Goal: Task Accomplishment & Management: Manage account settings

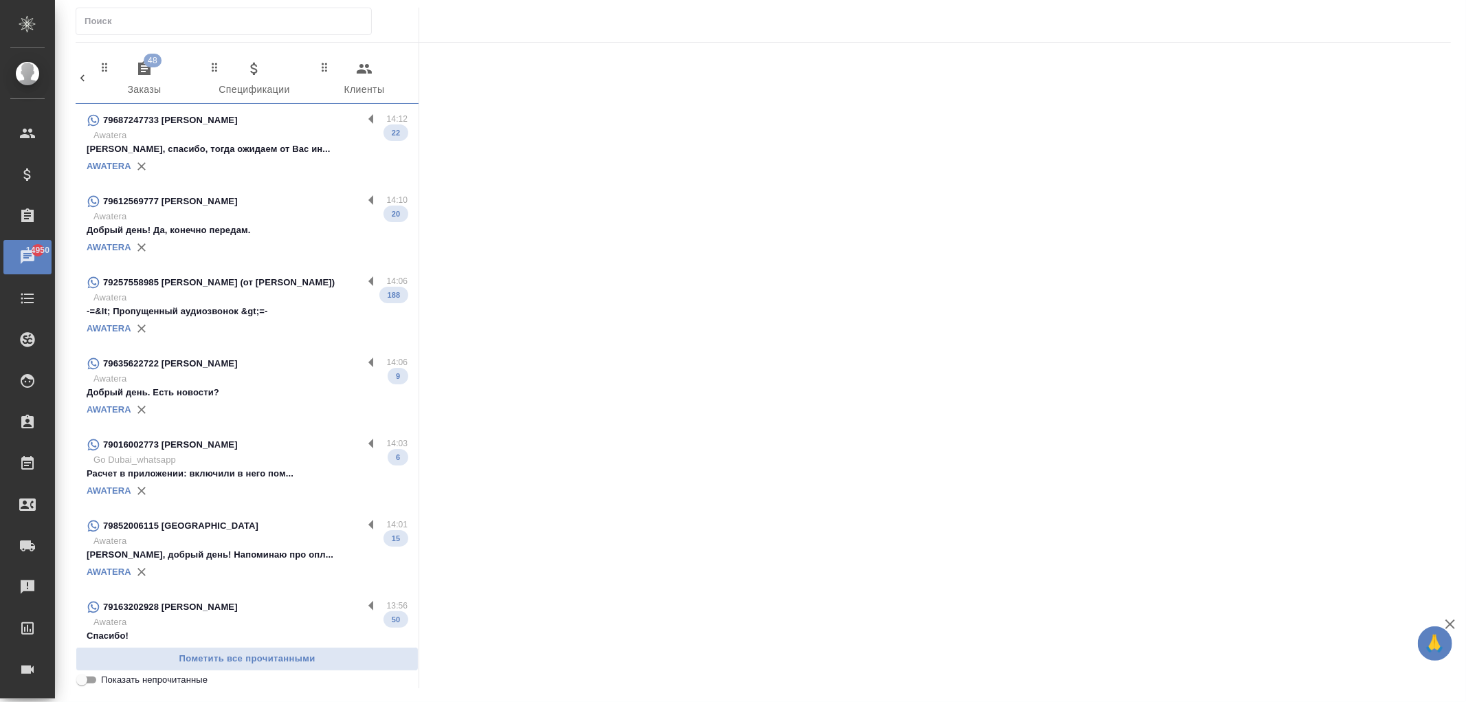
scroll to position [0, 684]
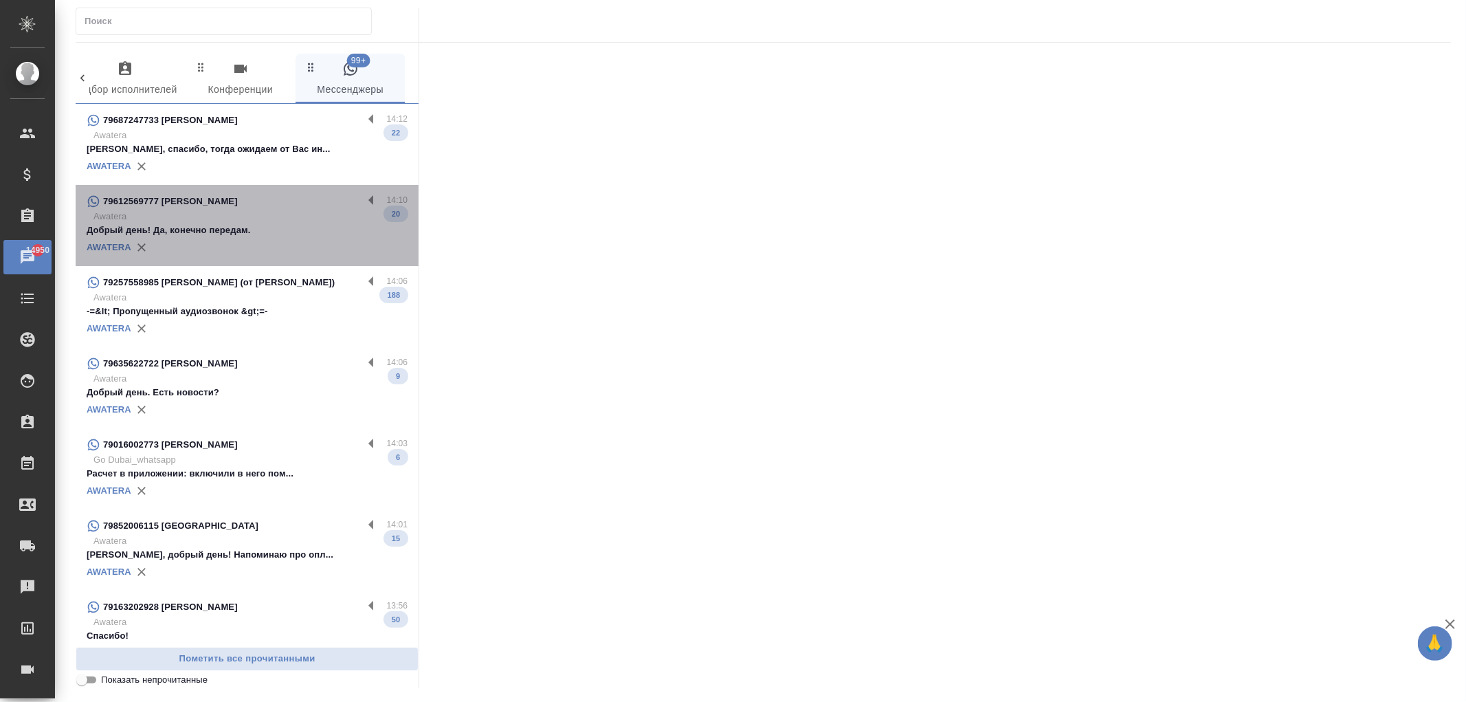
click at [307, 202] on div "79612569777 [PERSON_NAME]" at bounding box center [225, 201] width 276 height 16
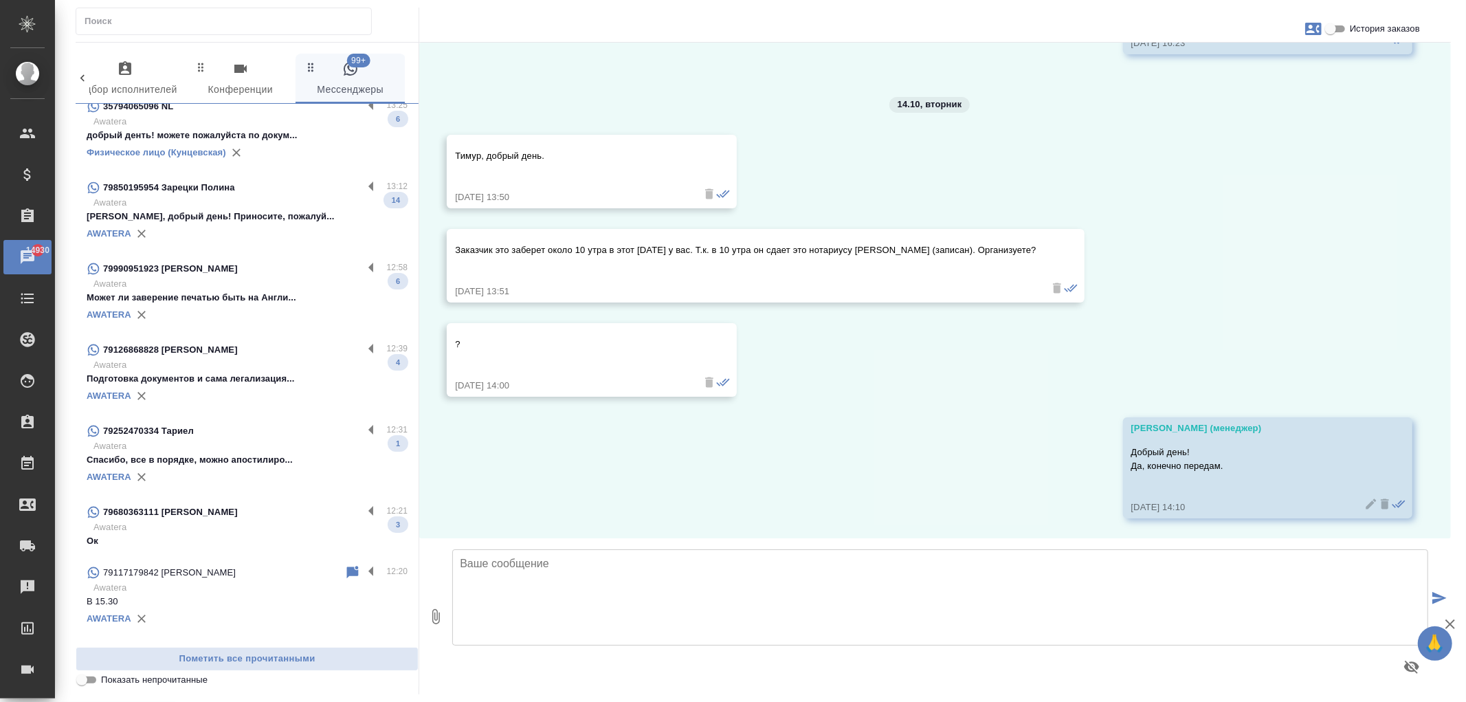
scroll to position [1046, 0]
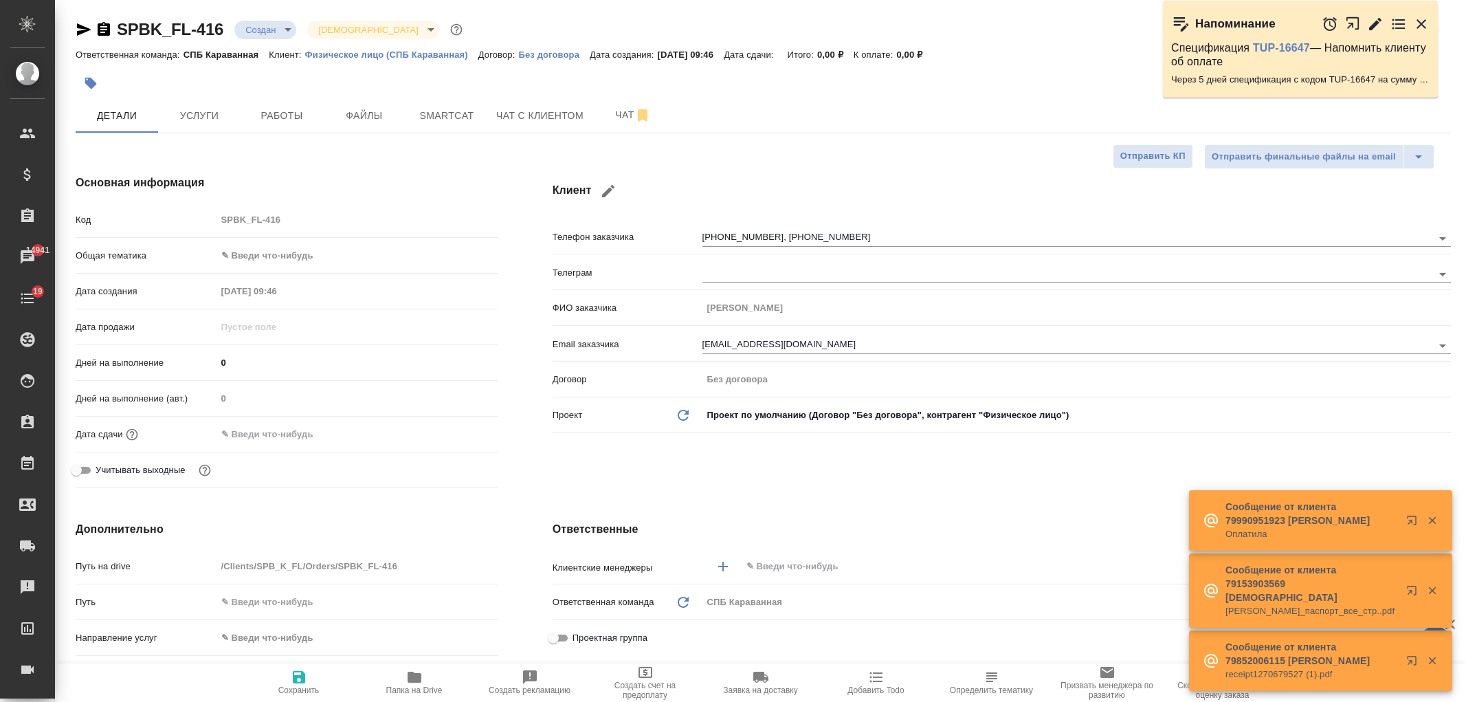
select select "RU"
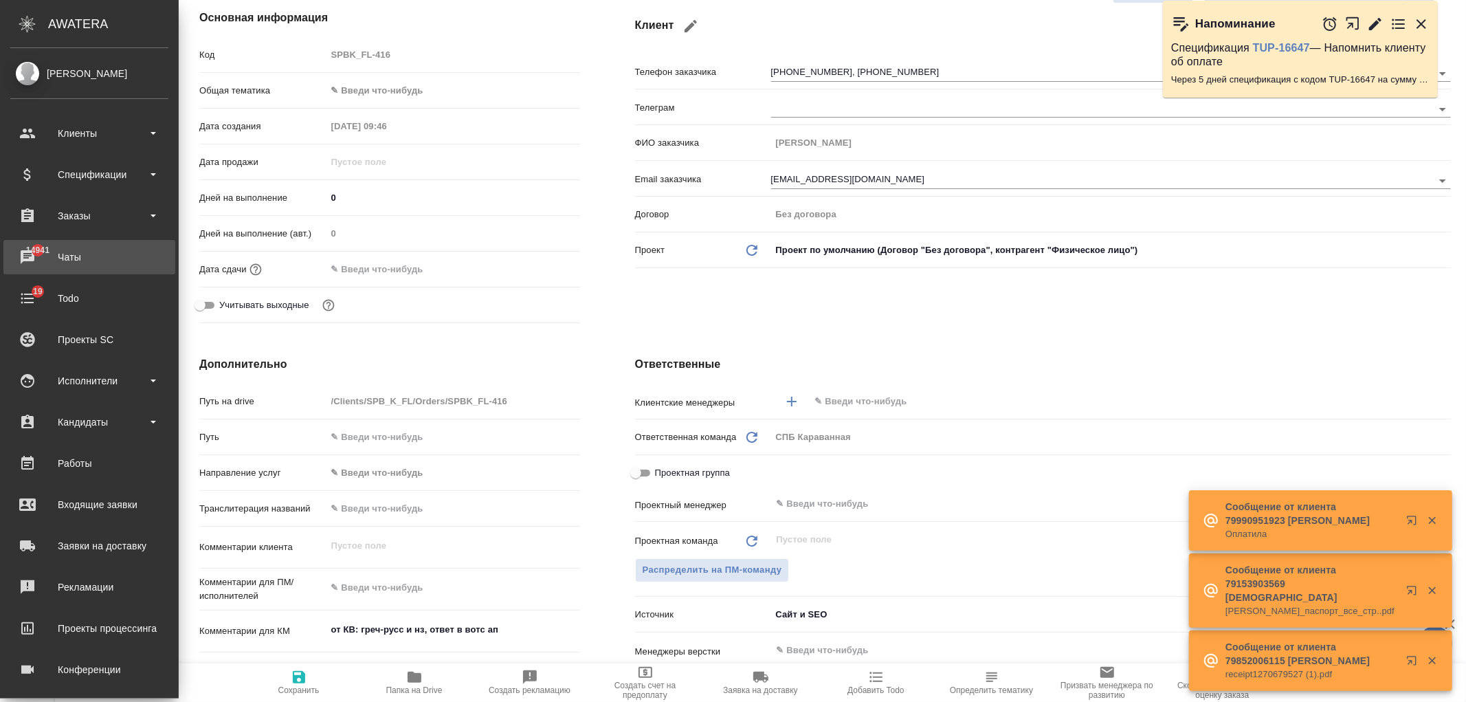
click at [40, 250] on div "Чаты" at bounding box center [89, 257] width 158 height 21
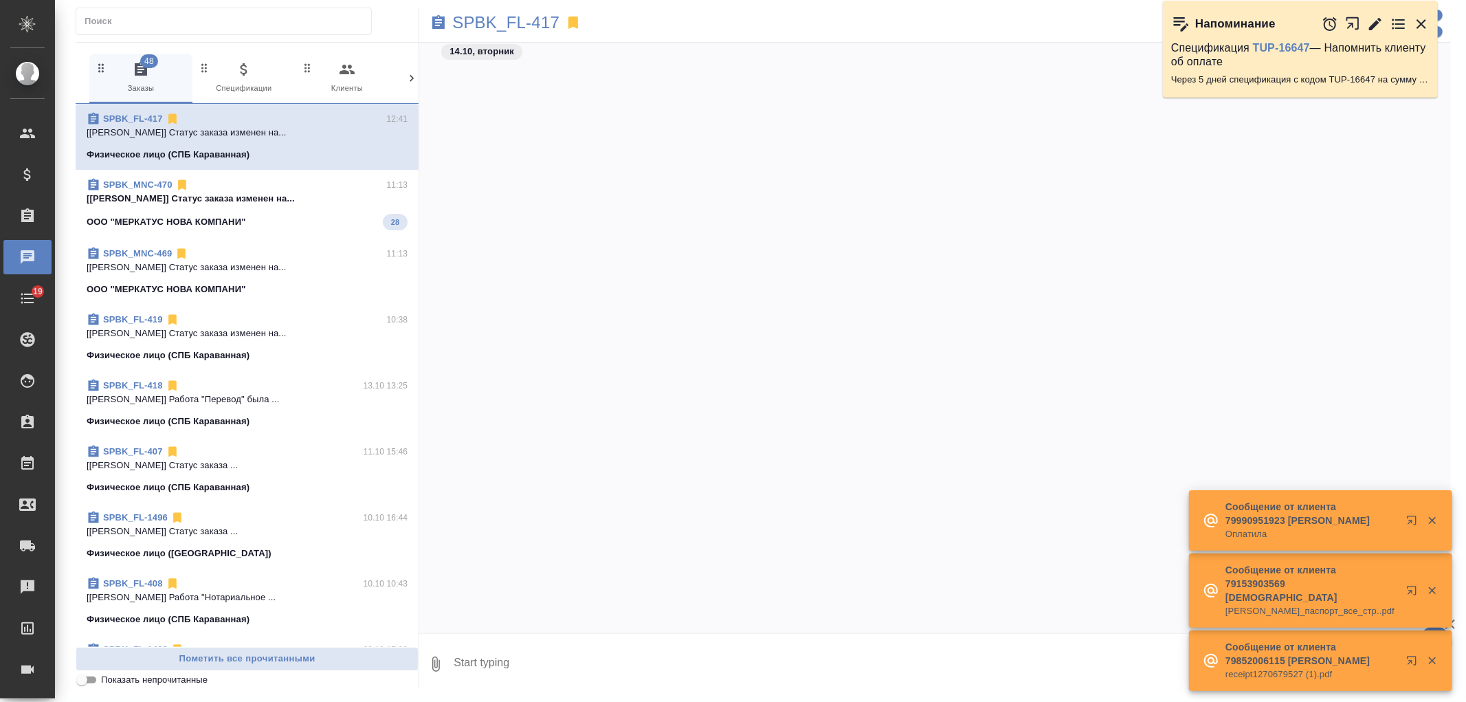
scroll to position [2641, 0]
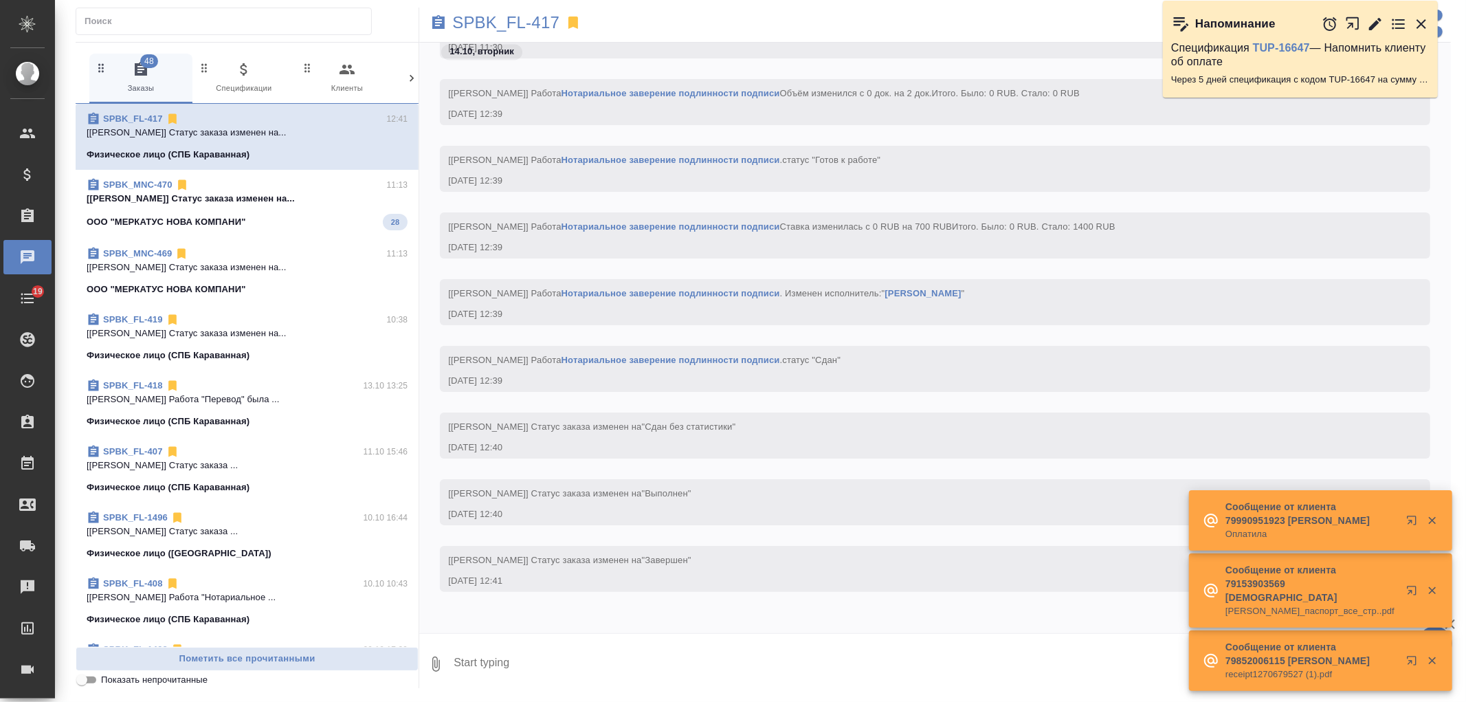
click at [411, 70] on div at bounding box center [412, 78] width 14 height 49
click at [368, 79] on span "99+ Мессенджеры" at bounding box center [353, 78] width 92 height 34
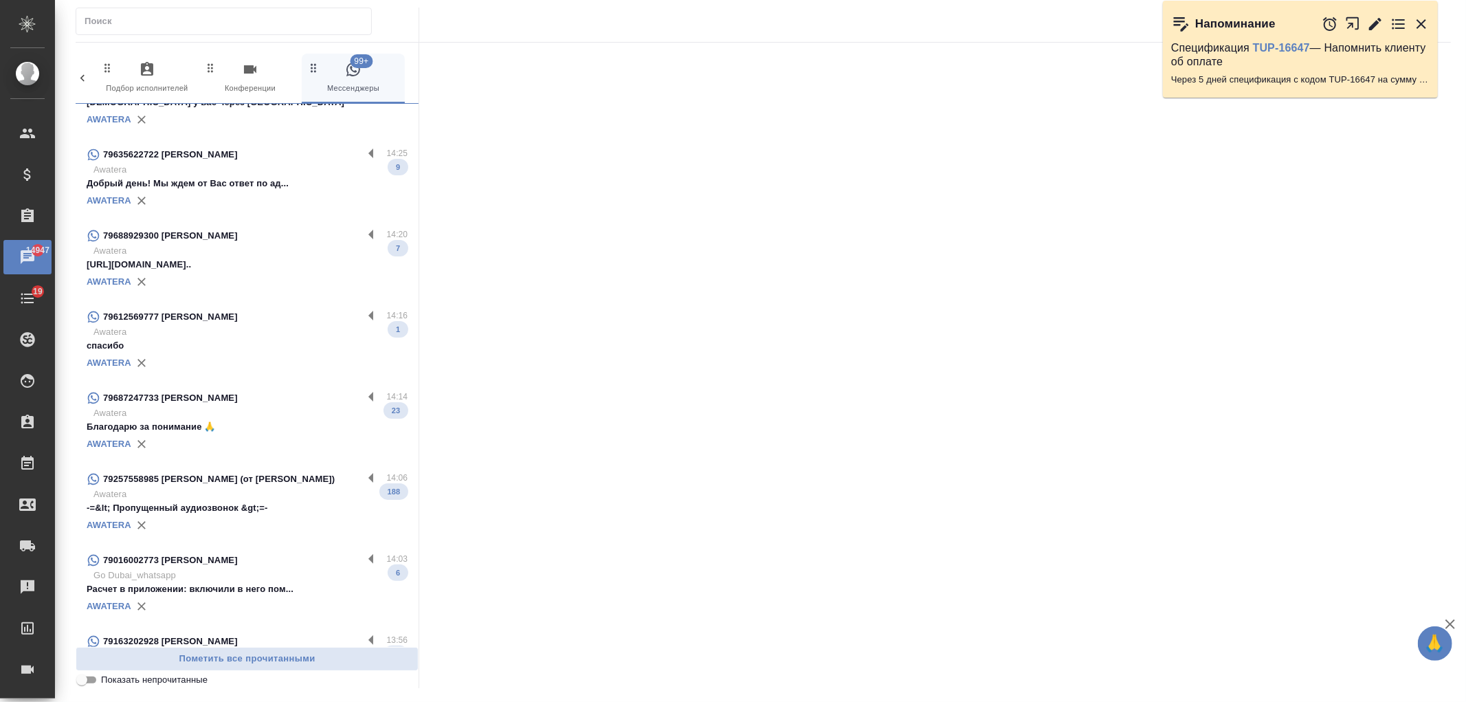
scroll to position [0, 0]
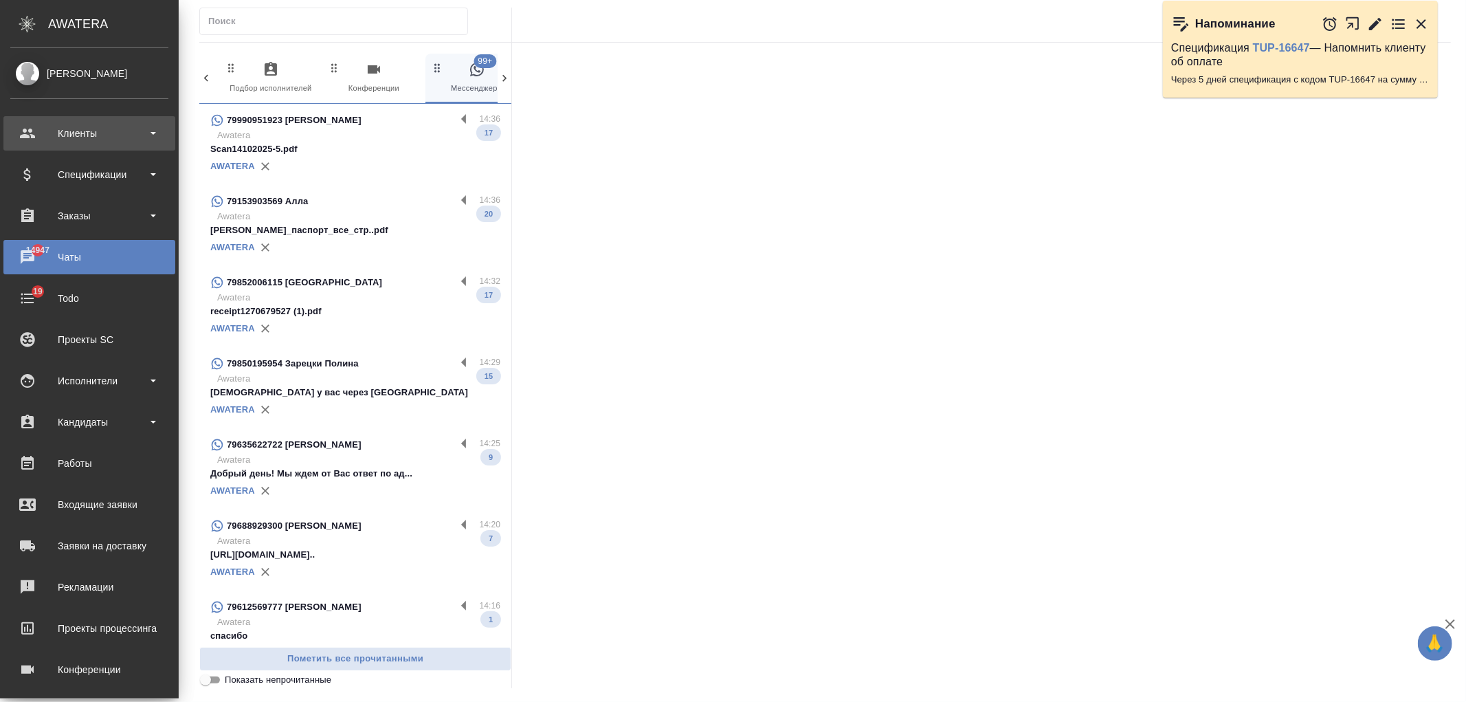
click at [100, 129] on div "Клиенты" at bounding box center [89, 133] width 158 height 21
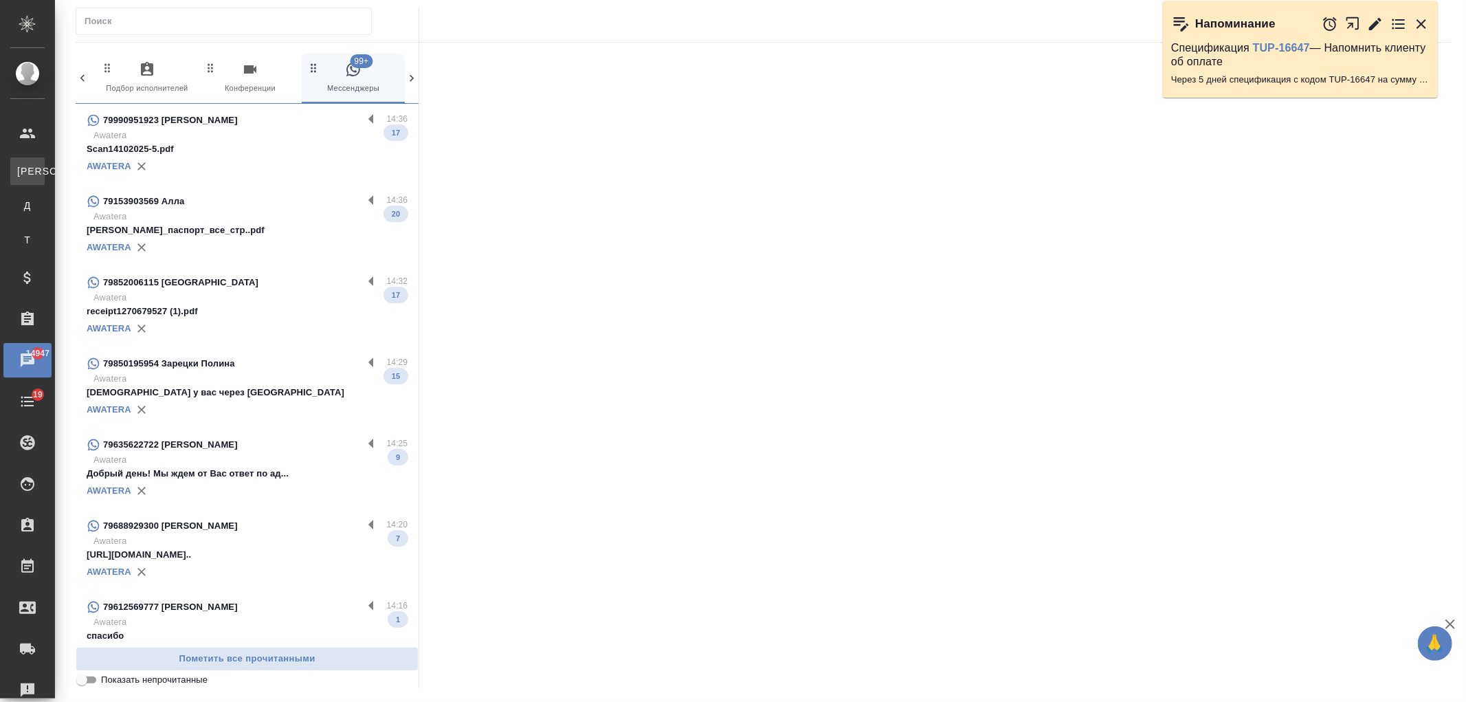
click at [45, 180] on link "К Клиенты" at bounding box center [27, 170] width 34 height 27
select select "RU"
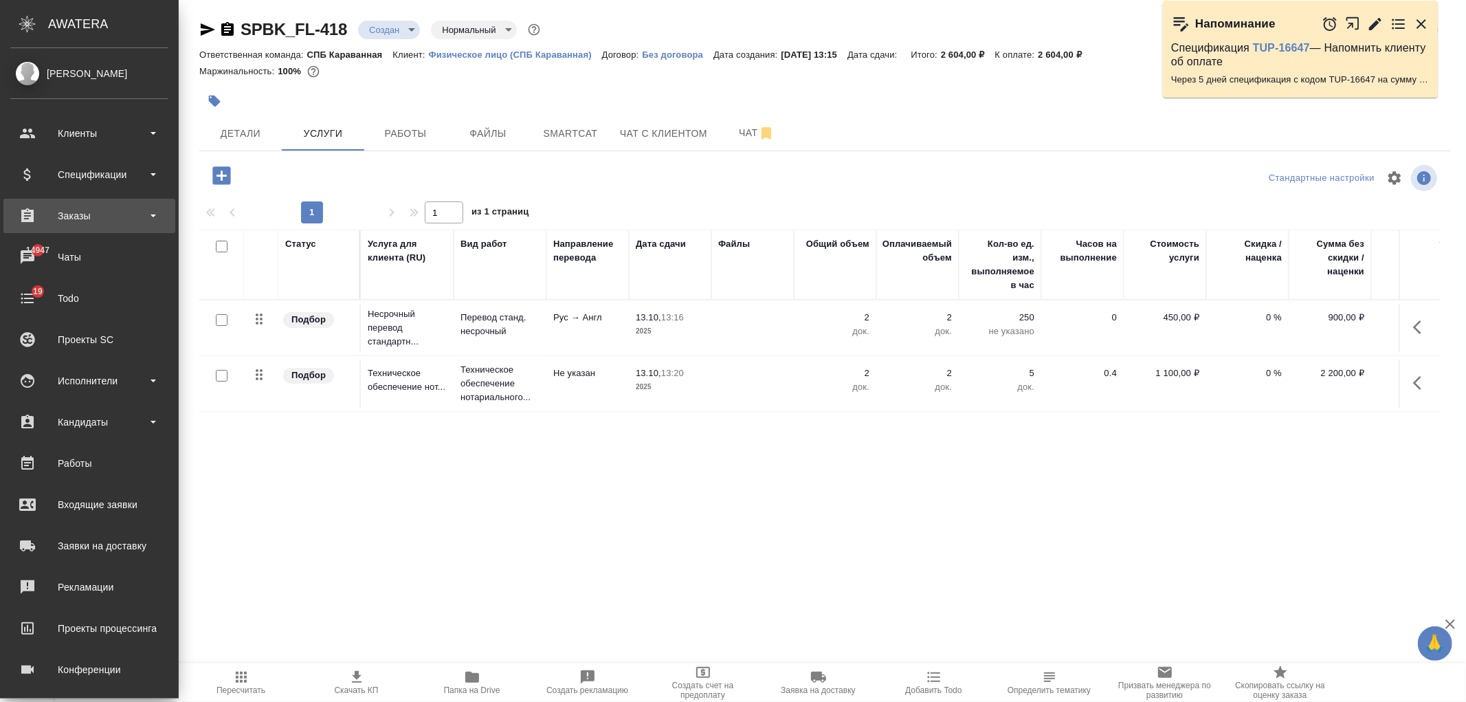
click at [111, 221] on div "Заказы" at bounding box center [89, 215] width 158 height 21
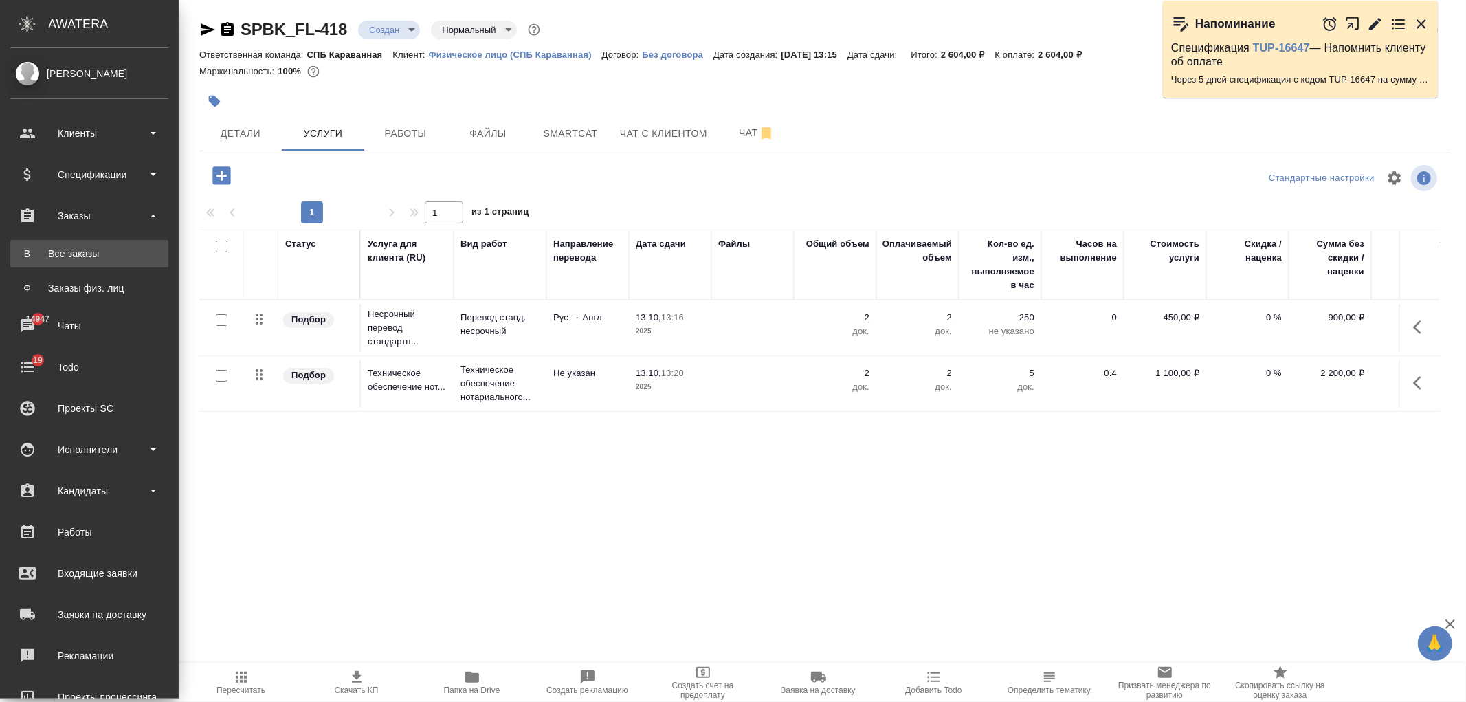
click at [126, 258] on div "Все заказы" at bounding box center [89, 254] width 144 height 14
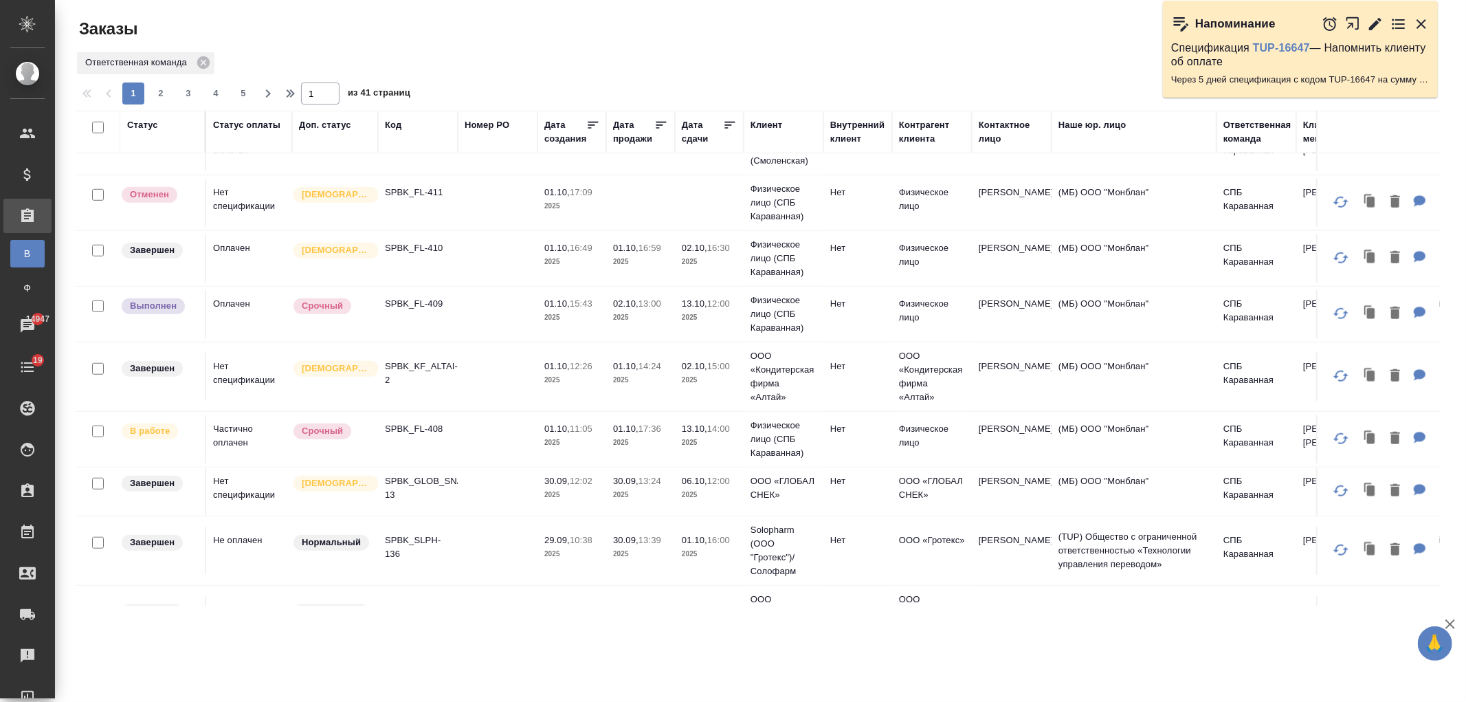
scroll to position [876, 0]
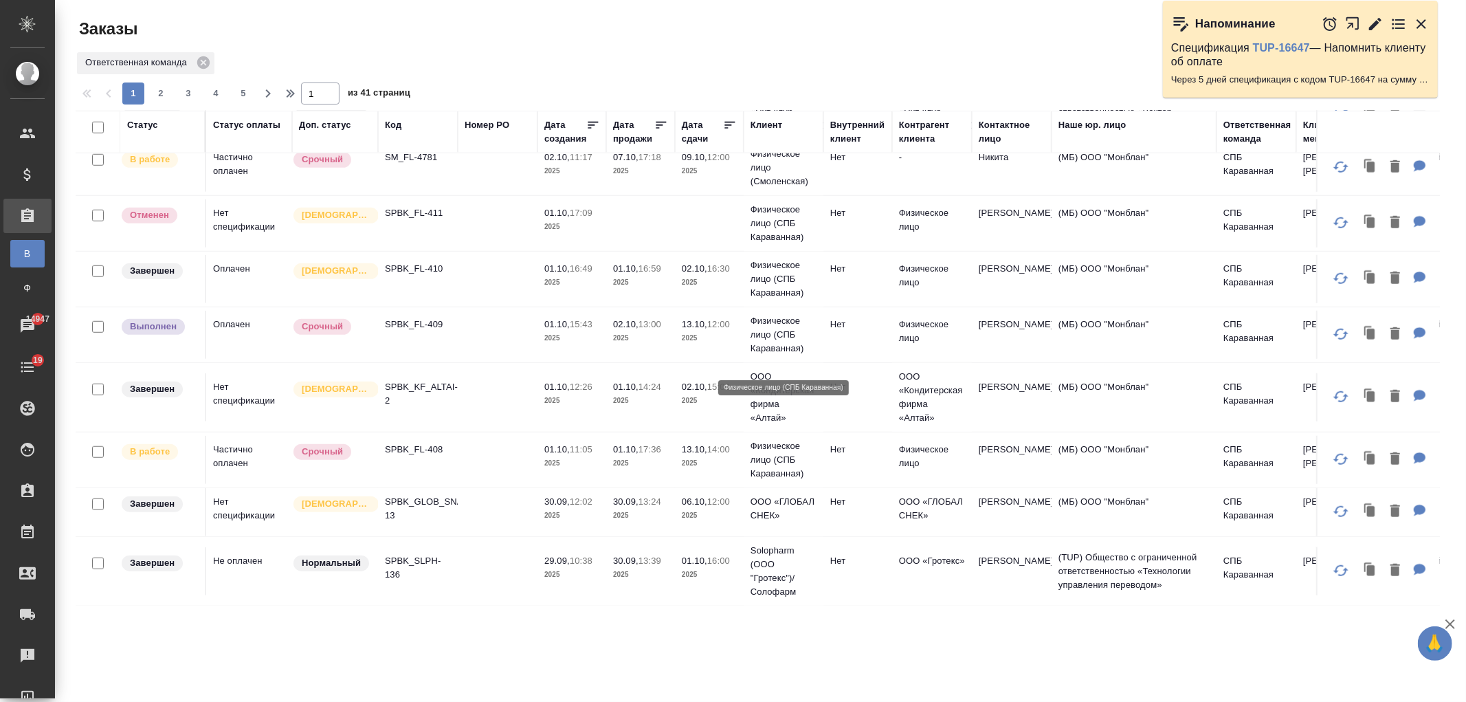
click at [807, 352] on p "Физическое лицо (СПБ Караванная)" at bounding box center [783, 334] width 66 height 41
click at [807, 349] on p "Физическое лицо (СПБ Караванная)" at bounding box center [783, 334] width 66 height 41
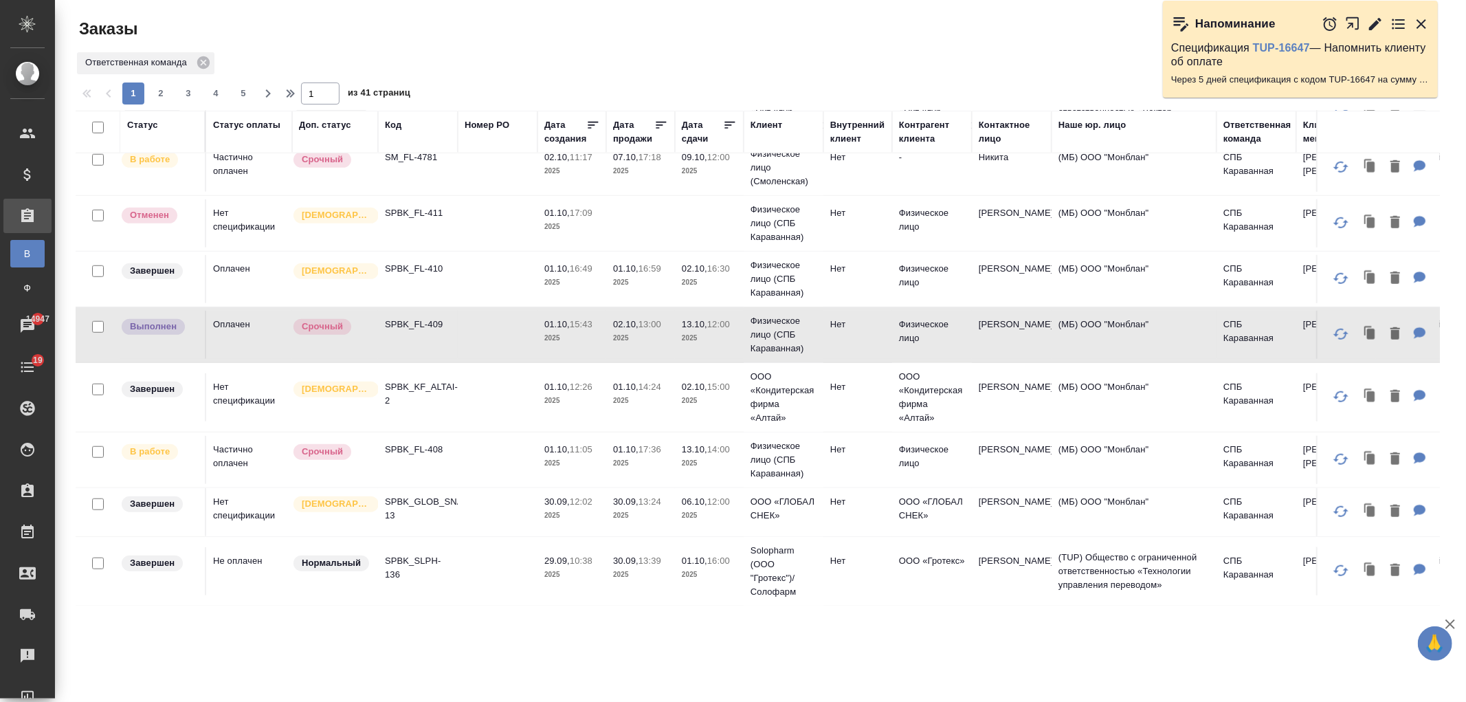
click at [517, 333] on td at bounding box center [498, 335] width 80 height 48
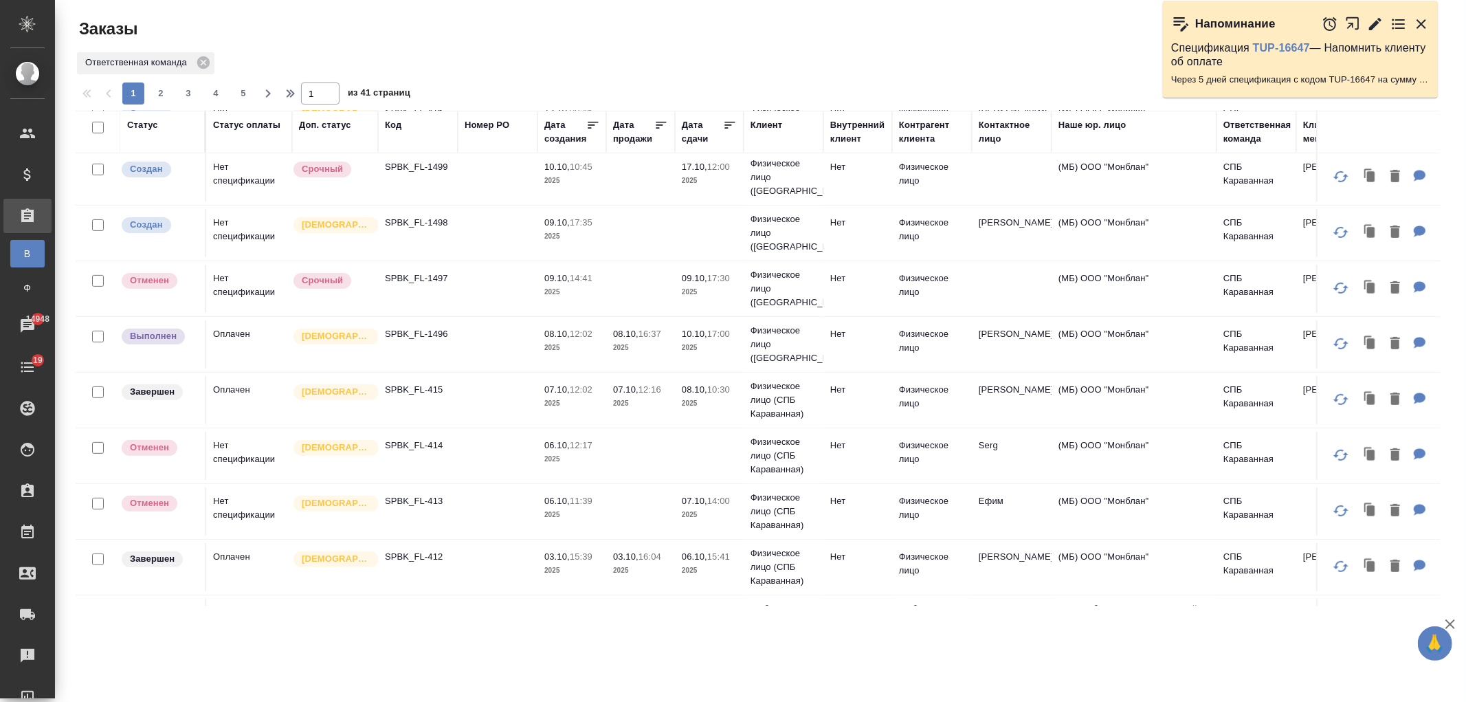
scroll to position [342, 0]
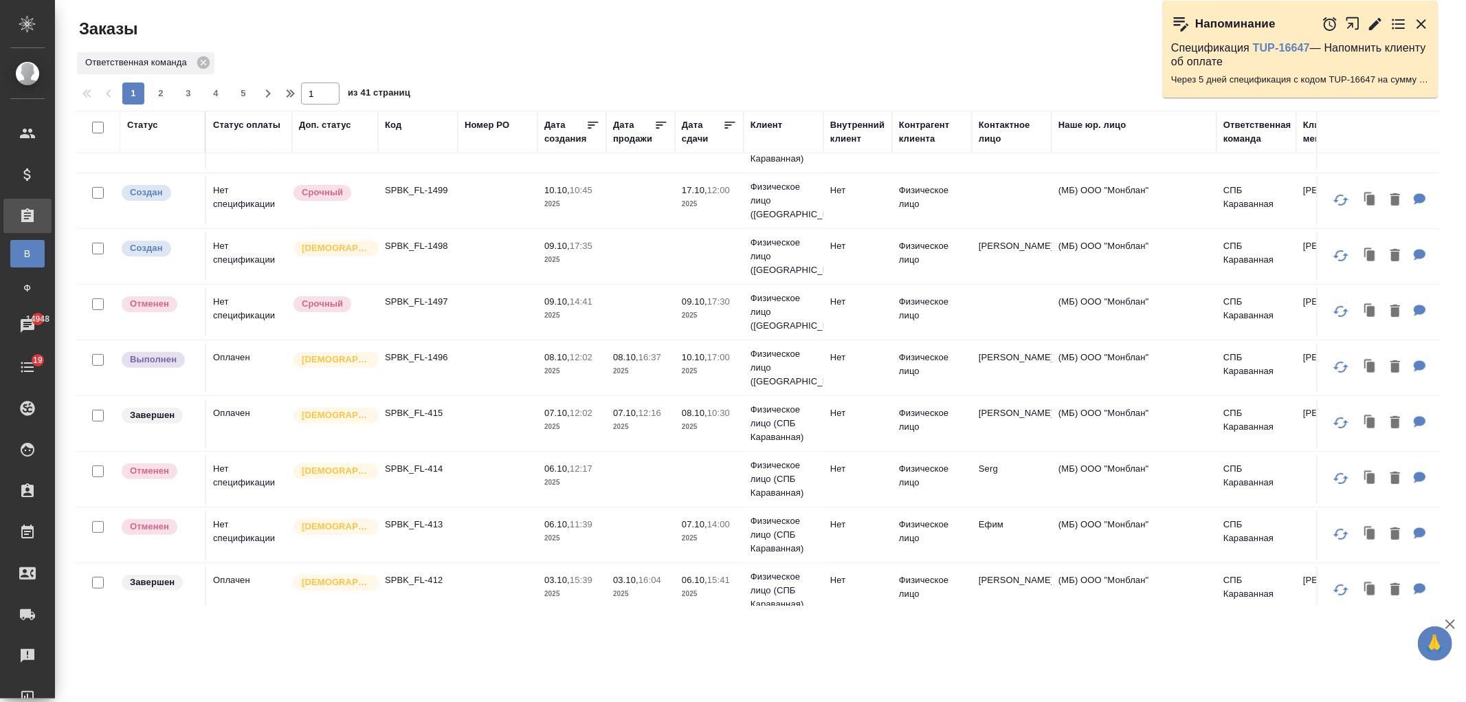
click at [857, 429] on td "Нет" at bounding box center [857, 423] width 69 height 48
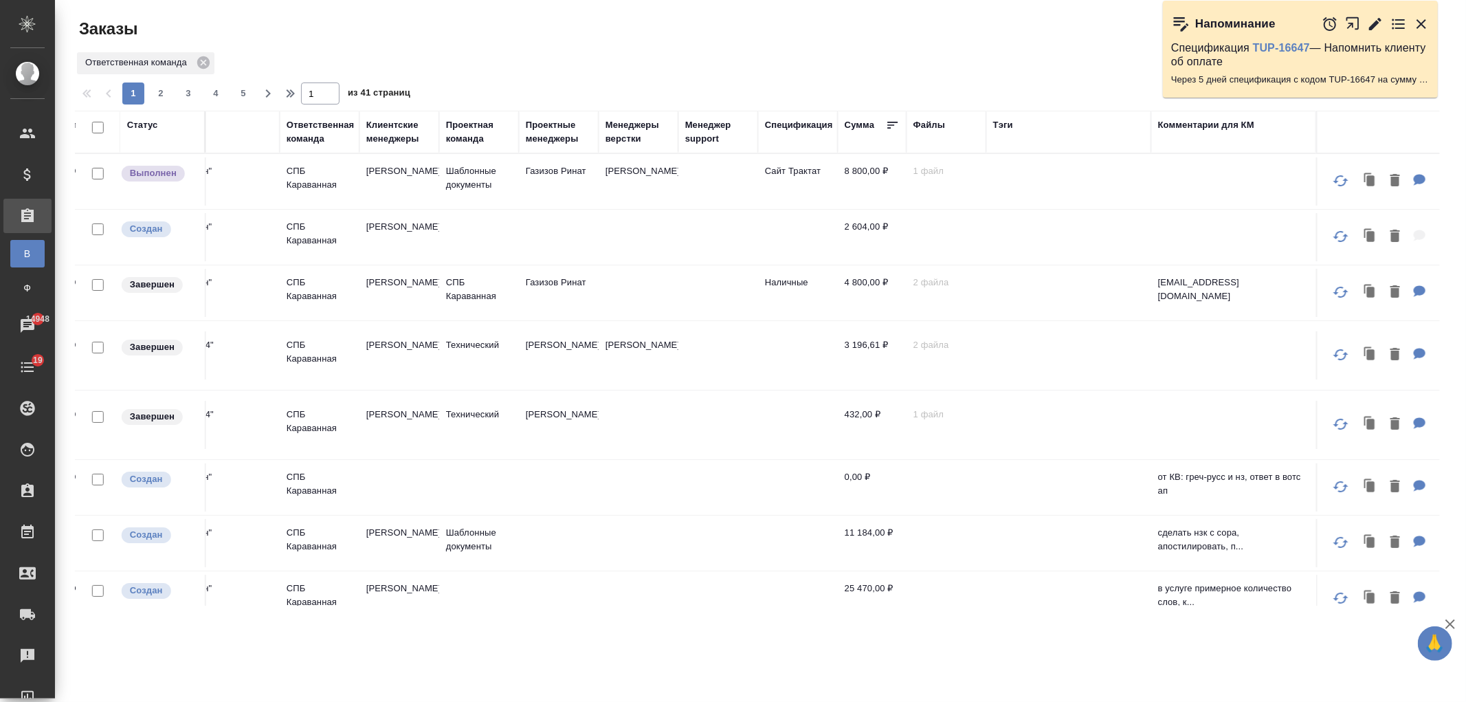
scroll to position [0, 0]
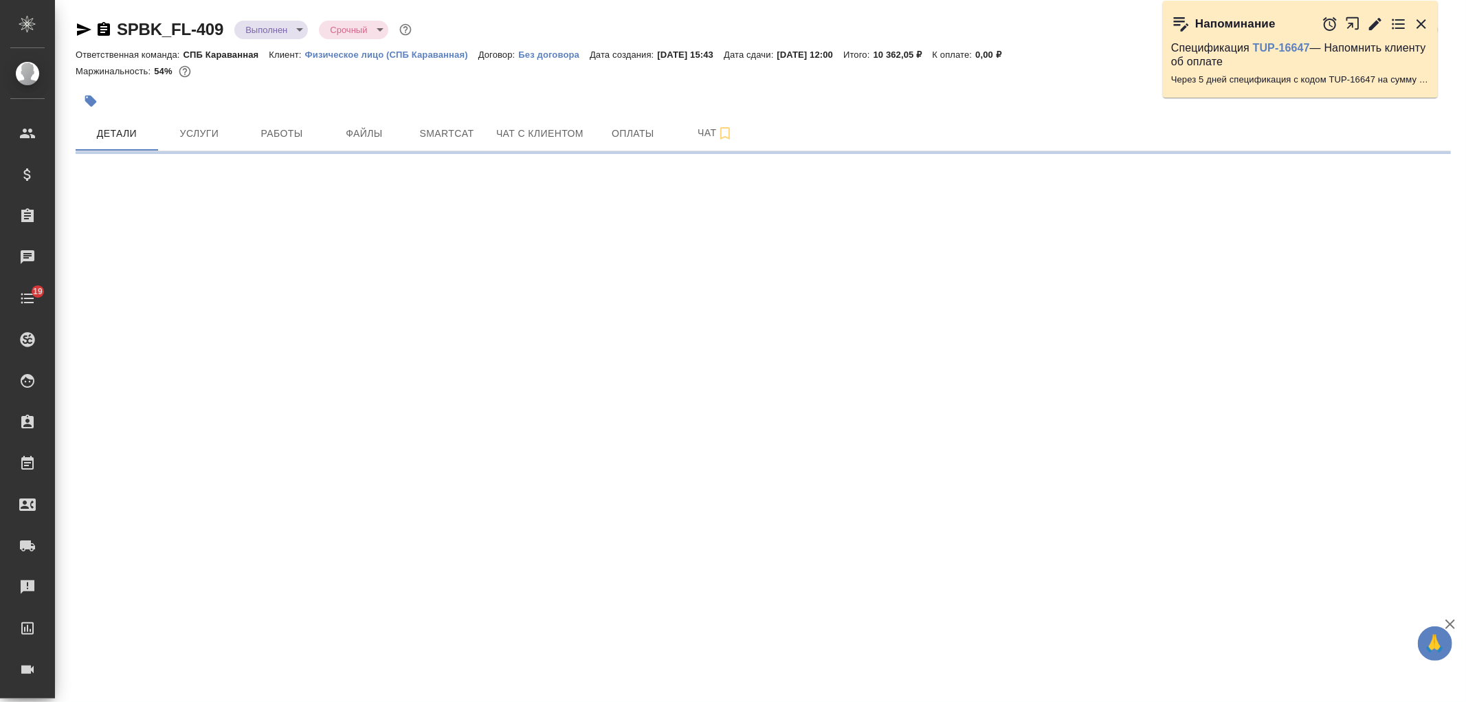
select select "RU"
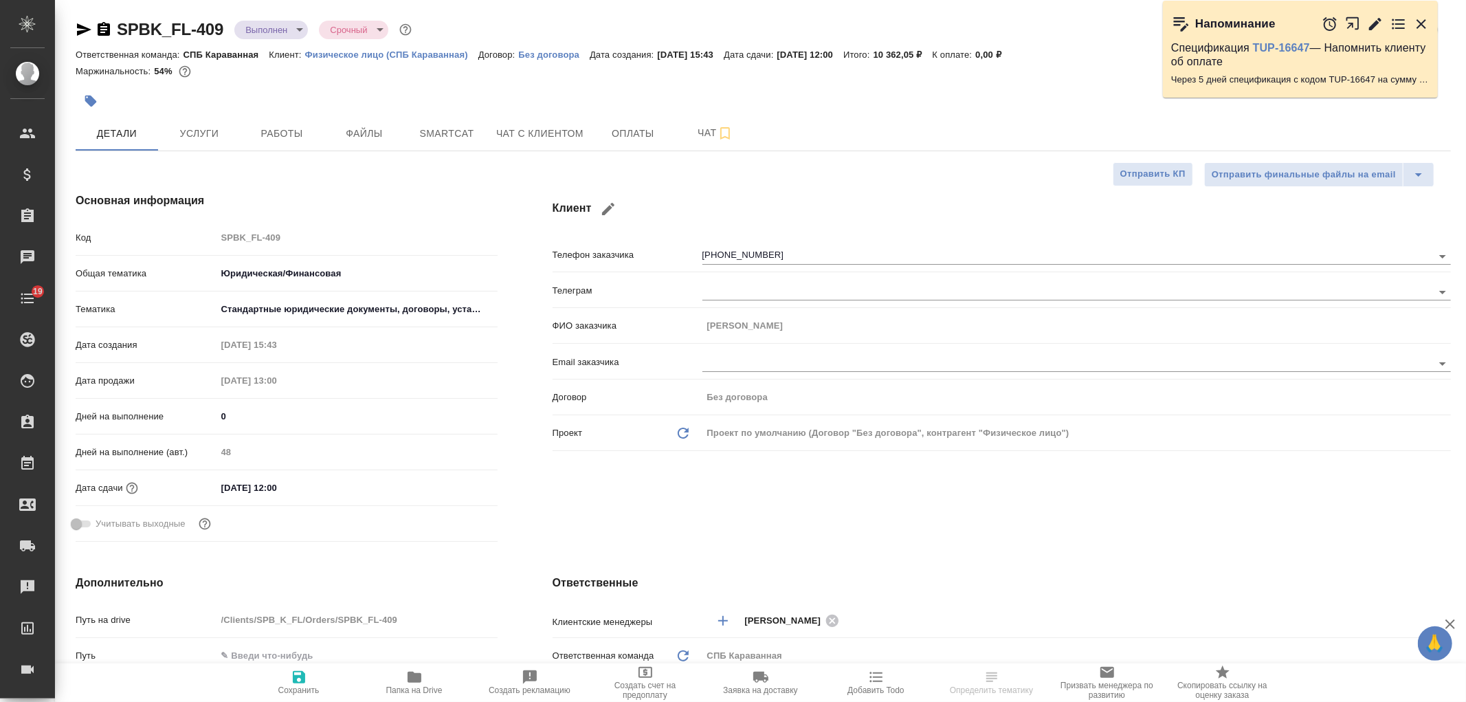
type textarea "x"
type input "Москалец Алина"
type input "Баданян Артак"
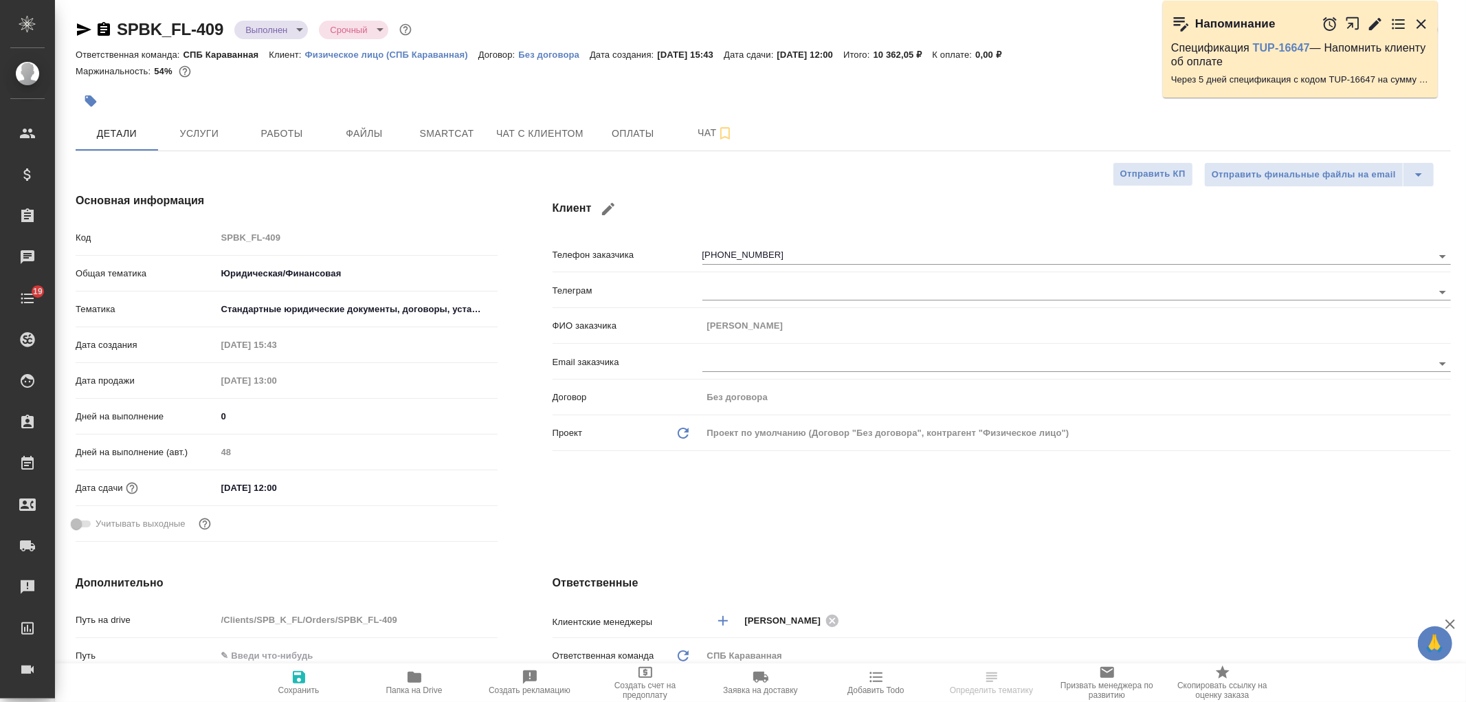
click at [1053, 500] on div "Клиент Телефон заказчика +79852878258 Телеграм ФИО заказчика Татьяна Email зака…" at bounding box center [1001, 369] width 953 height 409
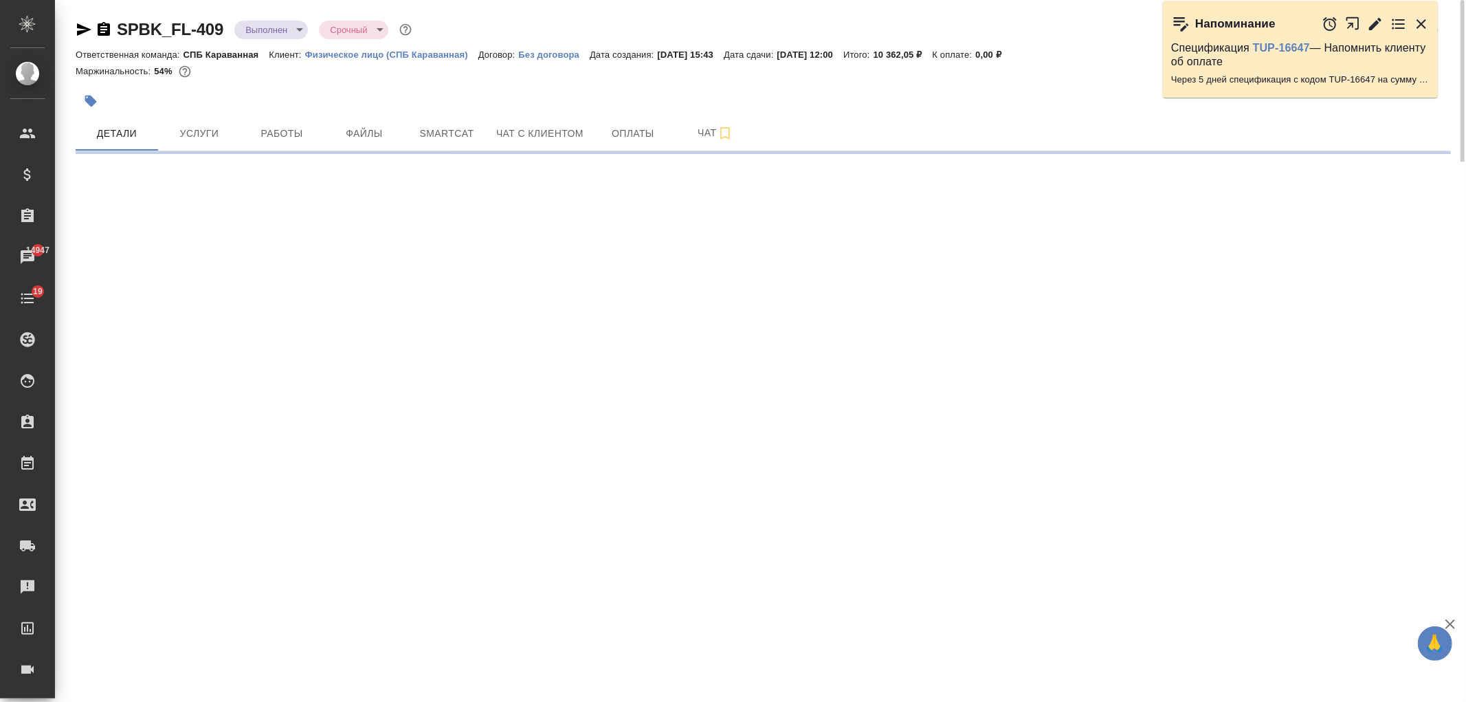
select select "RU"
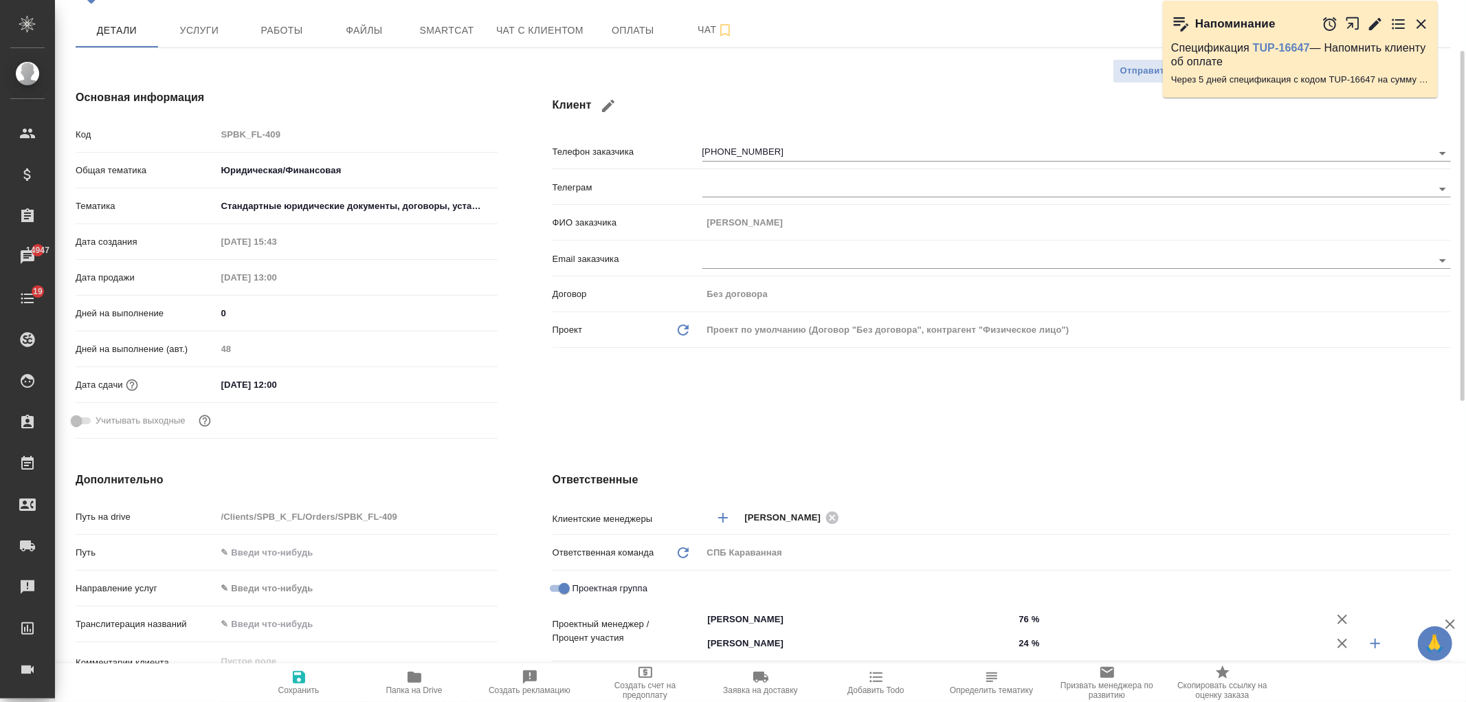
scroll to position [124, 0]
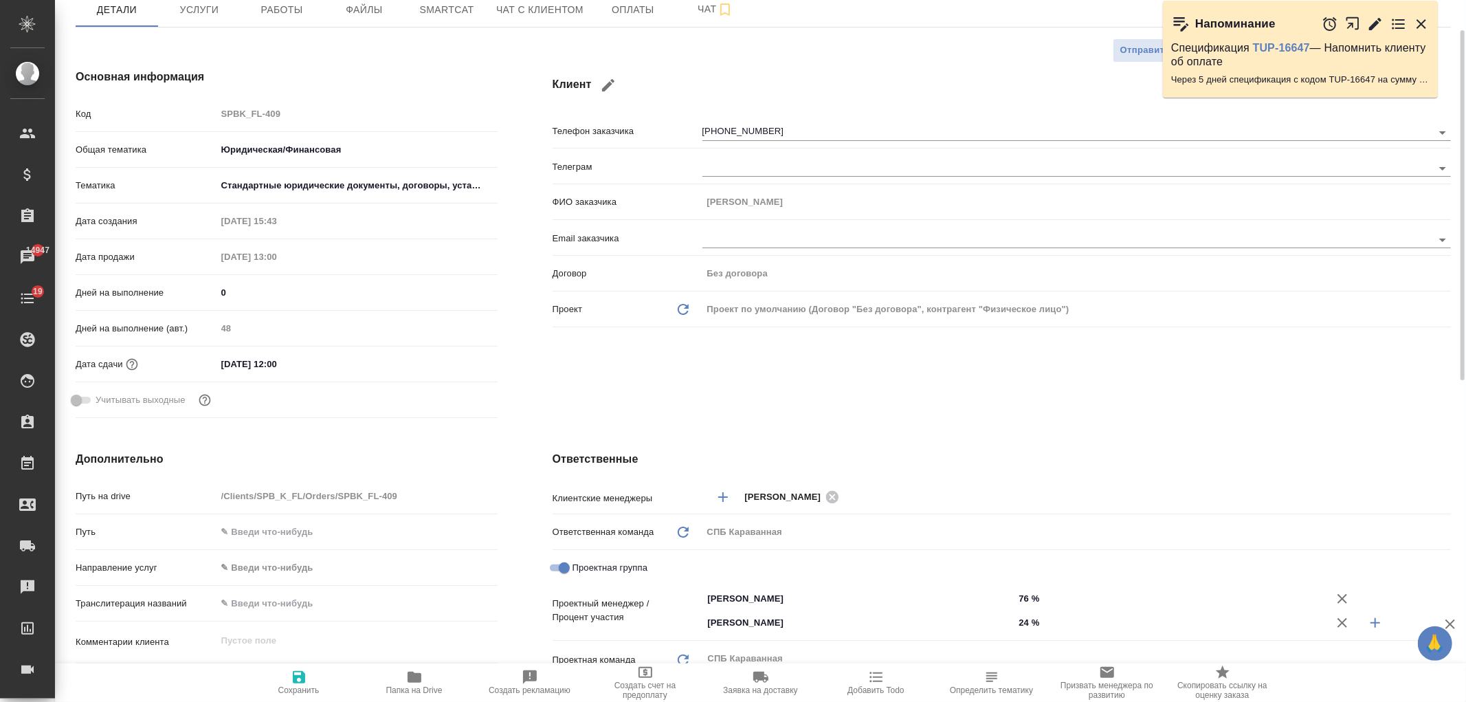
type textarea "x"
click at [915, 508] on div "Москалец Алина ​" at bounding box center [1076, 496] width 748 height 25
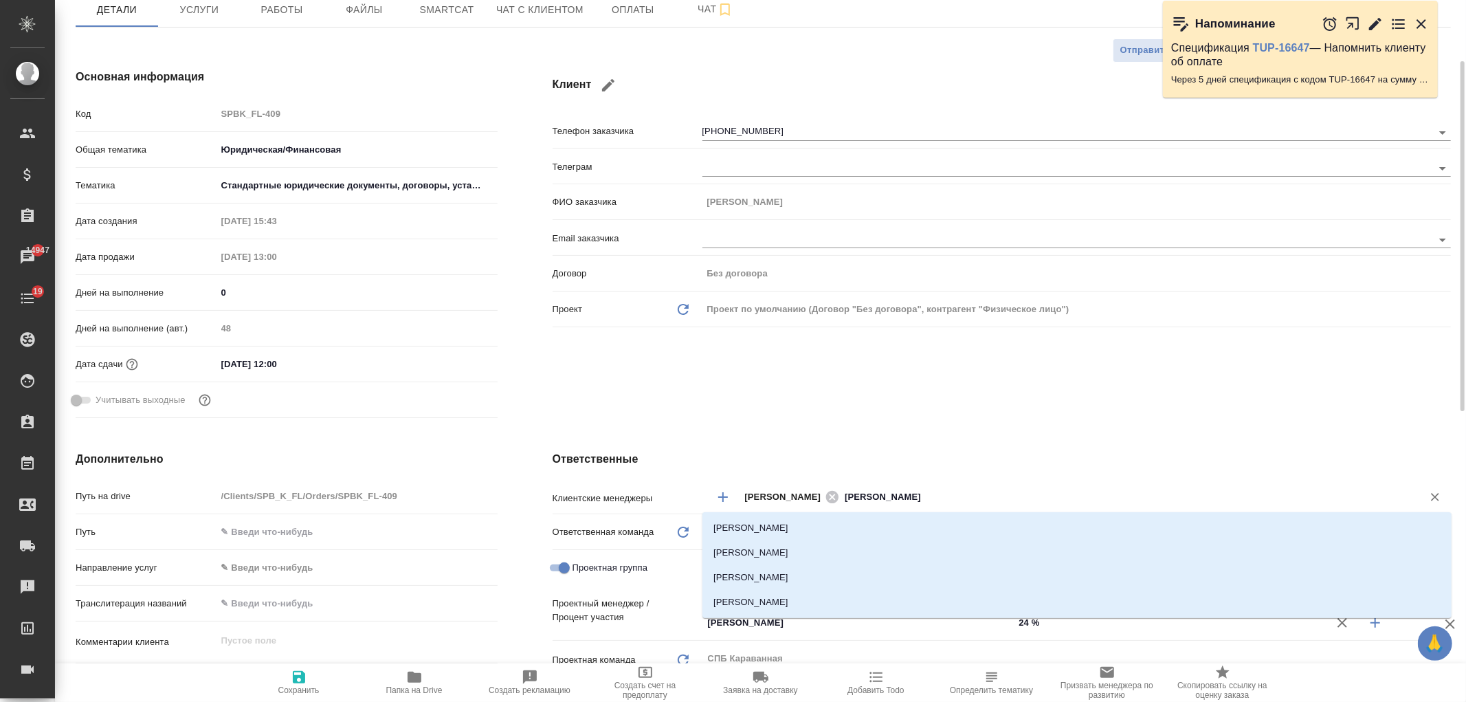
type input "Ивано"
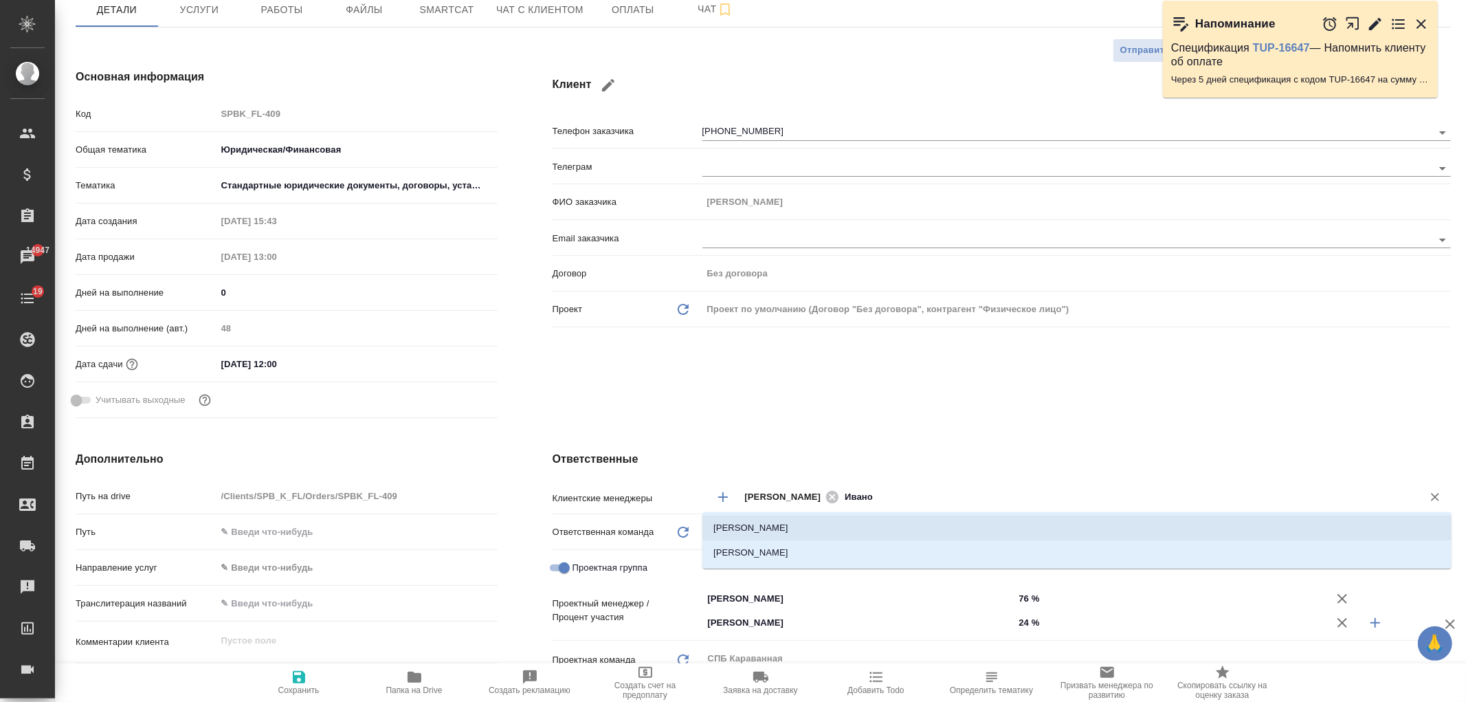
click at [868, 520] on li "[PERSON_NAME]" at bounding box center [1076, 527] width 749 height 25
type textarea "x"
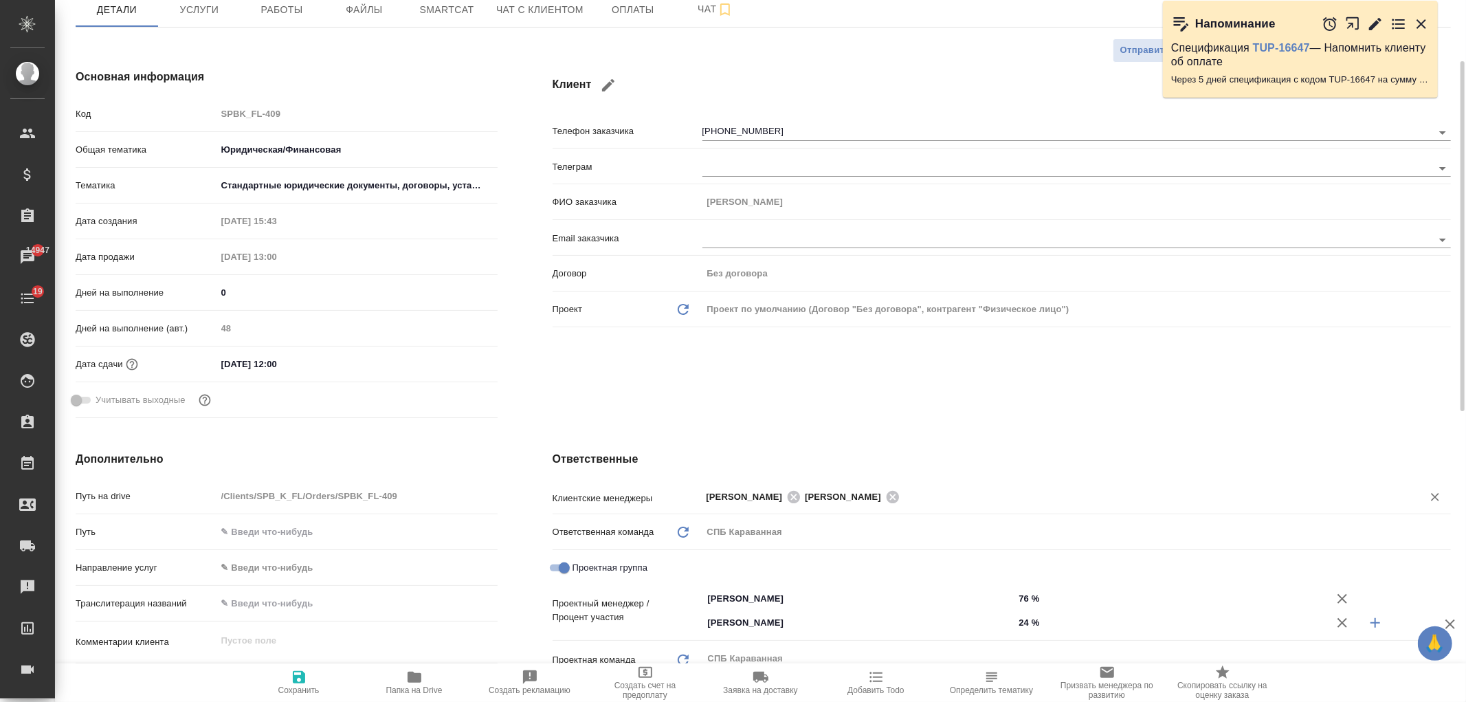
click at [289, 689] on span "Сохранить" at bounding box center [298, 690] width 41 height 10
type textarea "x"
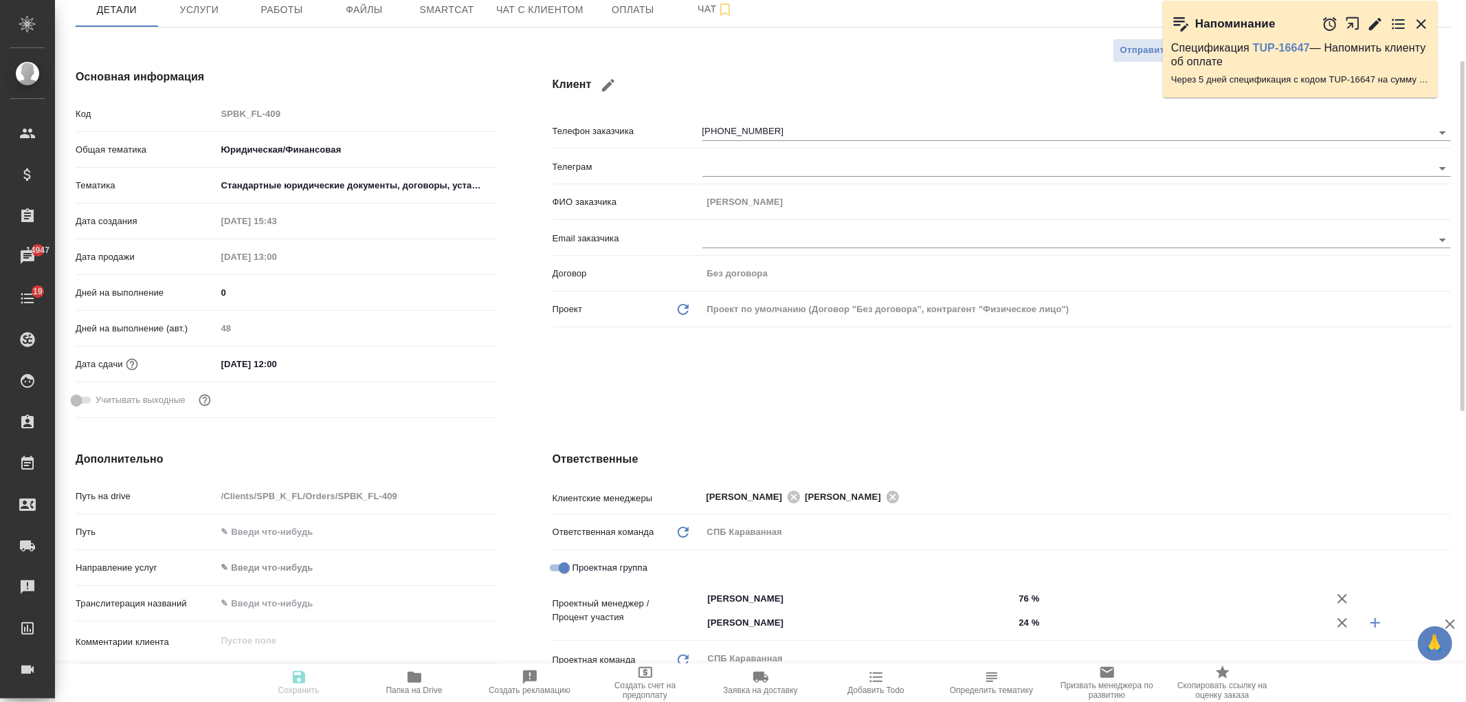
type textarea "x"
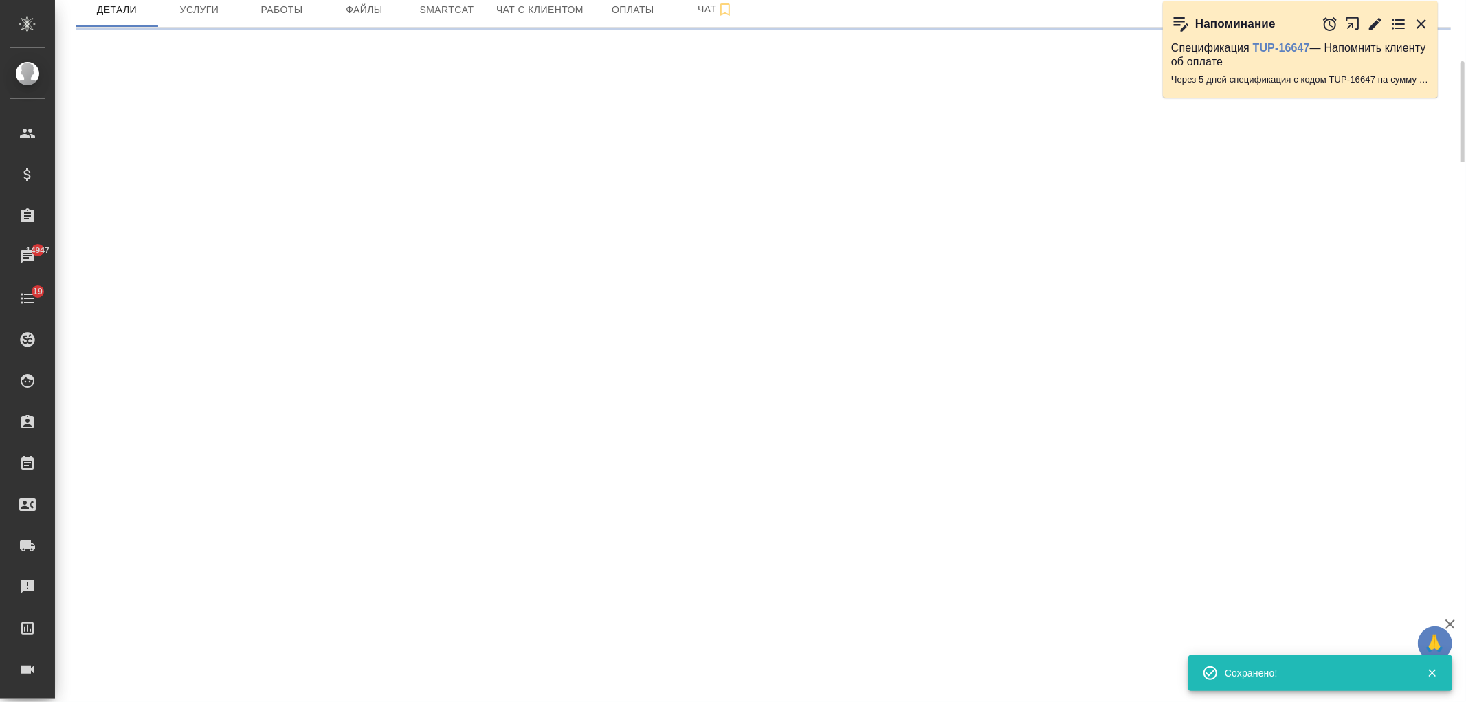
select select "RU"
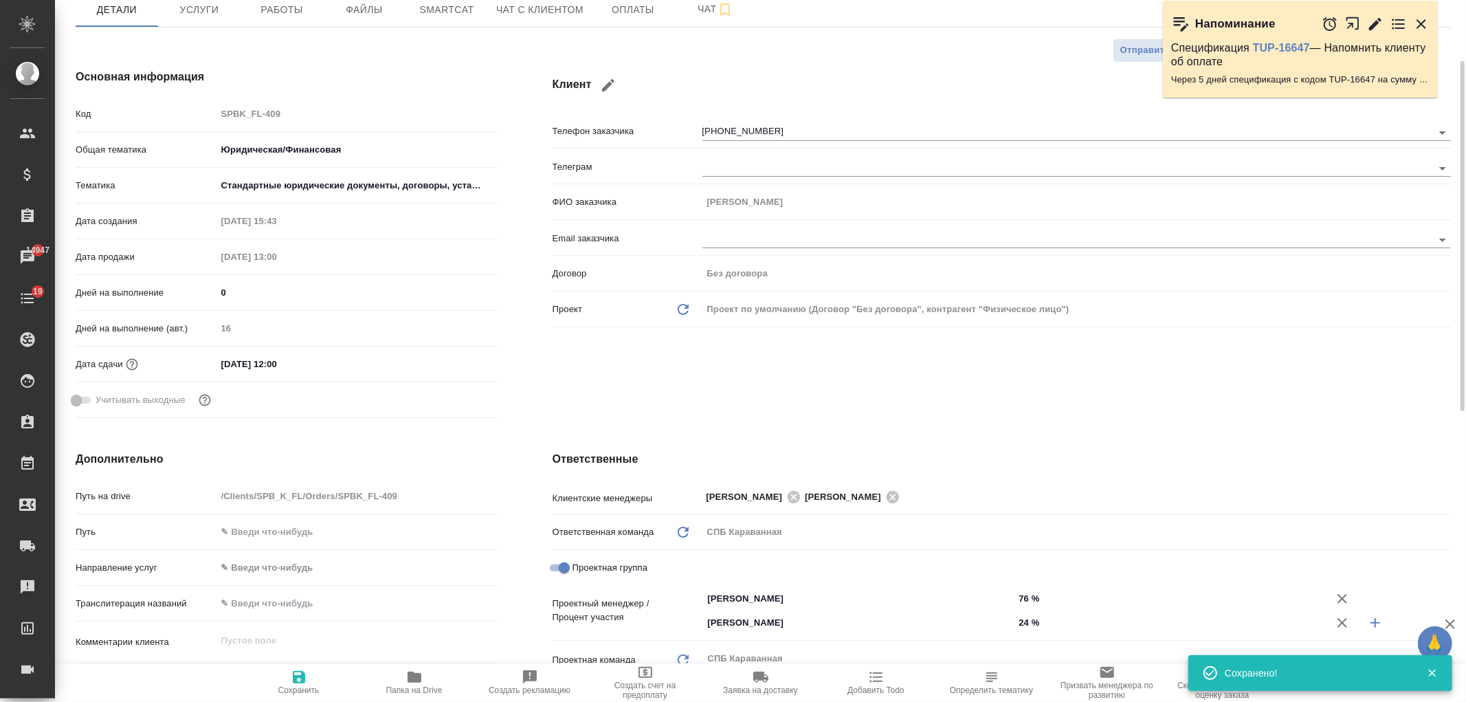
type textarea "x"
click at [670, 411] on div "Клиент Телефон заказчика +79852878258 Телеграм ФИО заказчика Татьяна Email зака…" at bounding box center [1001, 245] width 953 height 409
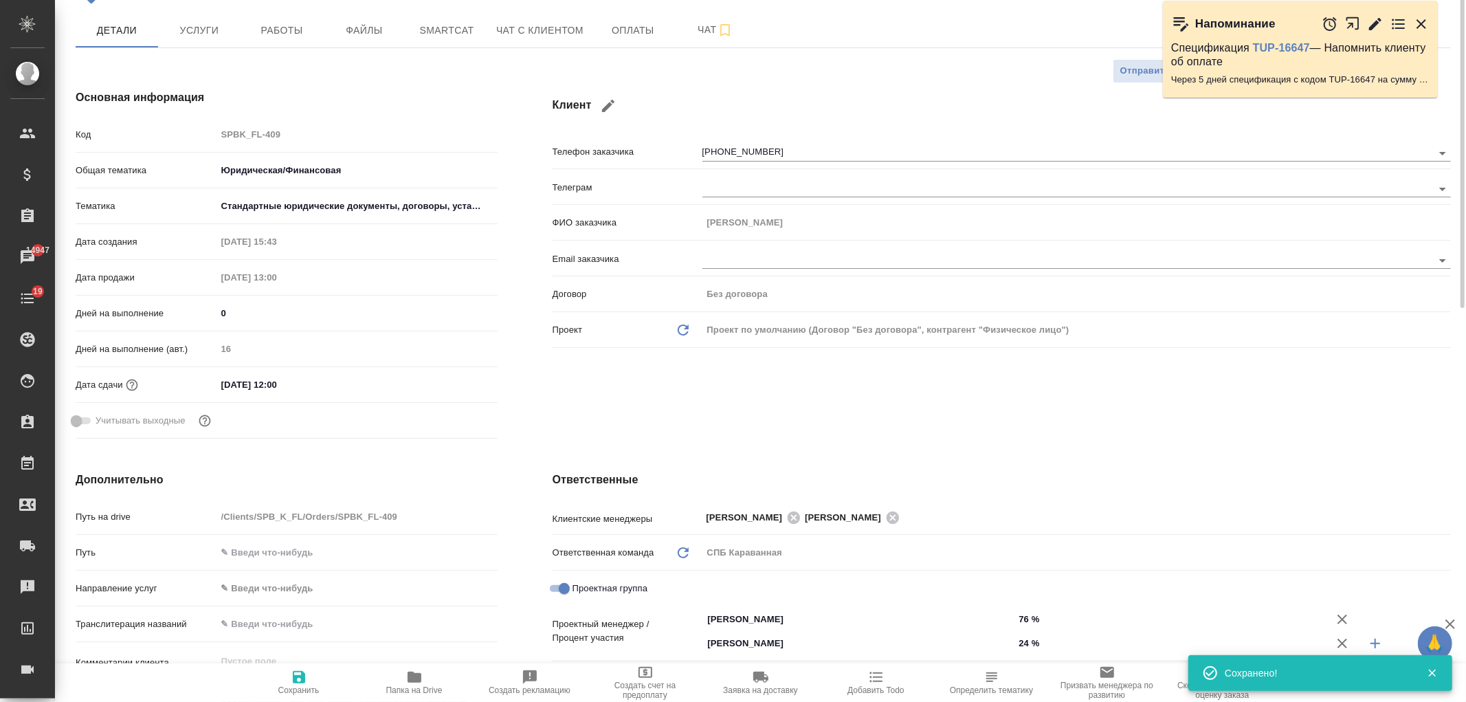
scroll to position [0, 0]
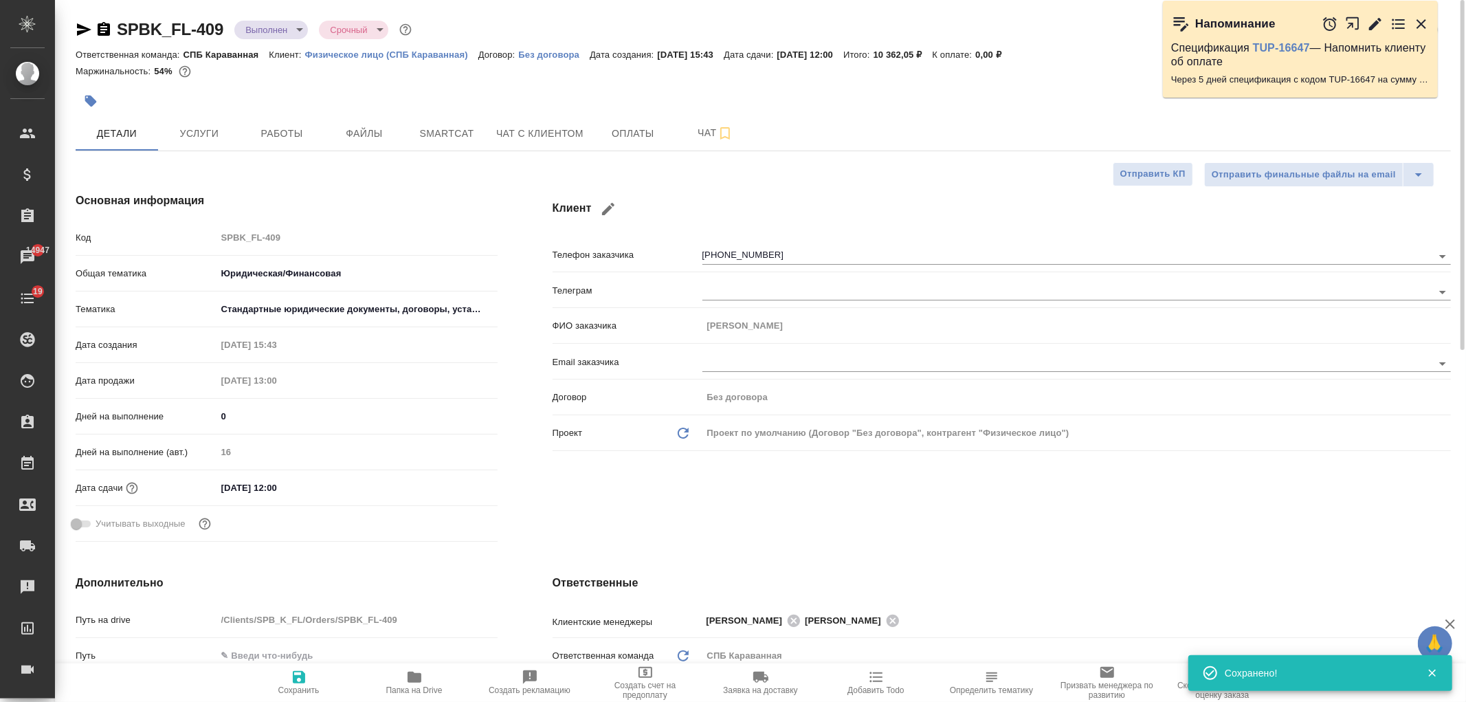
click at [286, 24] on body "🙏 .cls-1 fill:#fff; AWATERA Ivanova Arina Клиенты Спецификации Заказы 14947 Чат…" at bounding box center [733, 351] width 1466 height 702
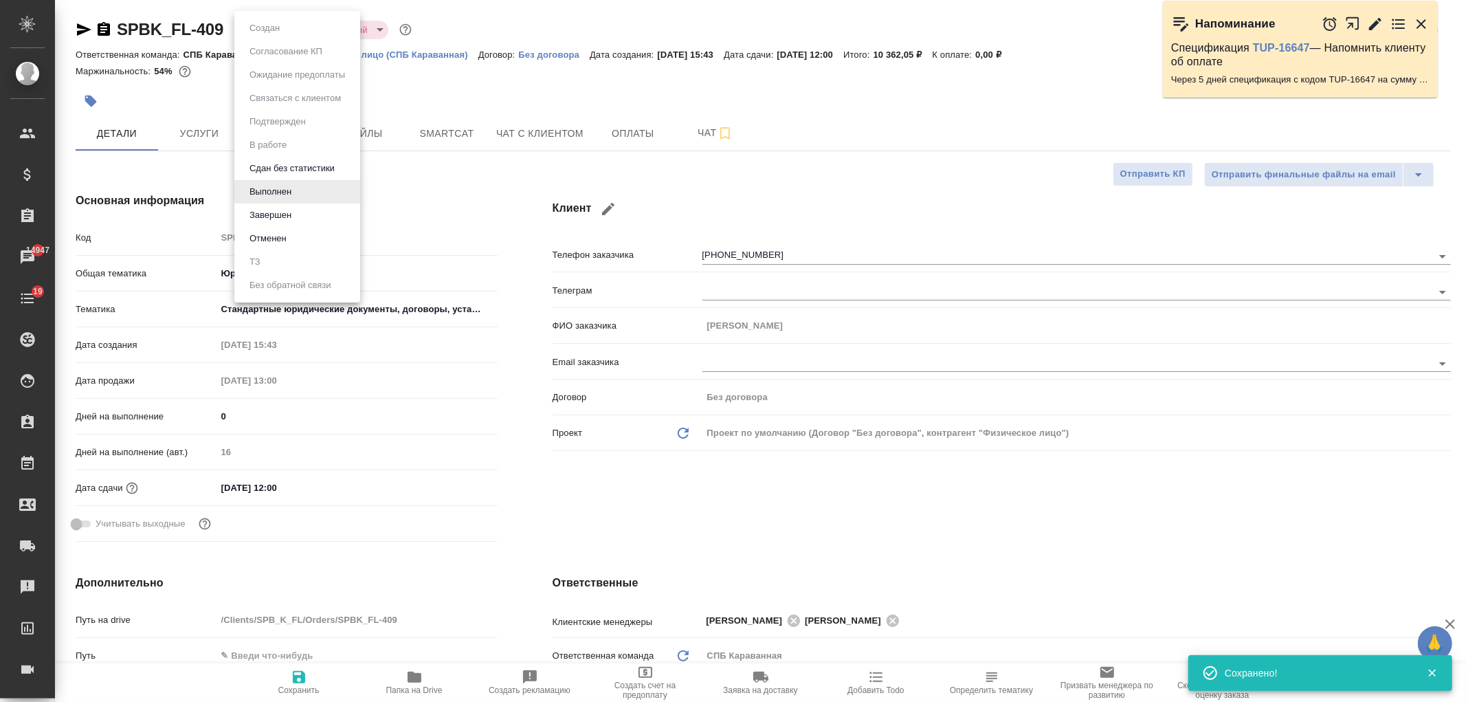
click at [307, 218] on li "Завершен" at bounding box center [297, 214] width 126 height 23
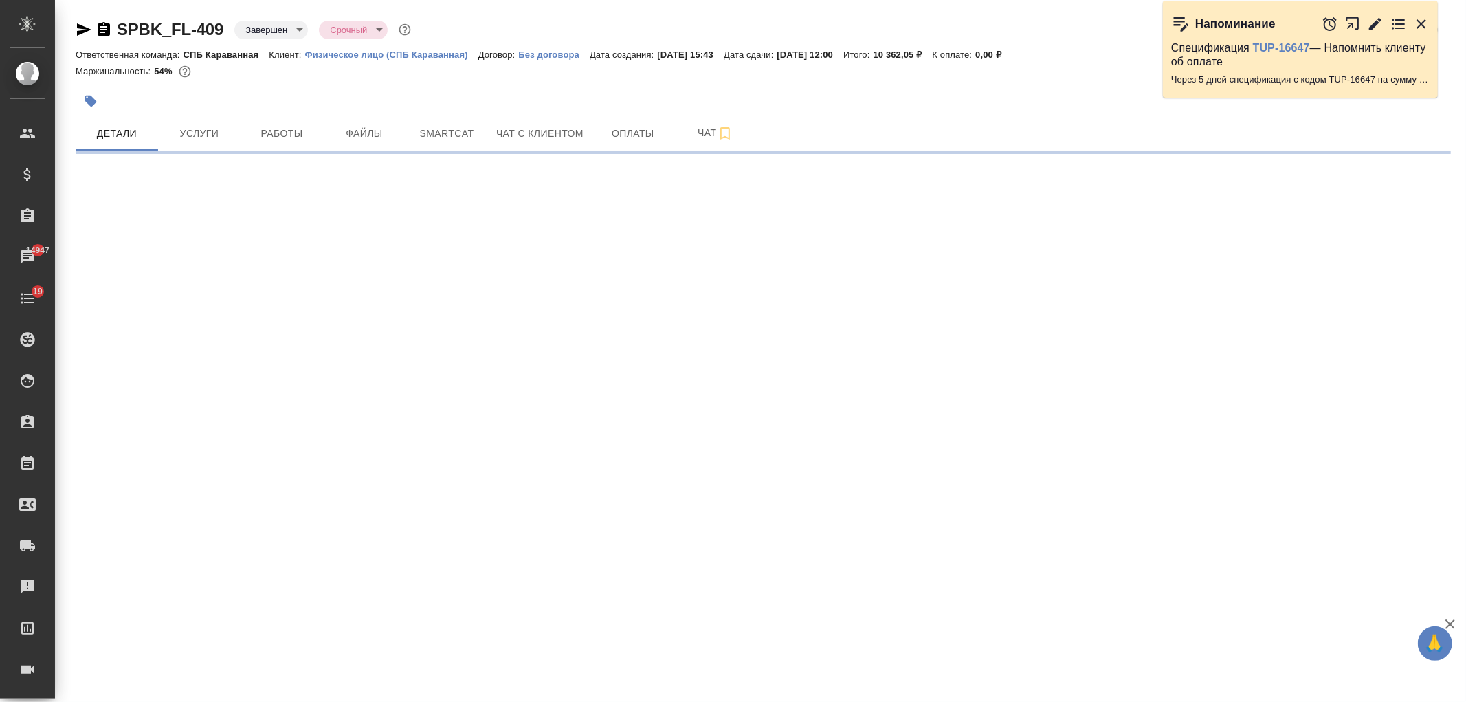
select select "RU"
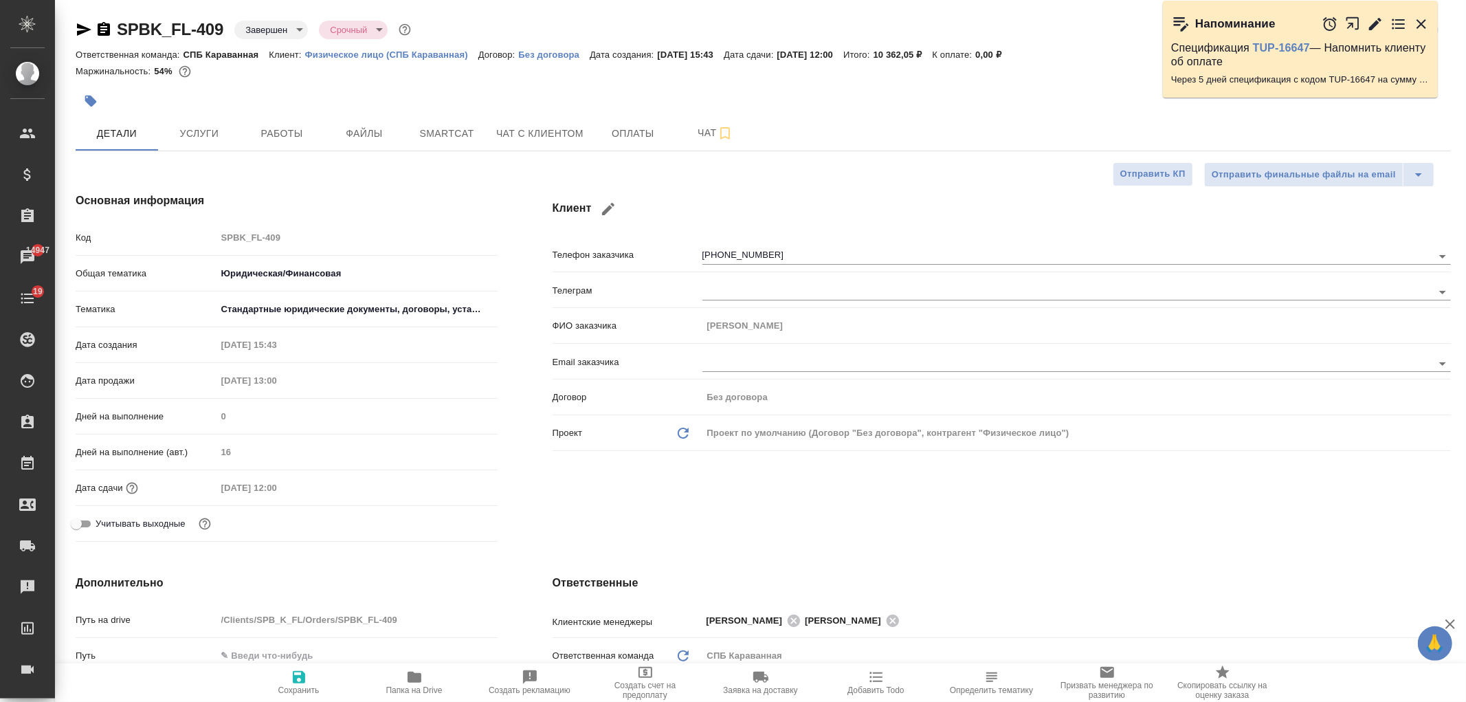
type textarea "x"
select select "RU"
click at [214, 131] on span "Услуги" at bounding box center [199, 133] width 66 height 17
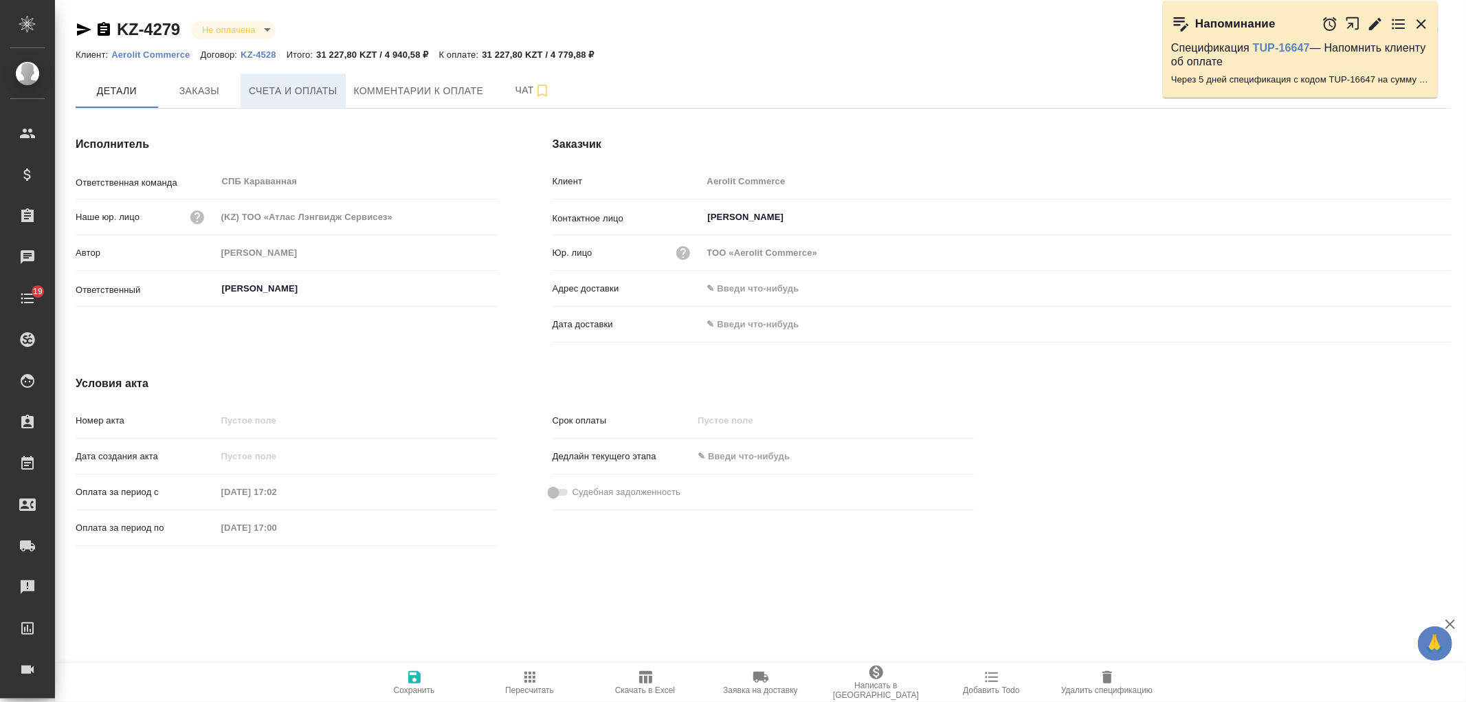
click at [293, 92] on span "Счета и оплаты" at bounding box center [293, 90] width 89 height 17
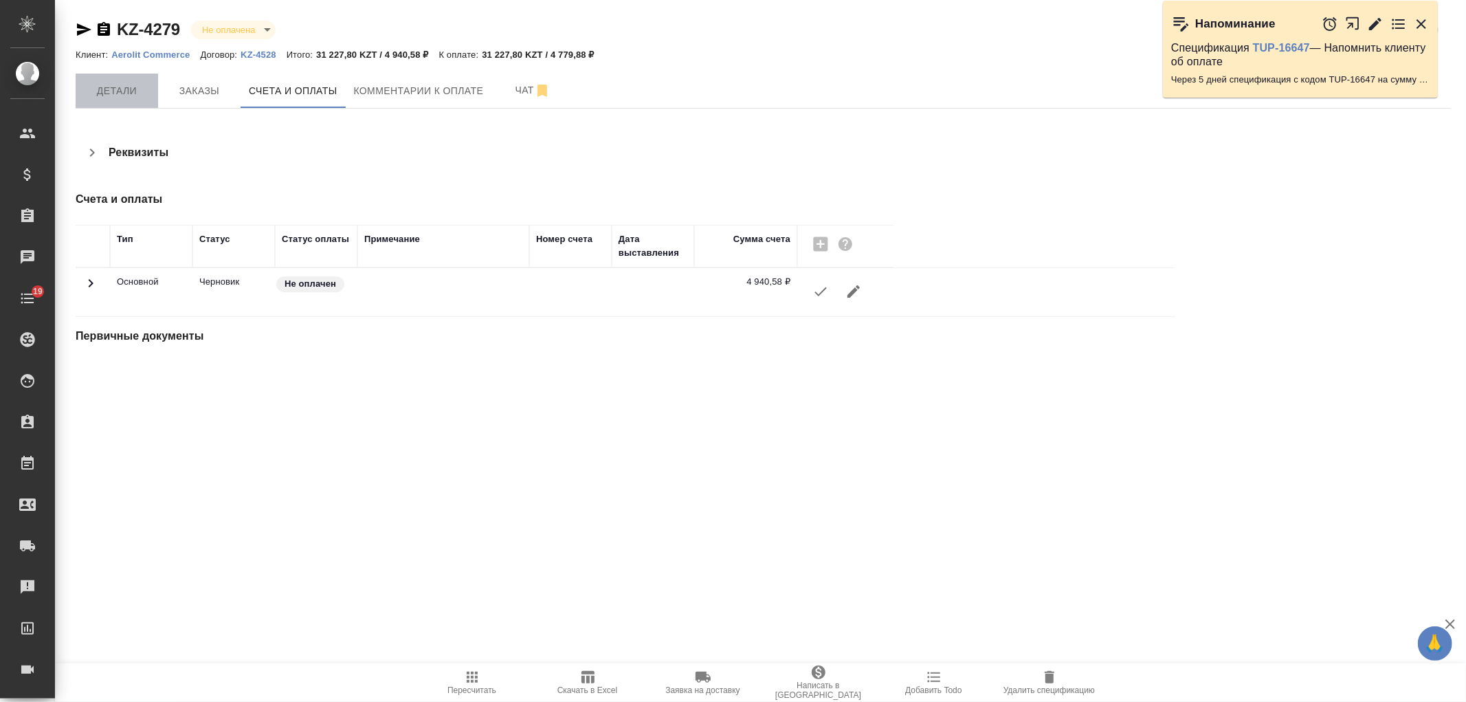
click at [122, 102] on button "Детали" at bounding box center [117, 91] width 82 height 34
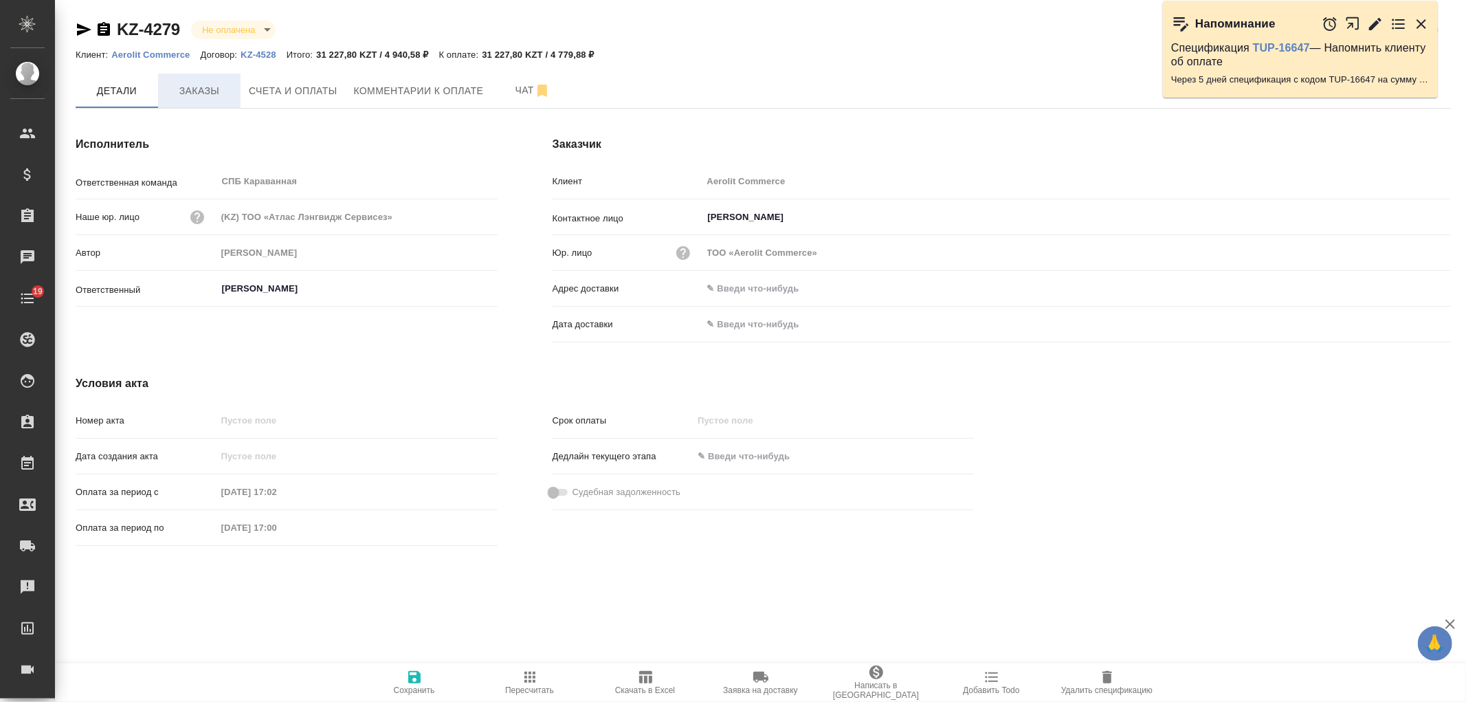
click at [201, 91] on span "Заказы" at bounding box center [199, 90] width 66 height 17
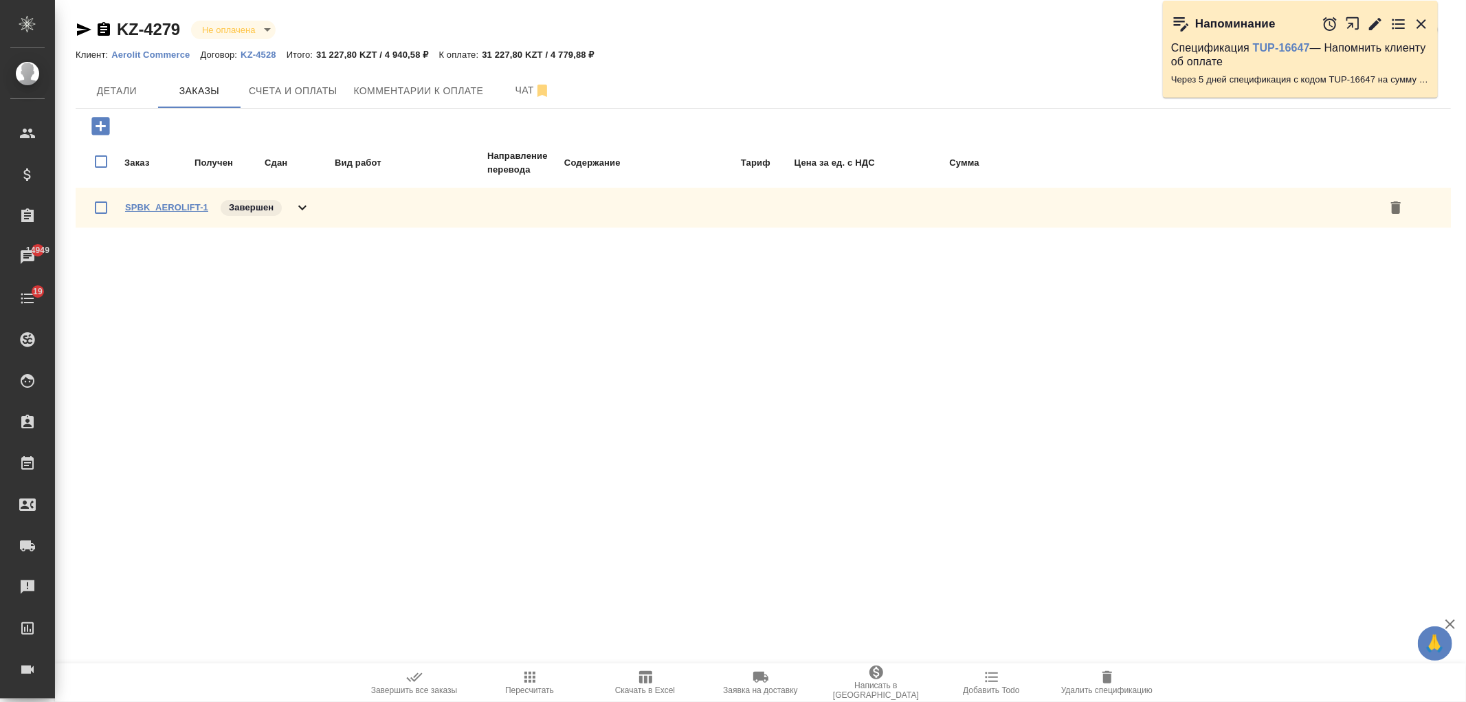
click at [164, 208] on link "SPBK_AEROLIFT-1" at bounding box center [166, 207] width 83 height 10
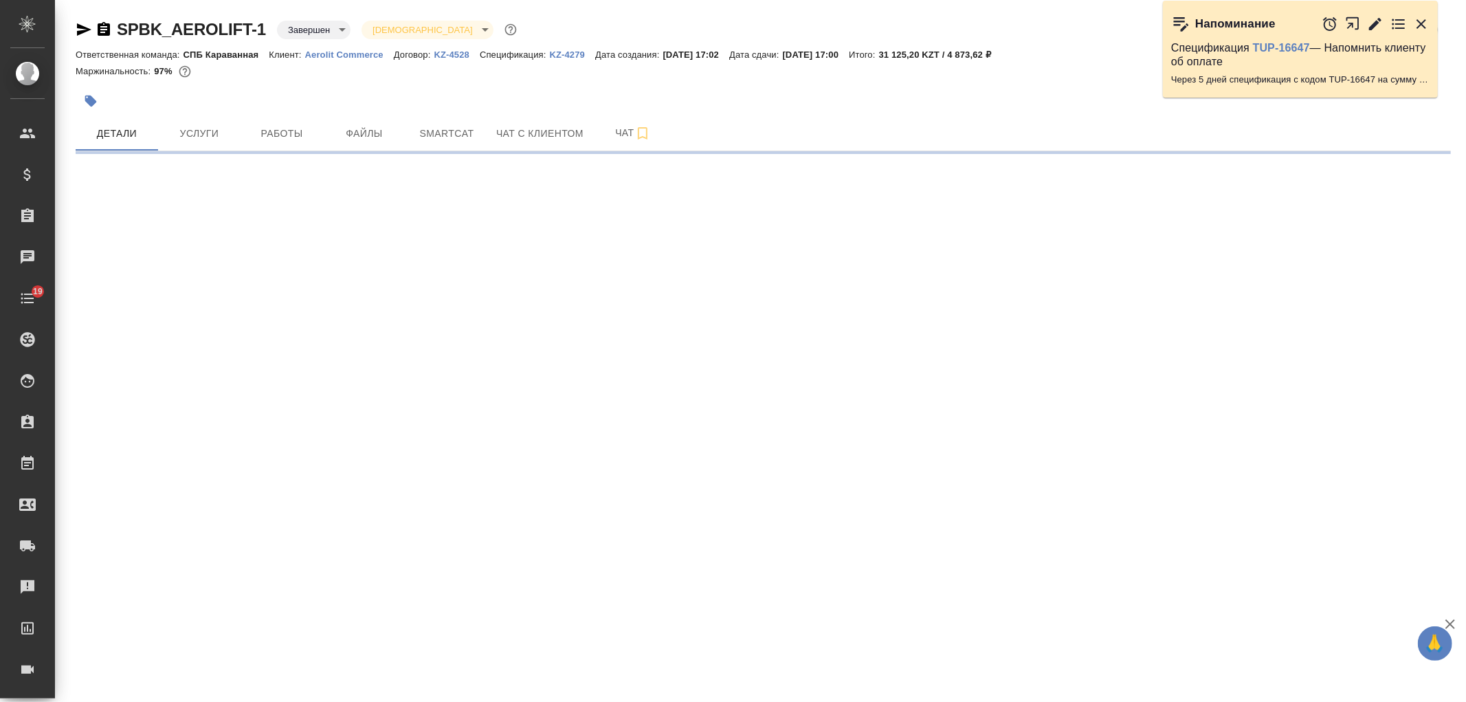
select select "RU"
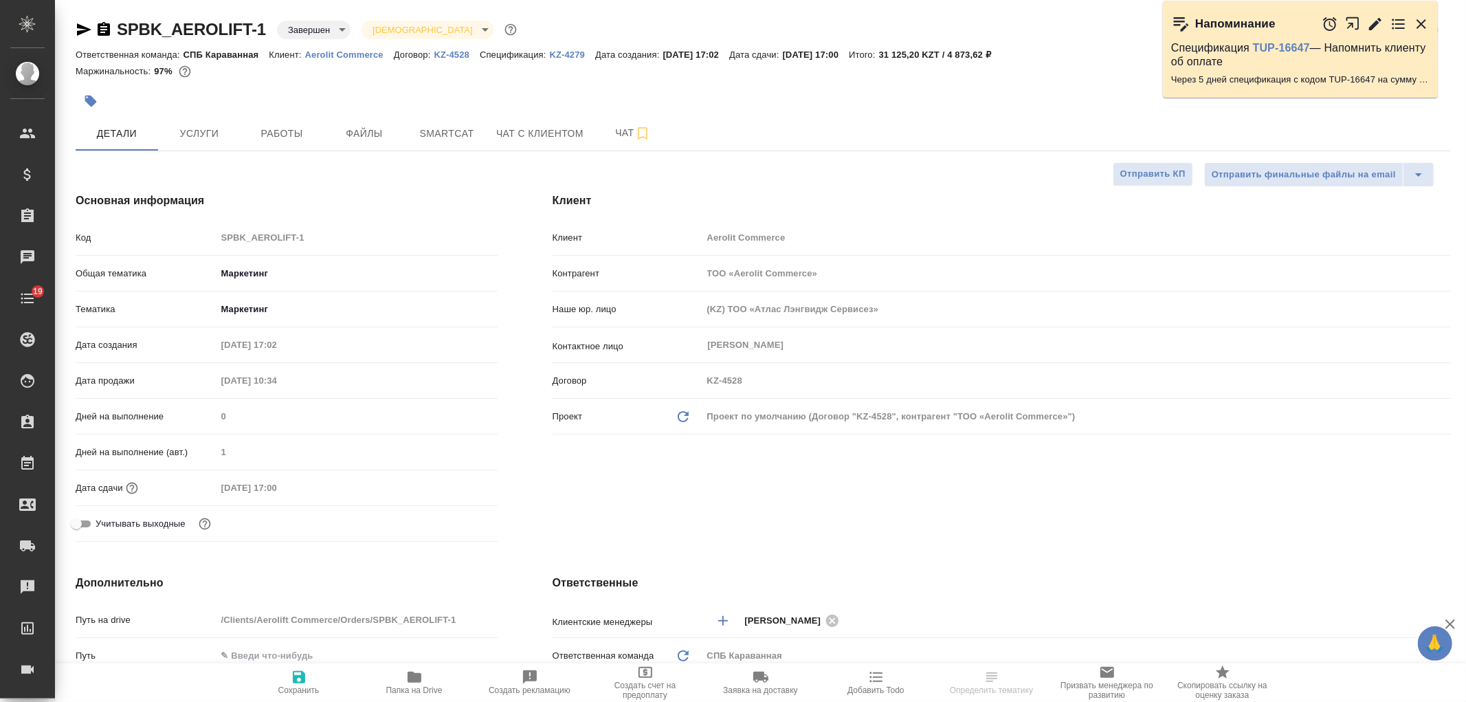
type textarea "x"
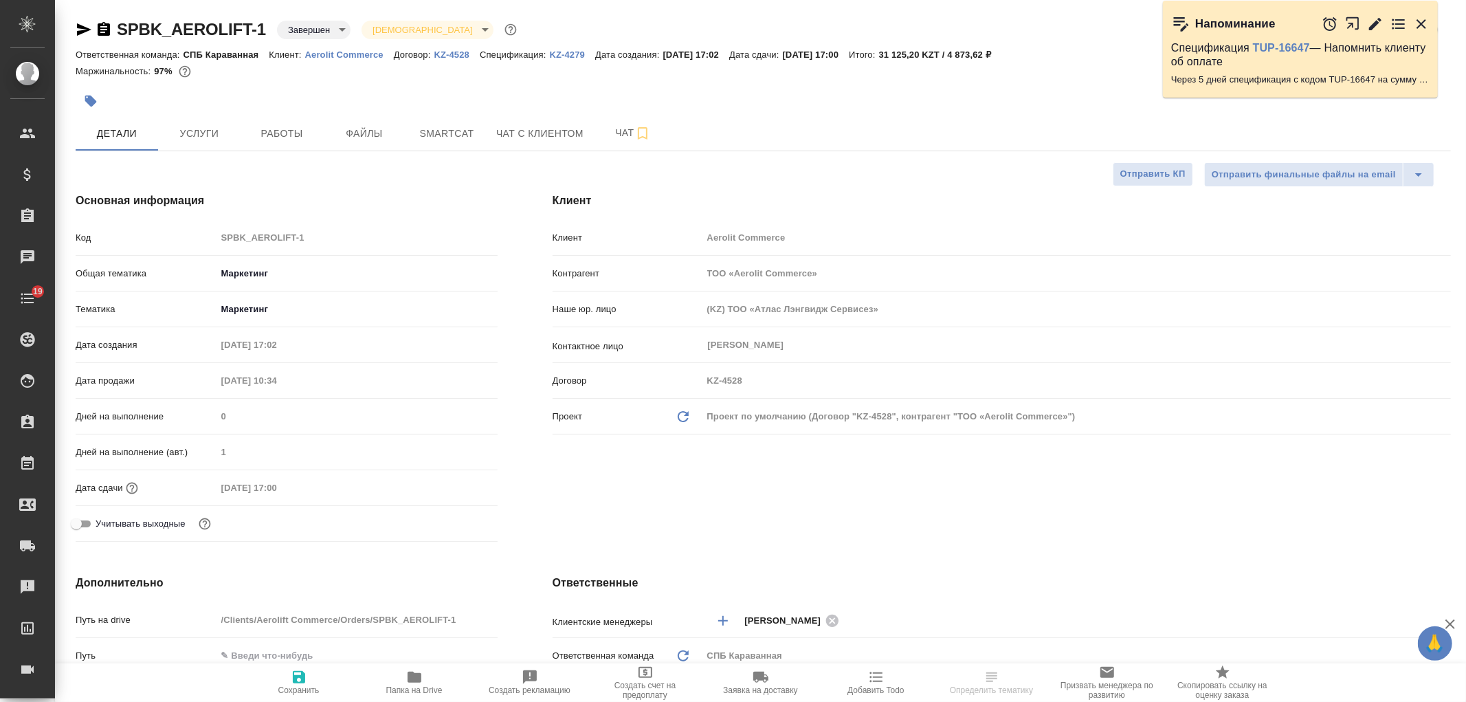
type textarea "x"
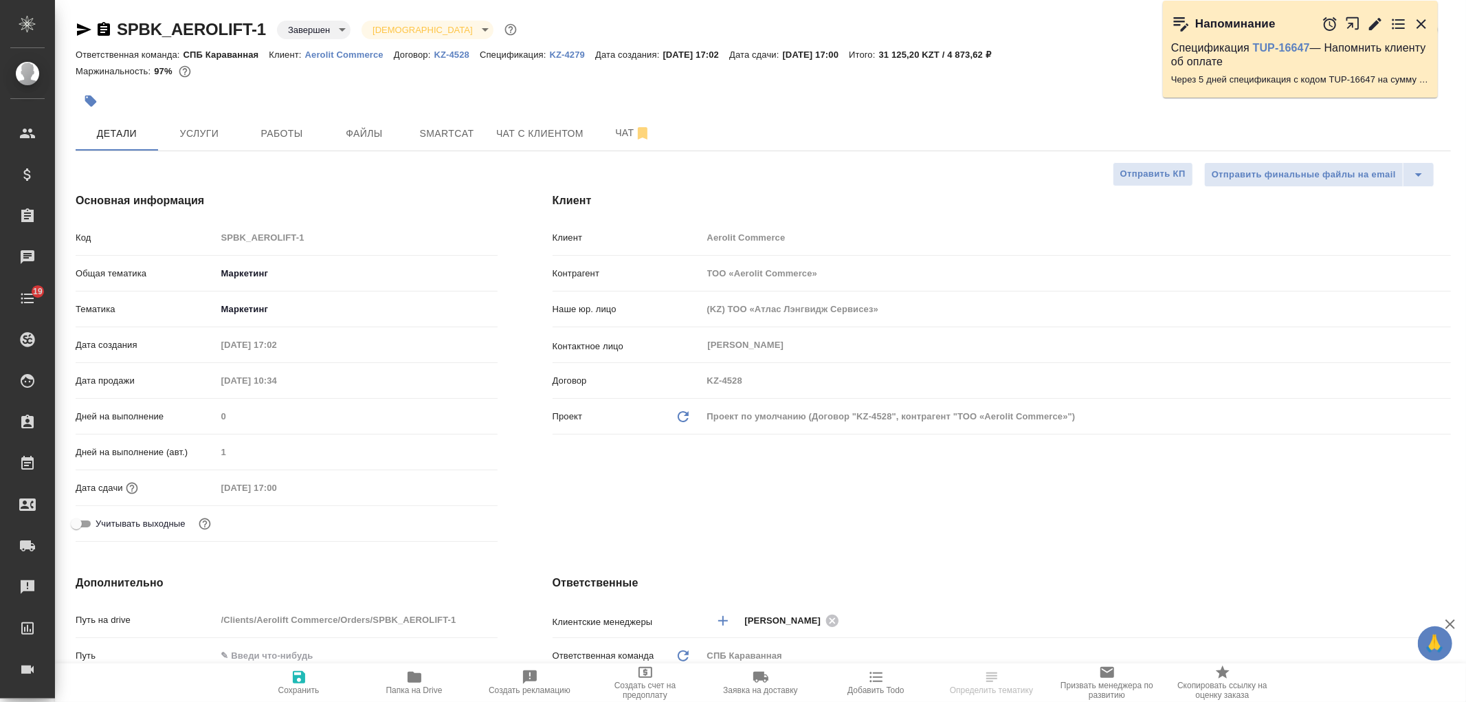
type textarea "x"
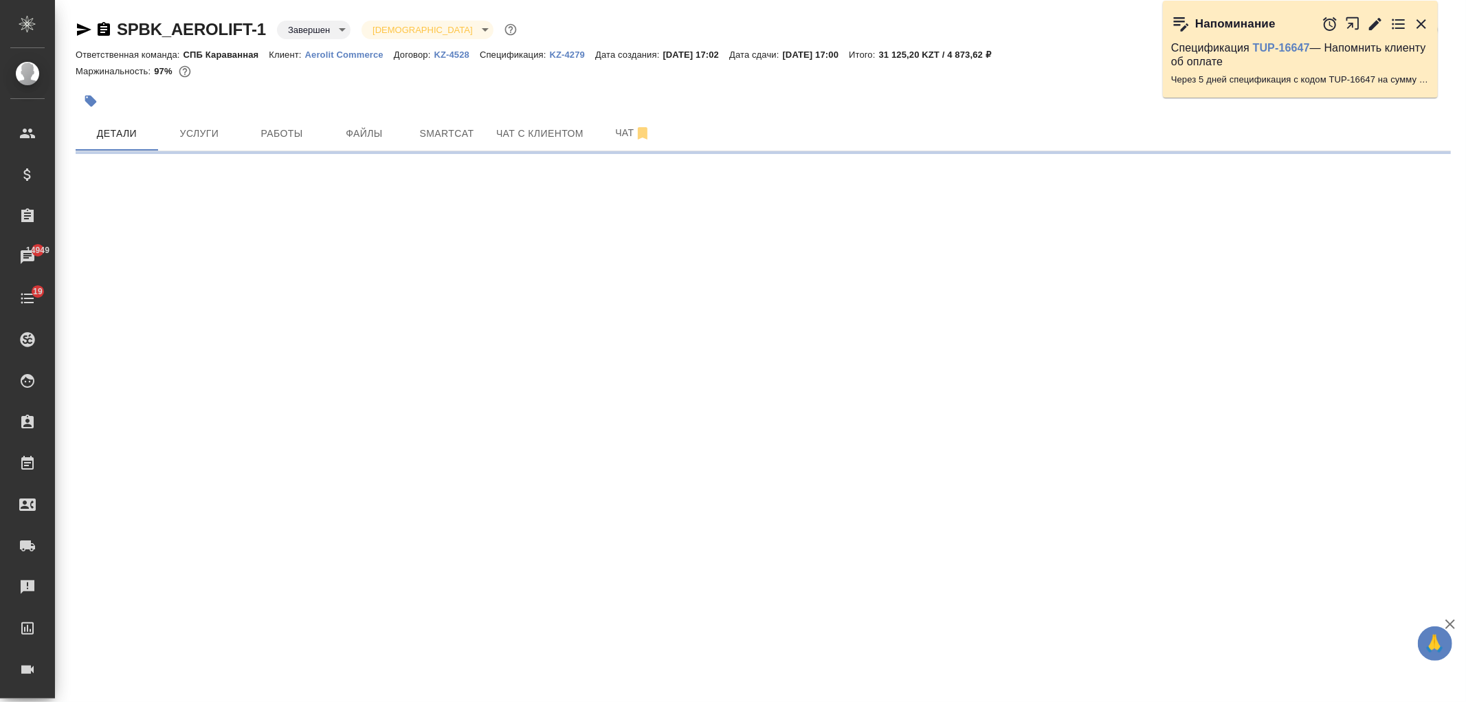
select select "RU"
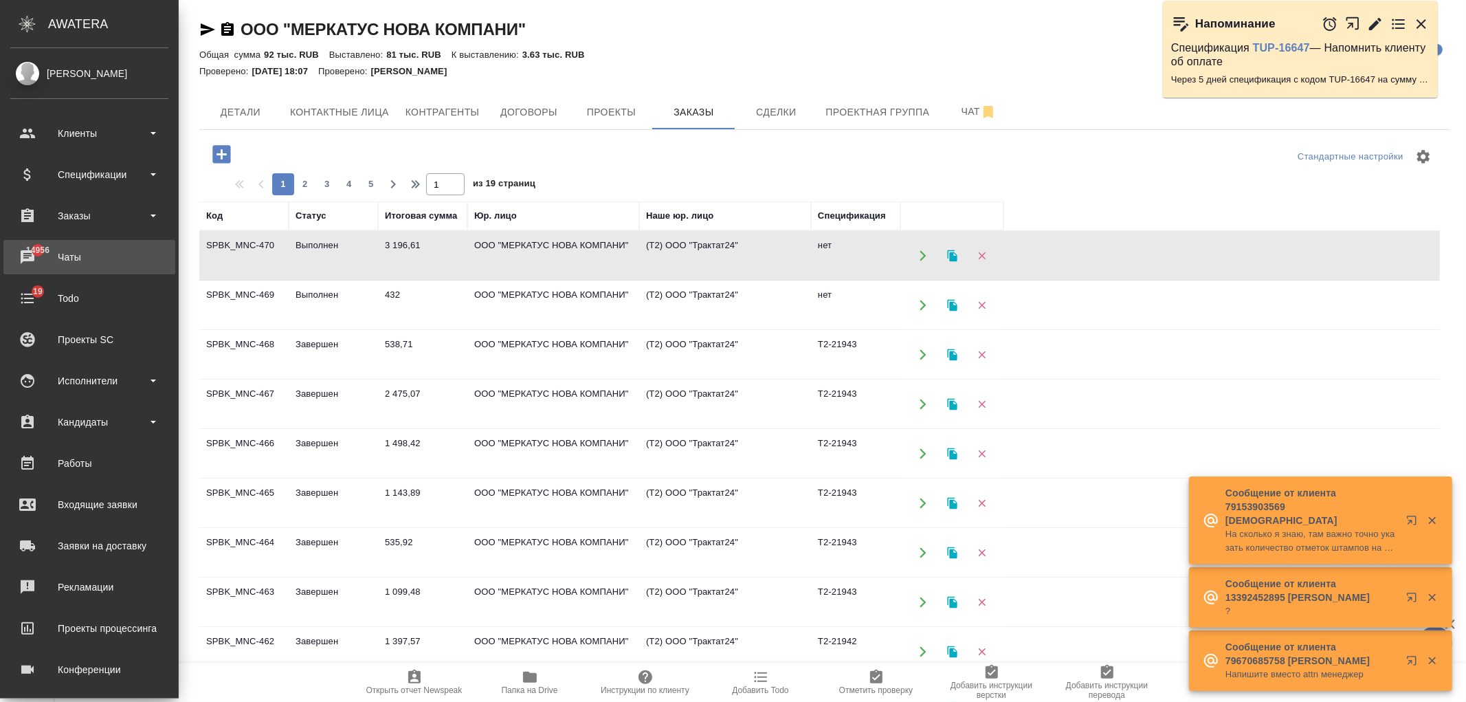
click at [107, 259] on div "Чаты" at bounding box center [89, 257] width 158 height 21
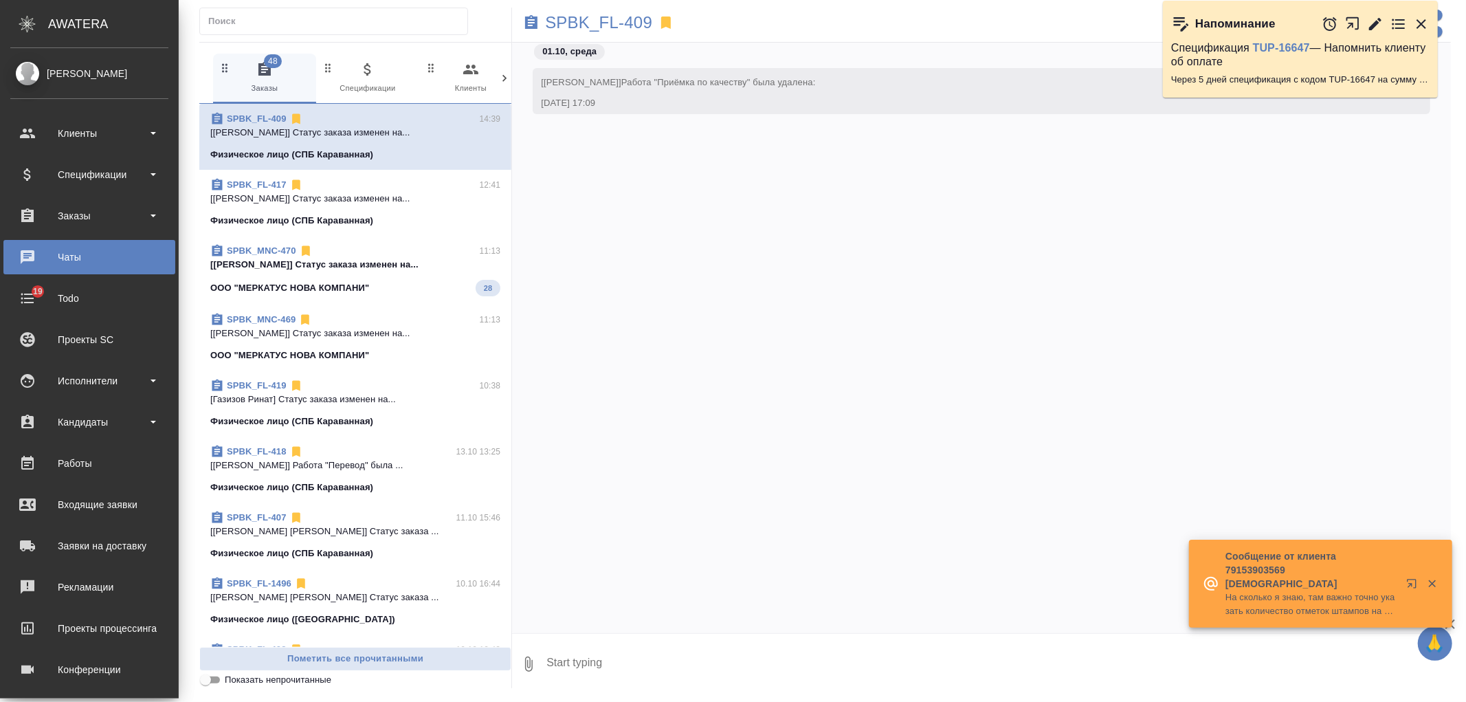
scroll to position [4140, 0]
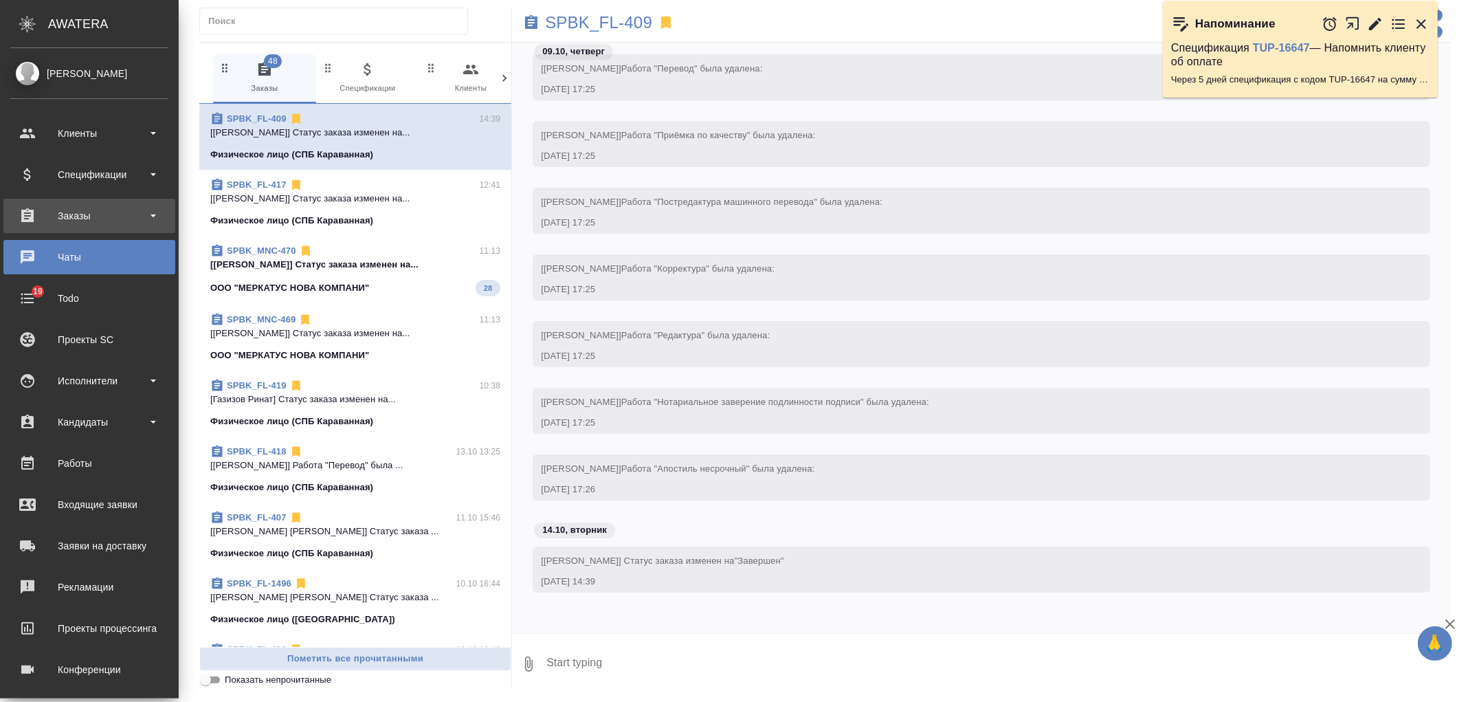
click at [71, 210] on div "Заказы" at bounding box center [89, 215] width 158 height 21
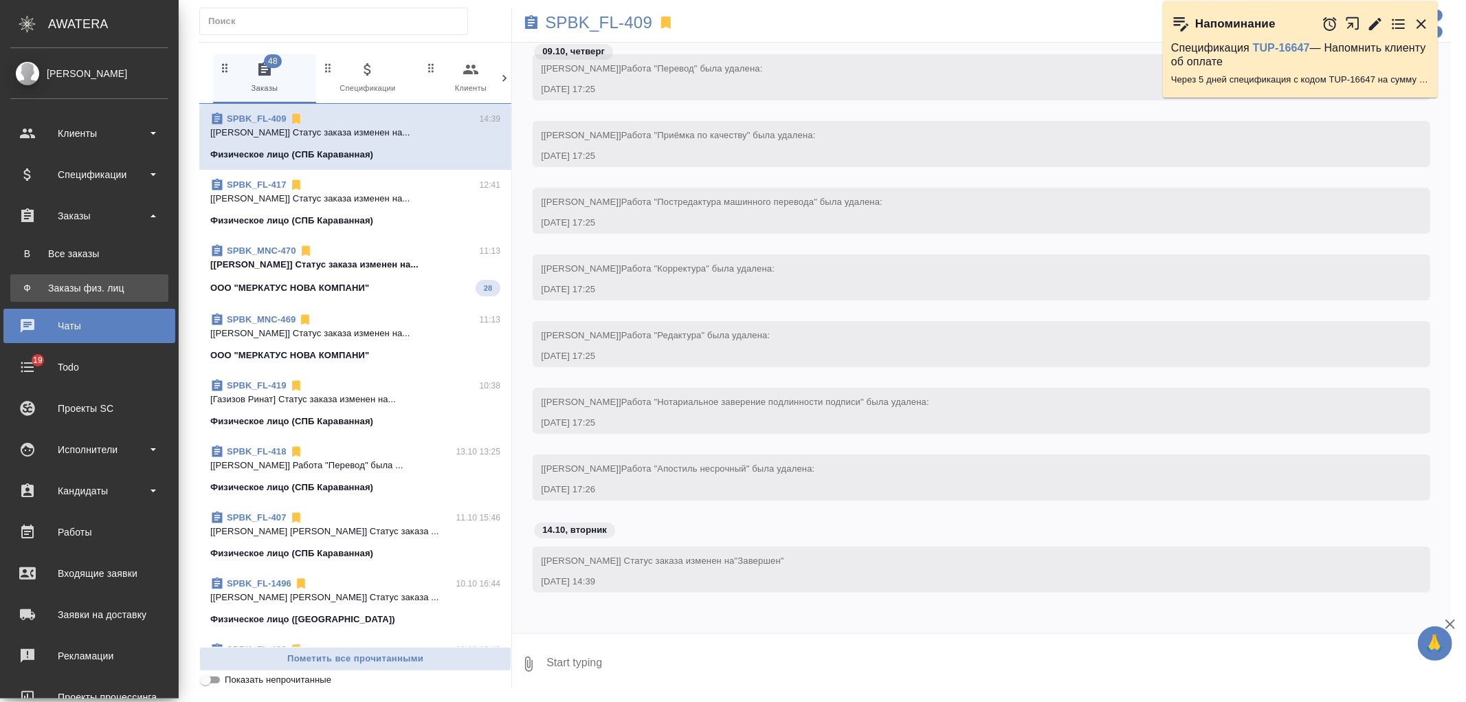
click at [101, 291] on div "Заказы физ. лиц" at bounding box center [89, 288] width 144 height 14
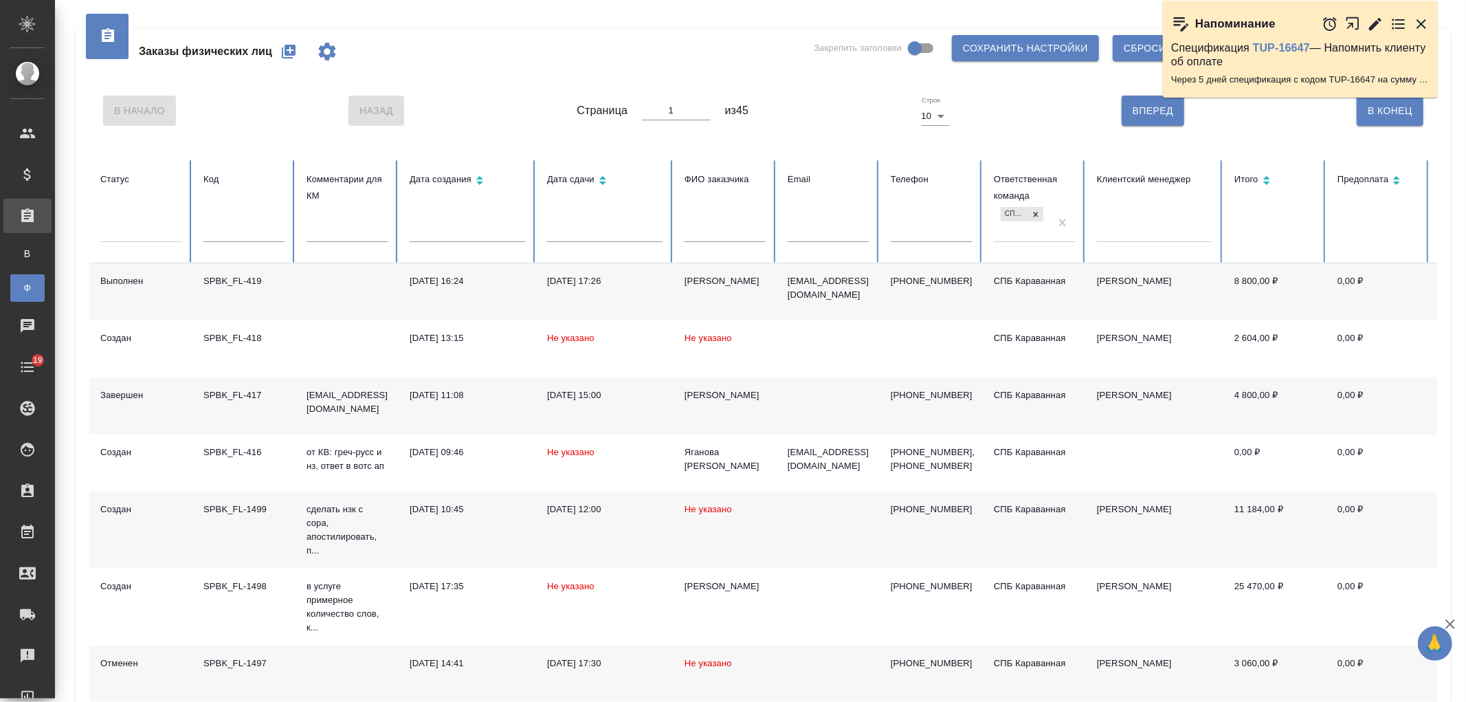
click at [234, 231] on input "text" at bounding box center [243, 232] width 81 height 19
type input "kz"
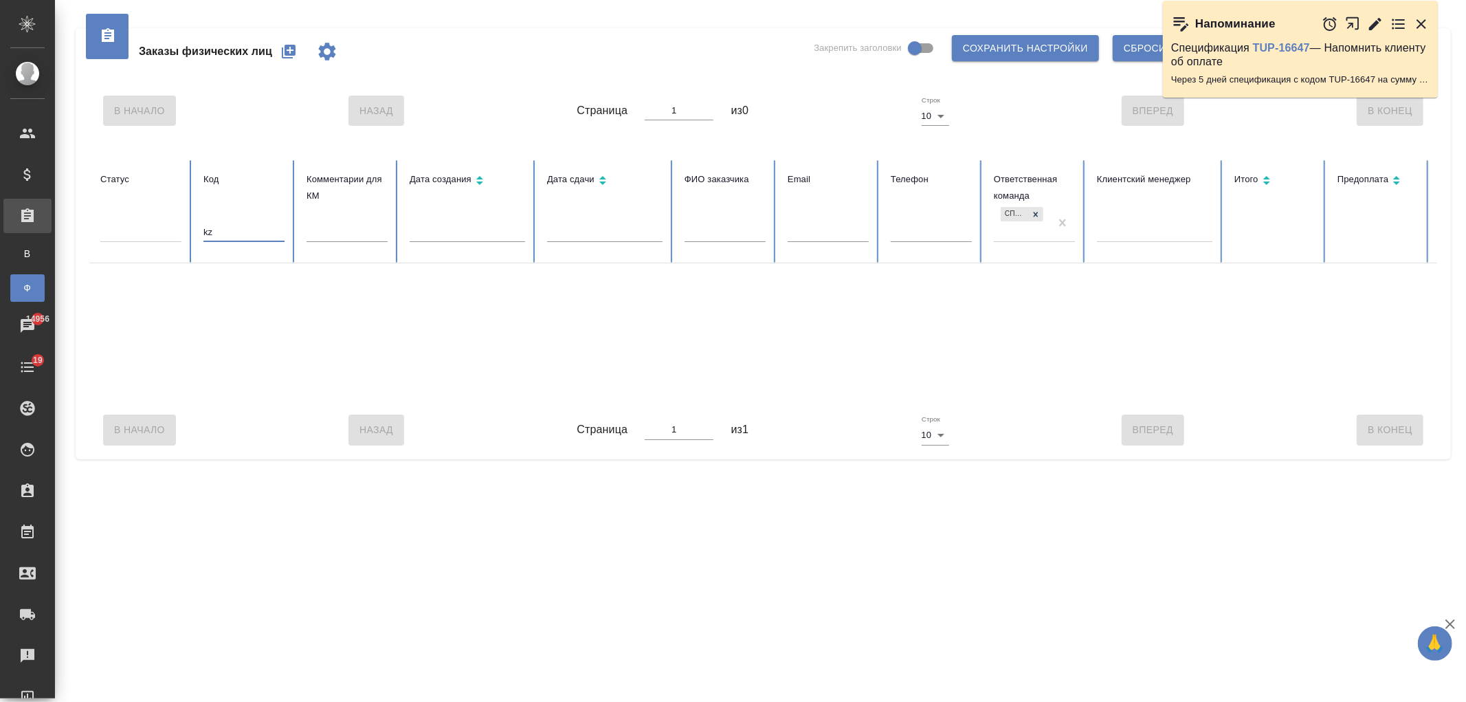
drag, startPoint x: 232, startPoint y: 232, endPoint x: 160, endPoint y: 244, distance: 73.2
click at [160, 244] on tr "Статус Код kz Комментарии для КМ Дата создания Дата сдачи ФИО заказчика Email Т…" at bounding box center [862, 211] width 1546 height 103
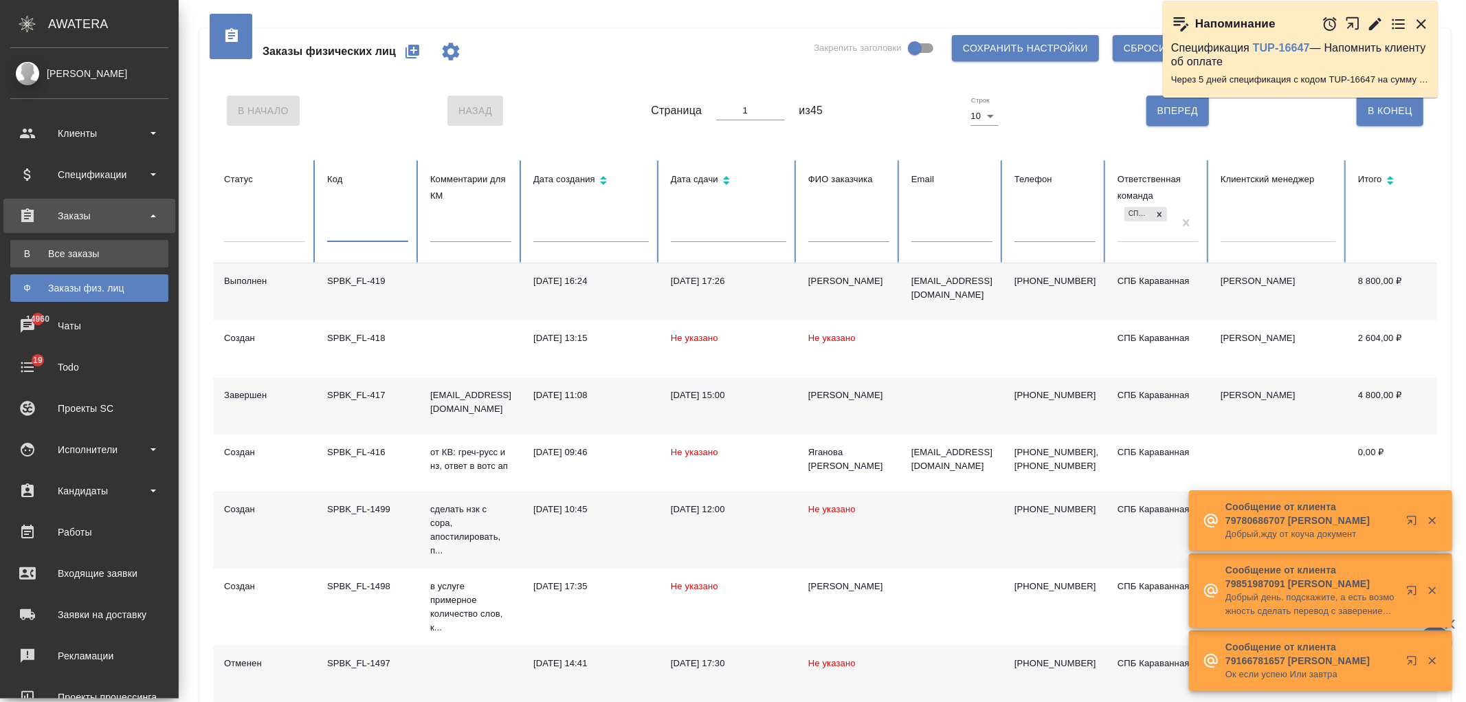
click at [117, 258] on div "Все заказы" at bounding box center [89, 254] width 144 height 14
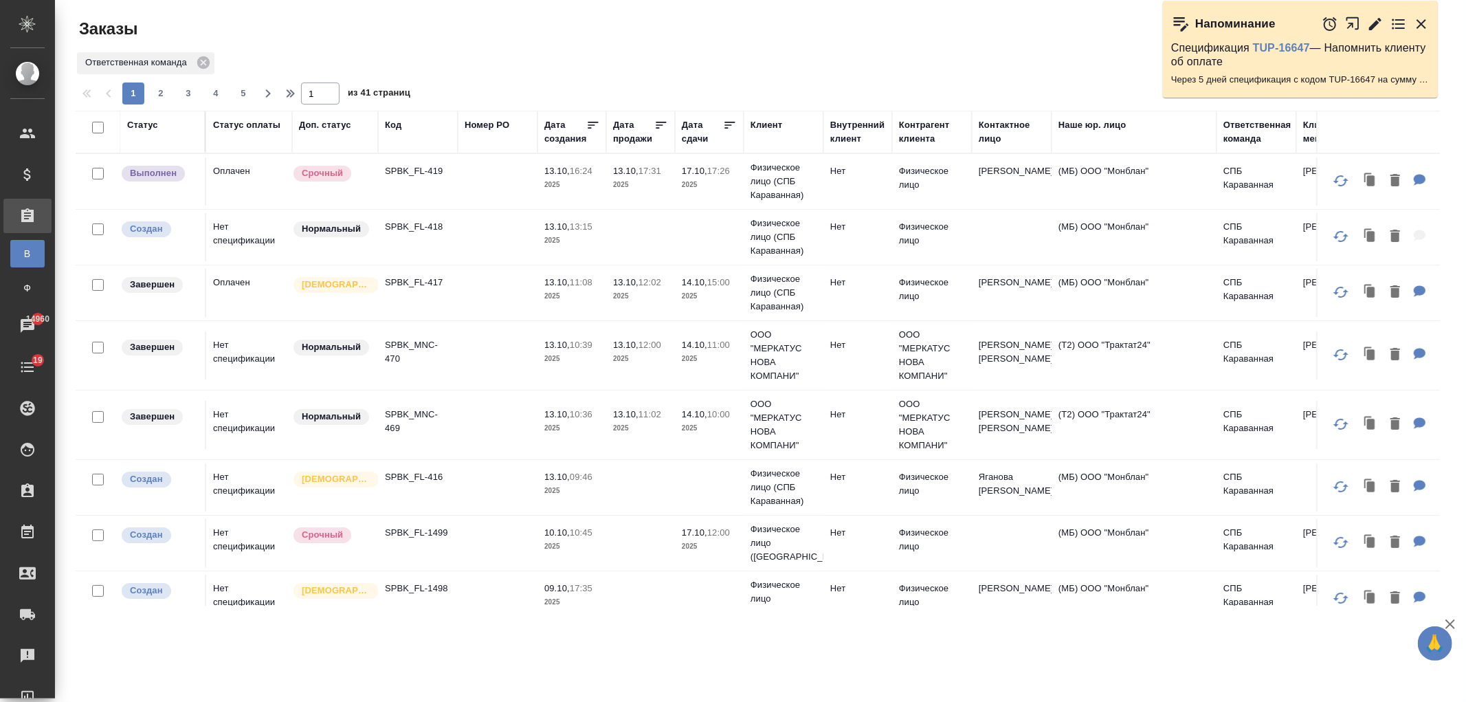
click at [396, 128] on div "Код" at bounding box center [393, 125] width 16 height 14
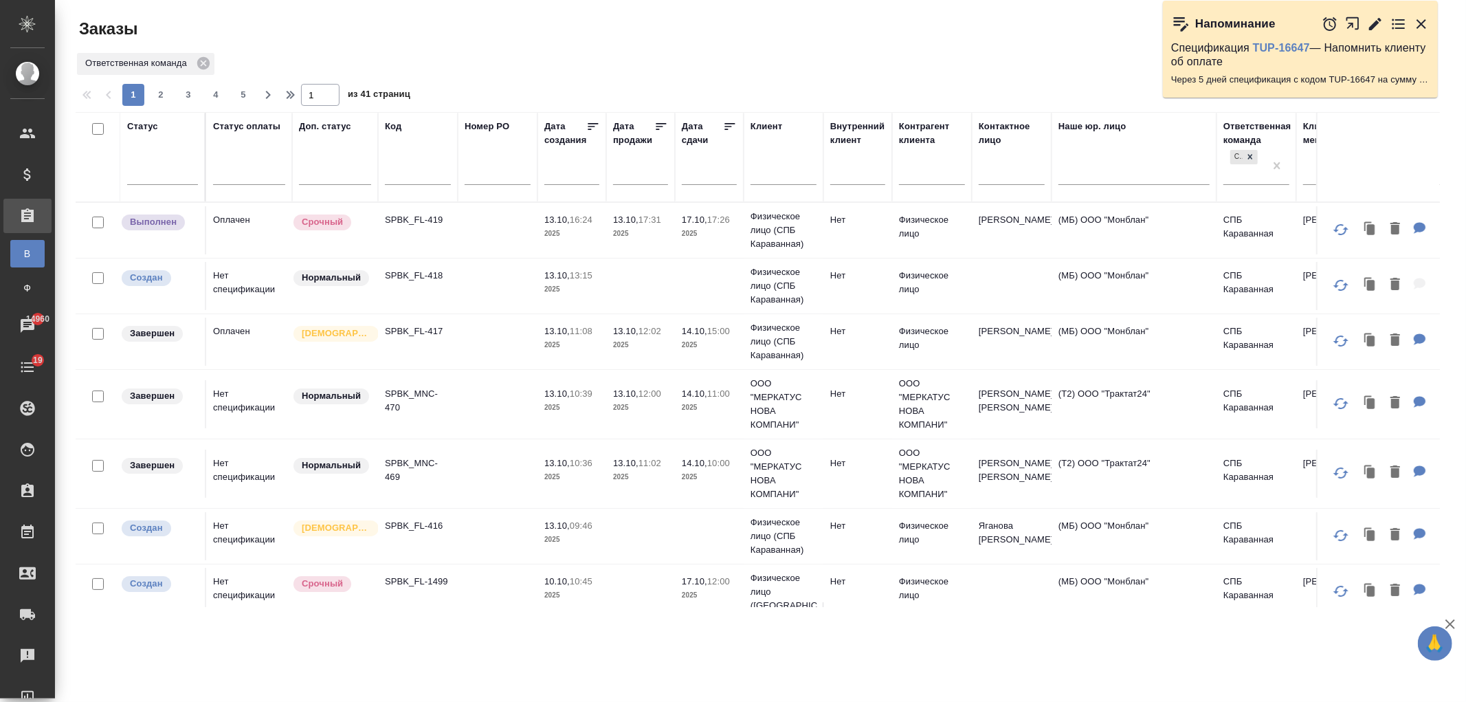
click at [414, 168] on input "text" at bounding box center [418, 175] width 66 height 17
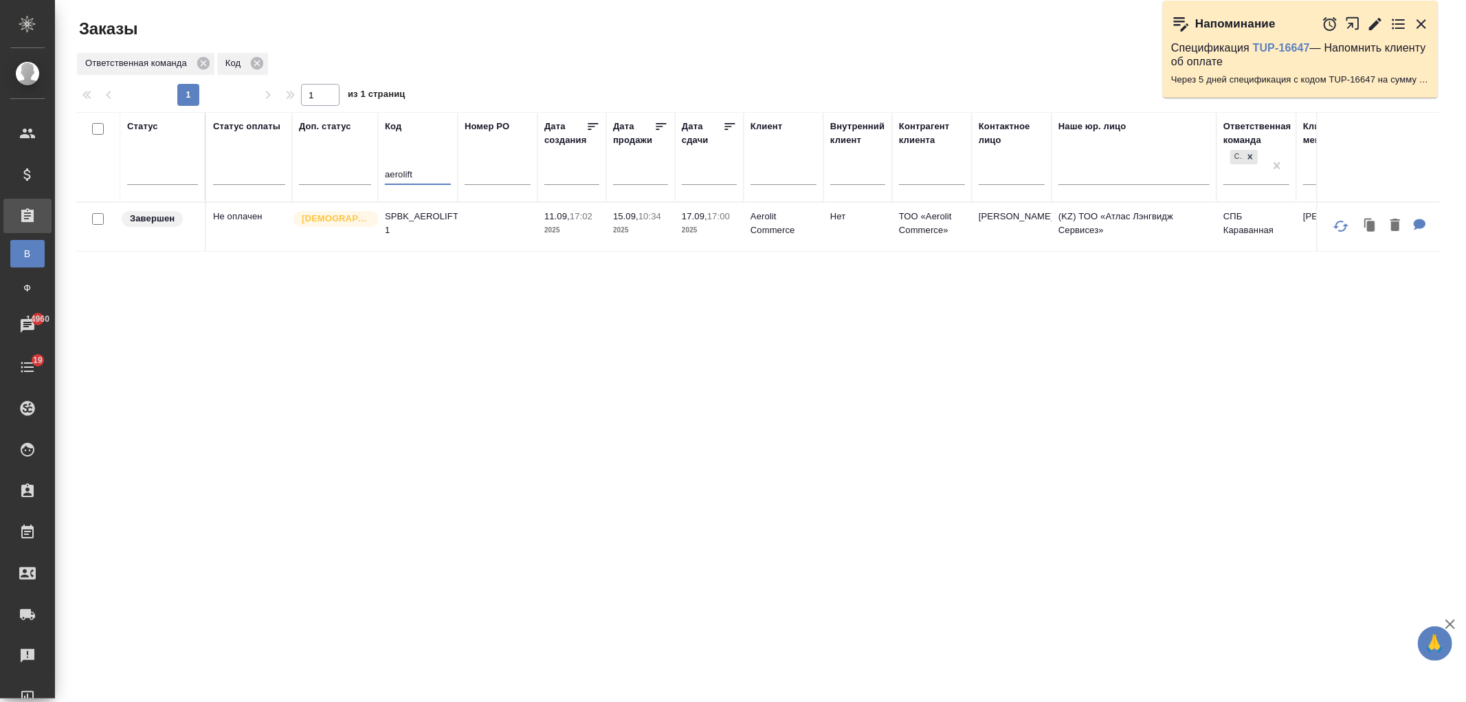
type input "aerolift"
click at [458, 241] on td at bounding box center [498, 227] width 80 height 48
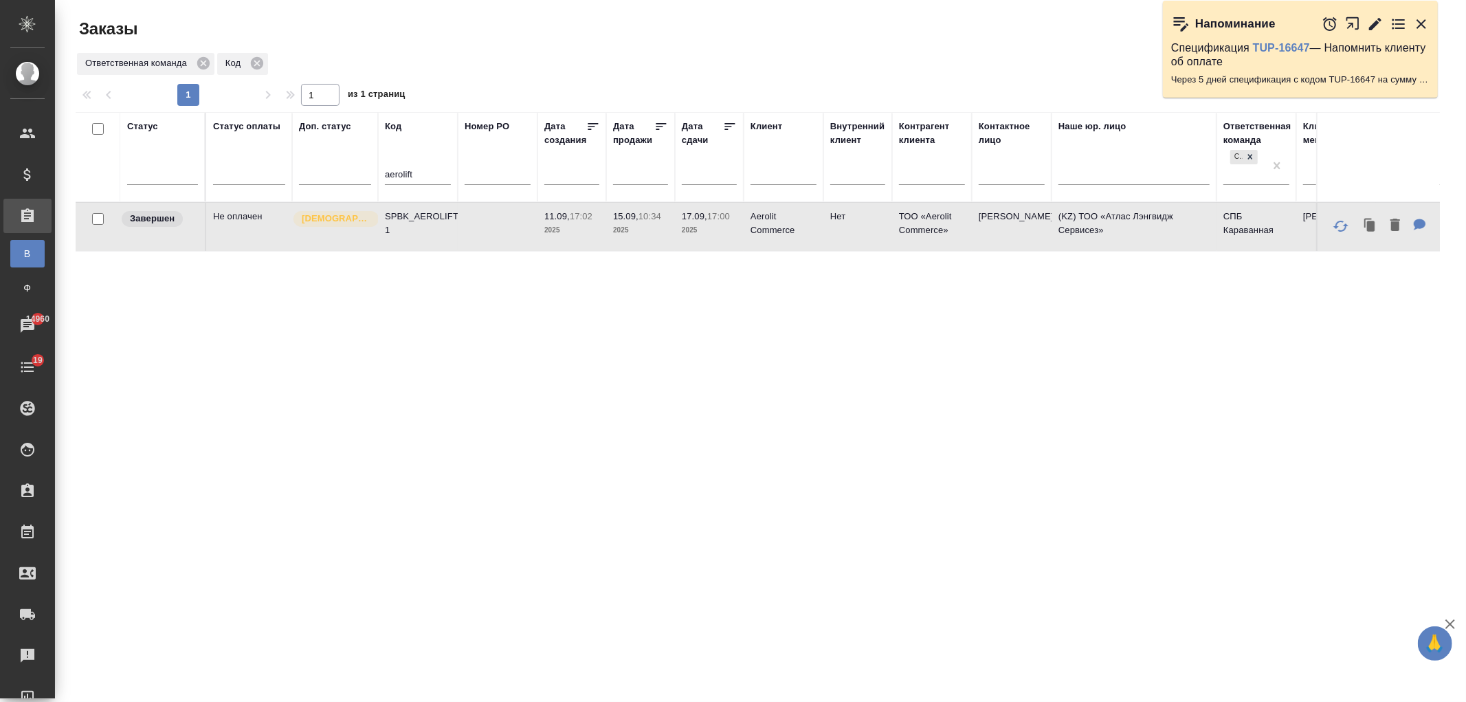
click at [458, 241] on td at bounding box center [498, 227] width 80 height 48
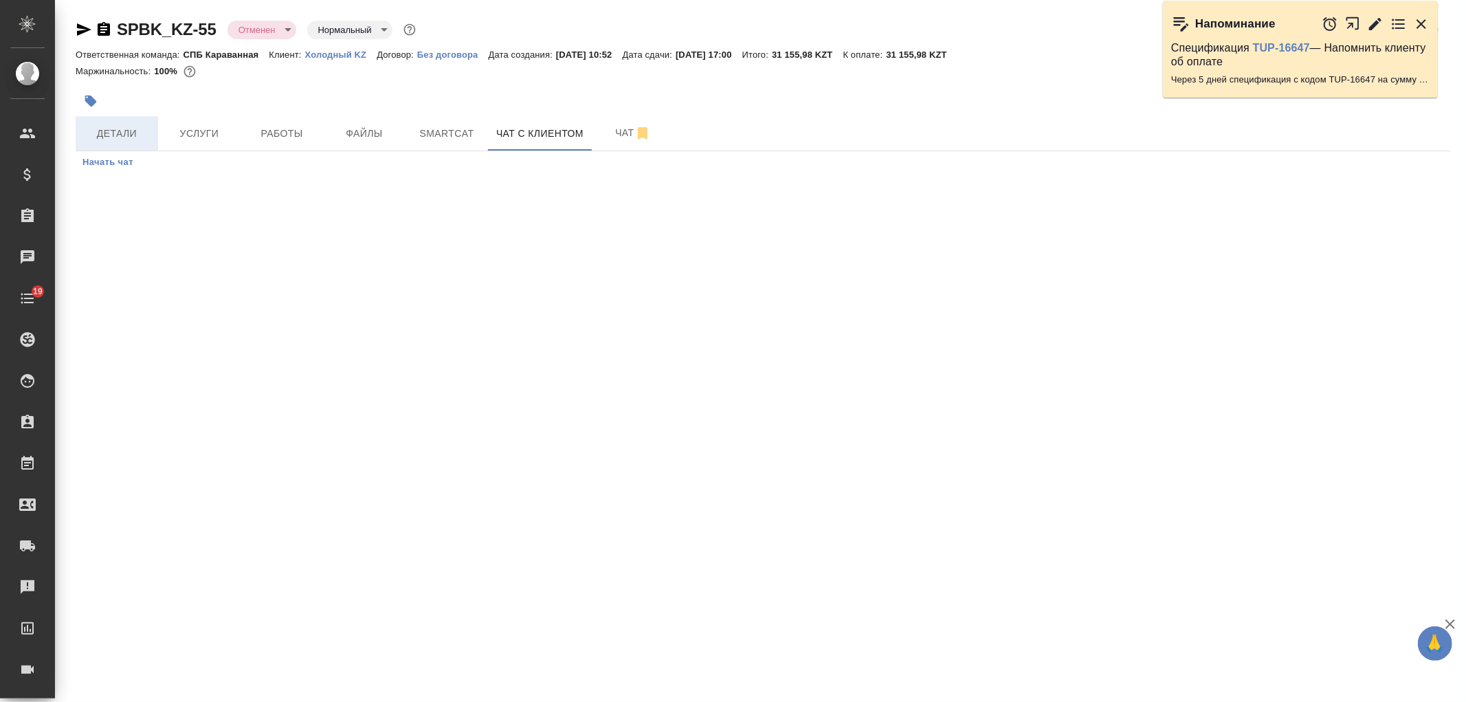
click at [133, 135] on span "Детали" at bounding box center [117, 133] width 66 height 17
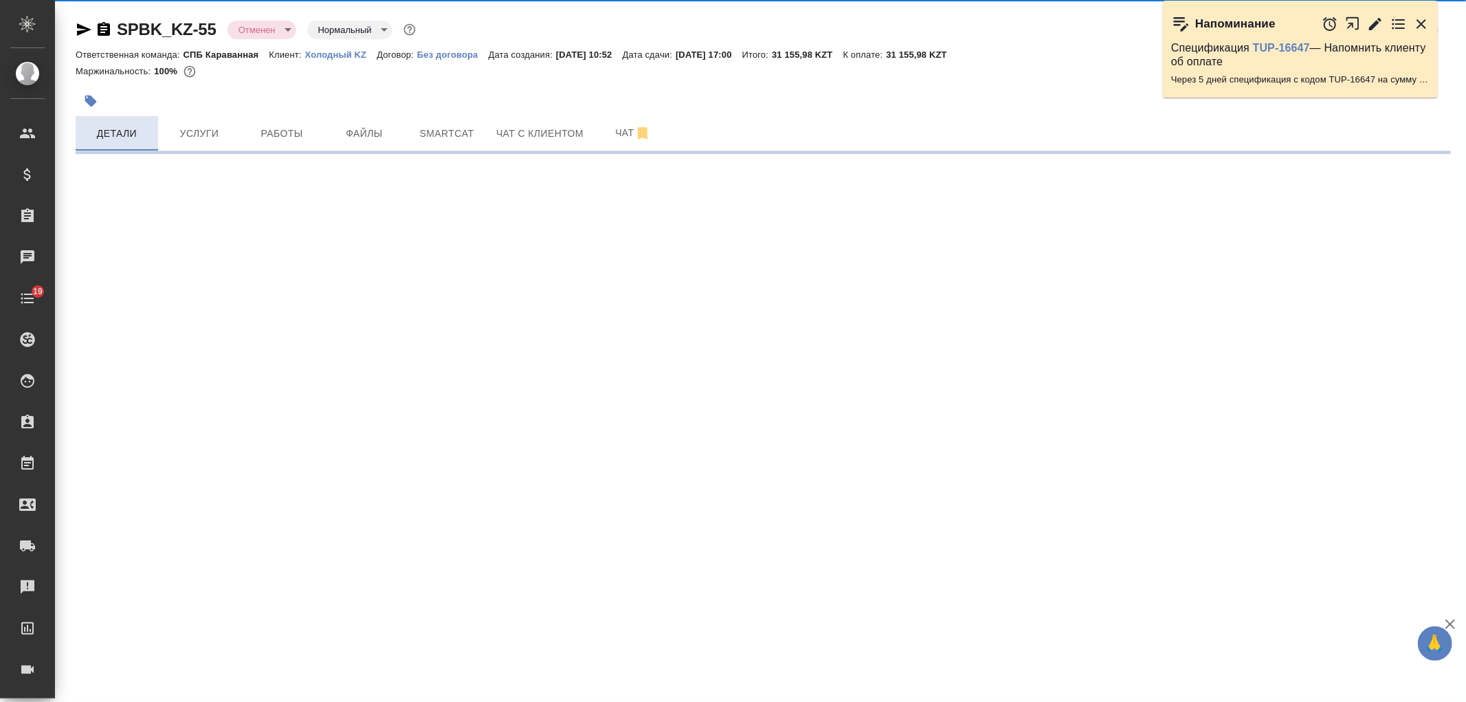
select select "RU"
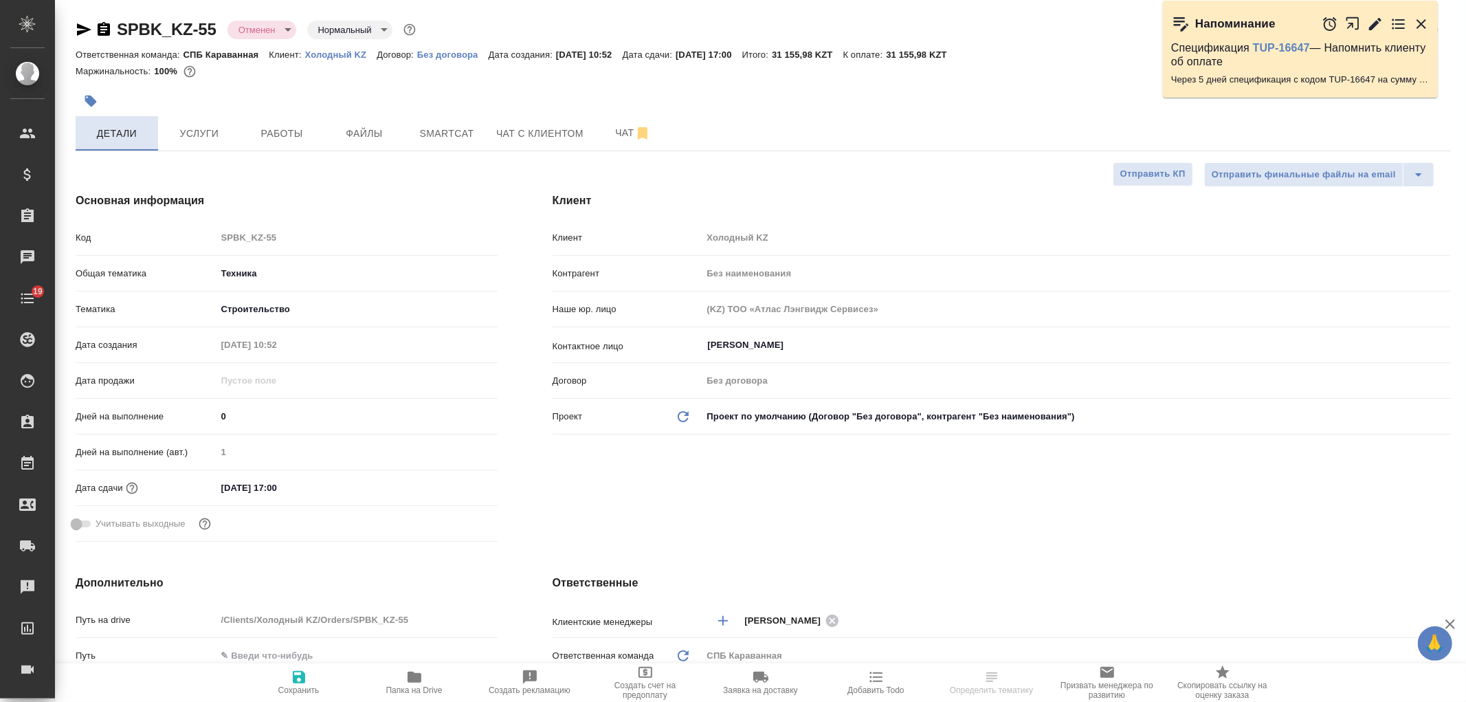
type textarea "x"
click at [195, 138] on span "Услуги" at bounding box center [199, 133] width 66 height 17
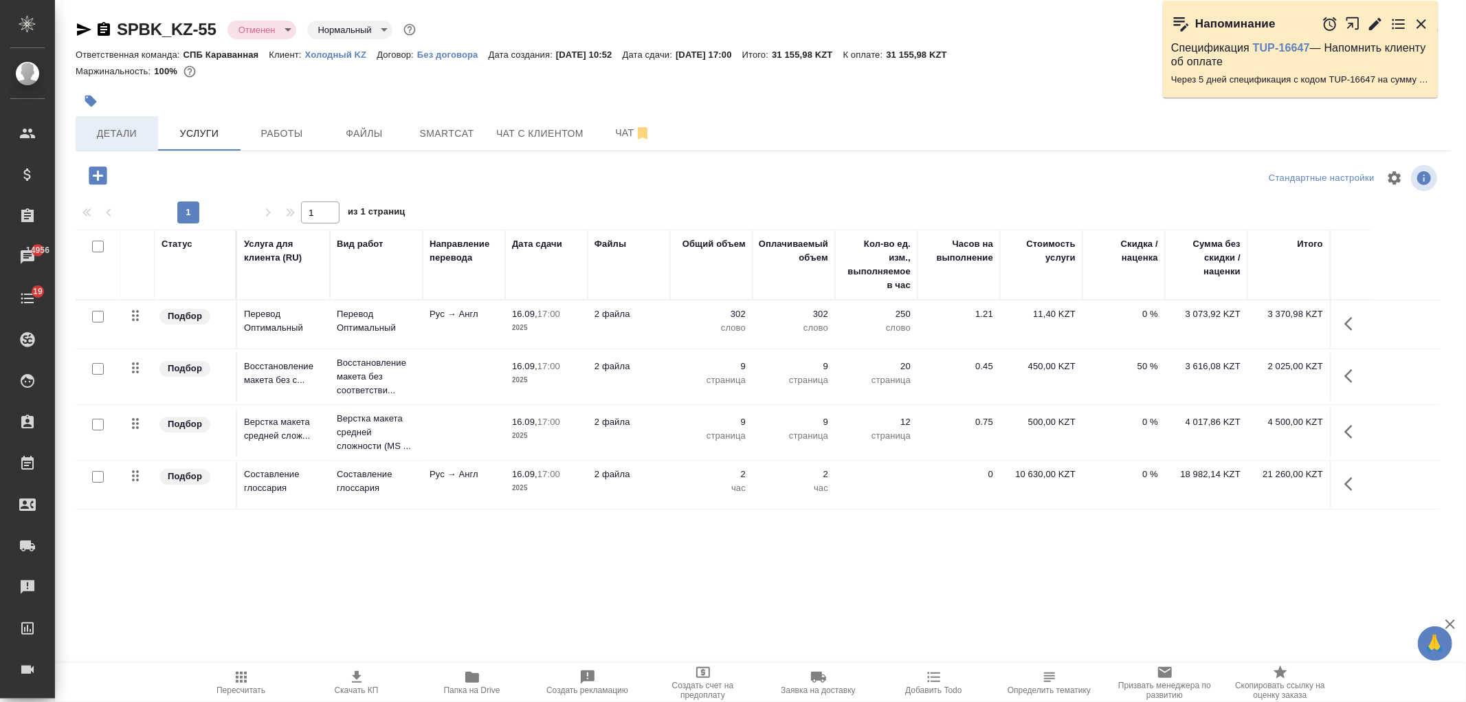
click at [121, 140] on span "Детали" at bounding box center [117, 133] width 66 height 17
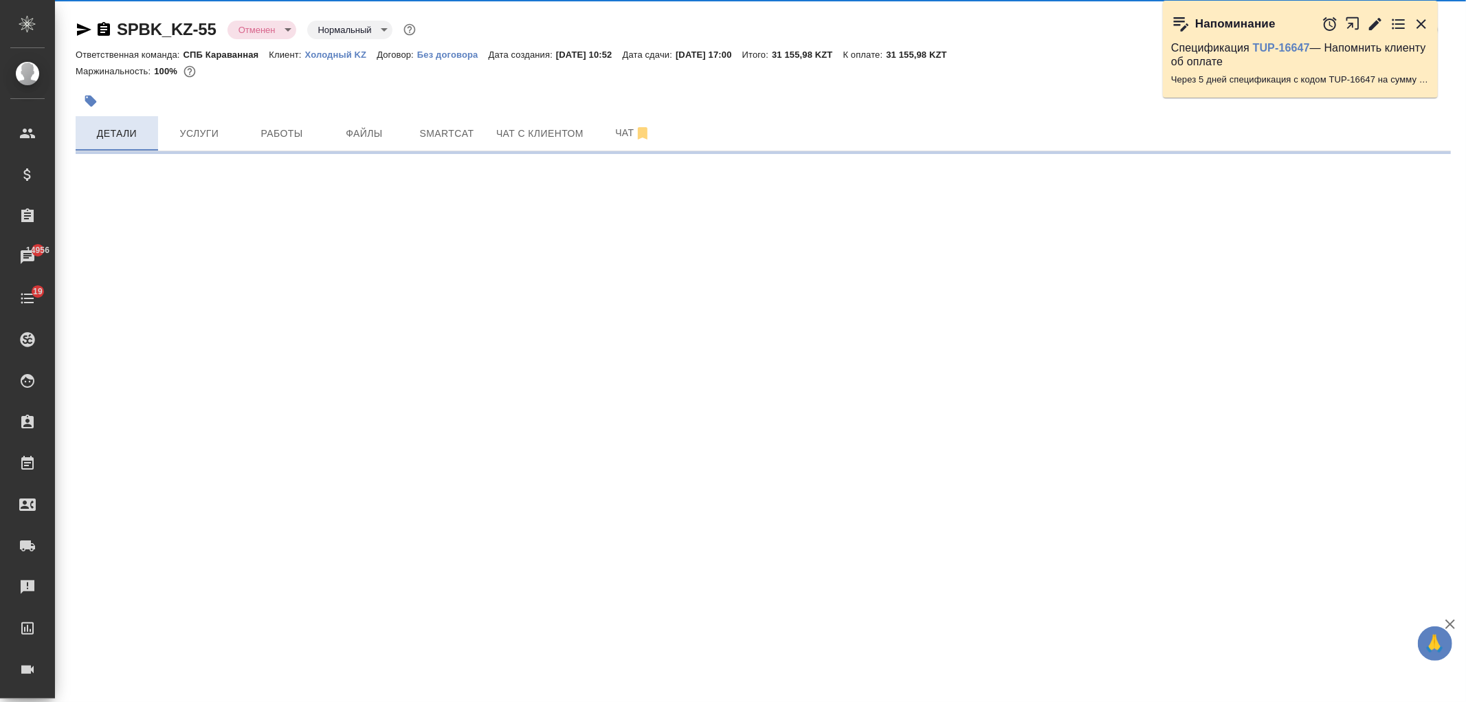
select select "RU"
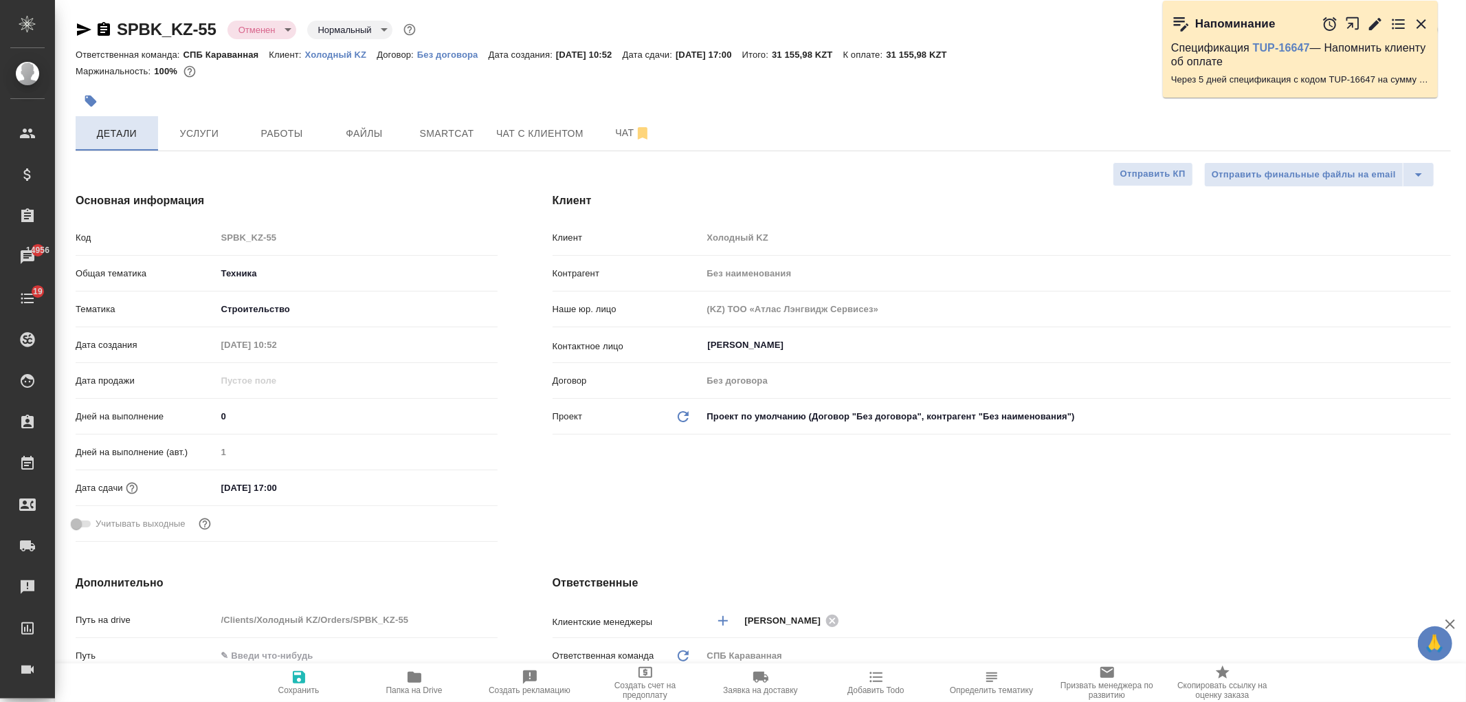
type textarea "x"
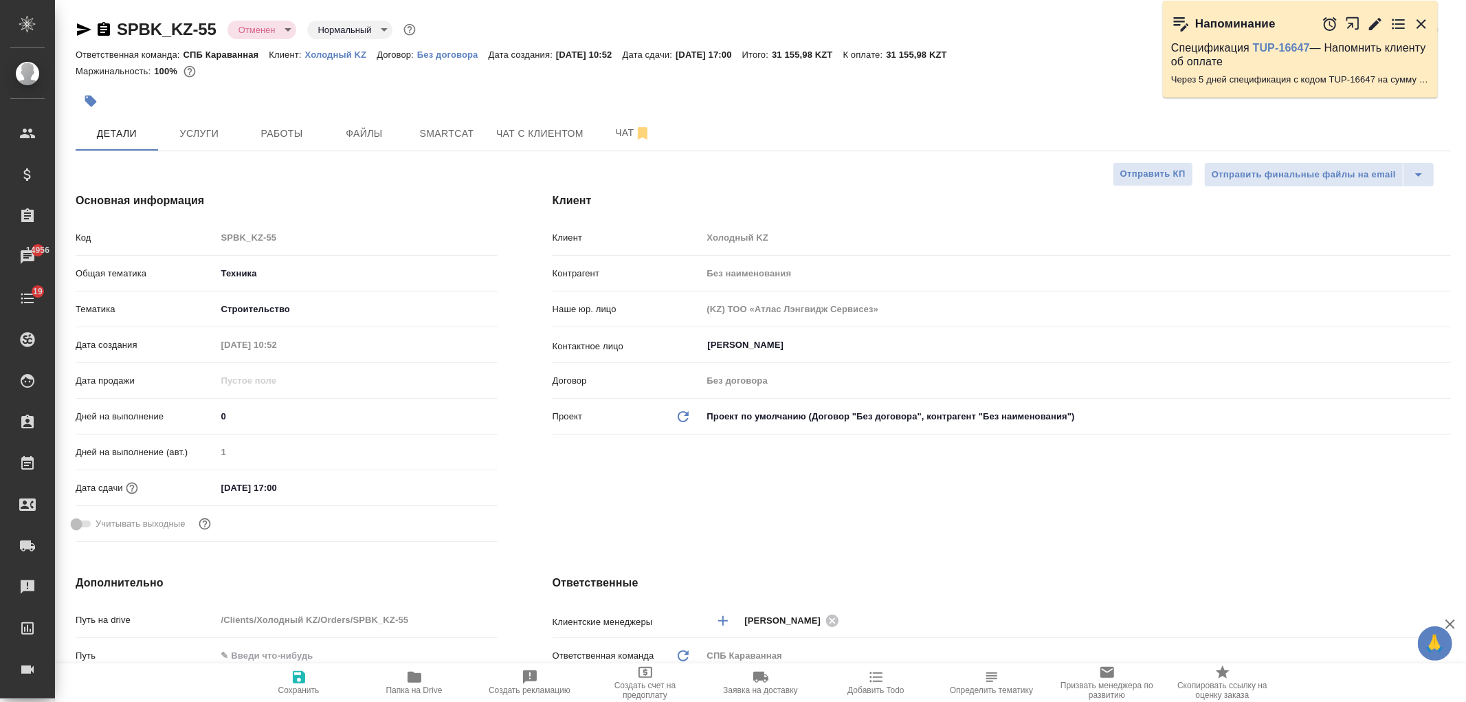
type textarea "x"
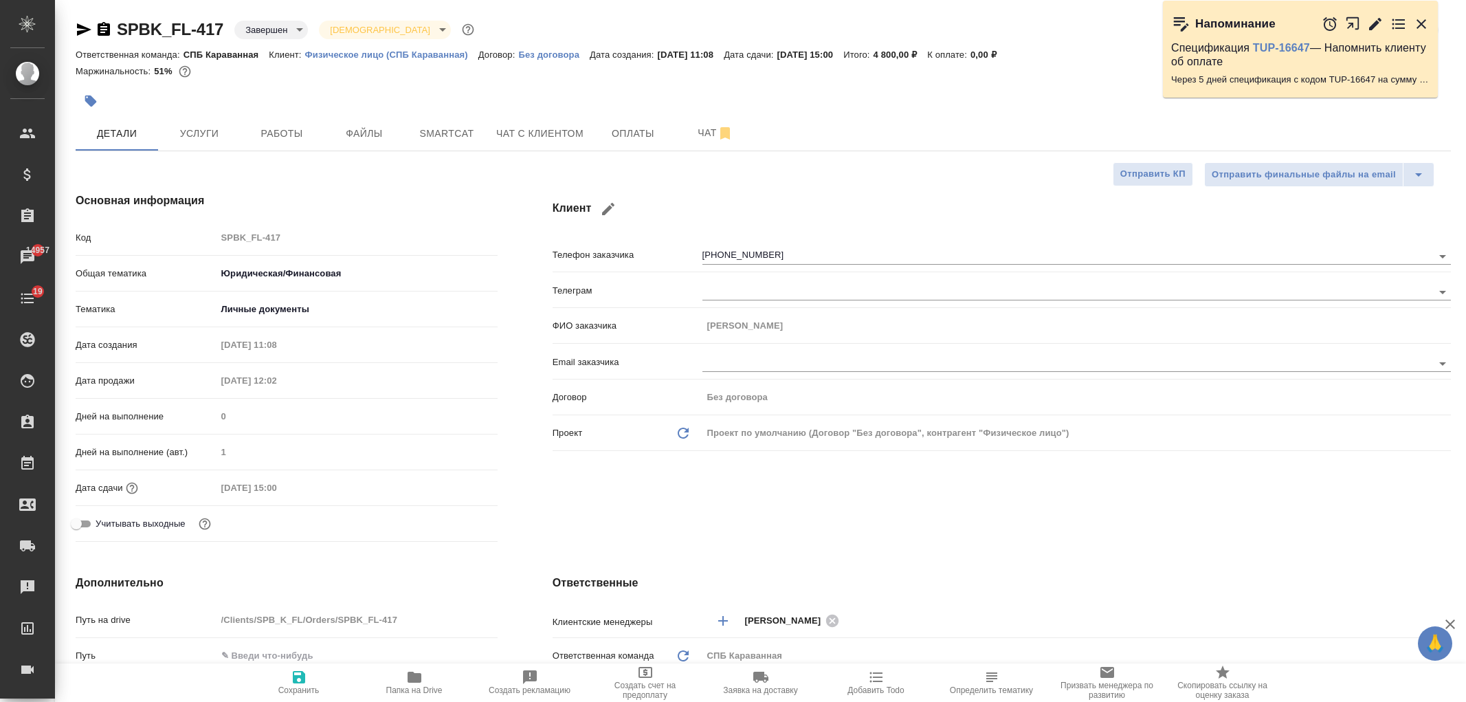
select select "RU"
drag, startPoint x: 269, startPoint y: 190, endPoint x: 636, endPoint y: 40, distance: 396.6
click at [270, 190] on div "Основная информация Код SPBK_FL-417 Общая тематика Юридическая/Финансовая yr-fn…" at bounding box center [286, 369] width 477 height 409
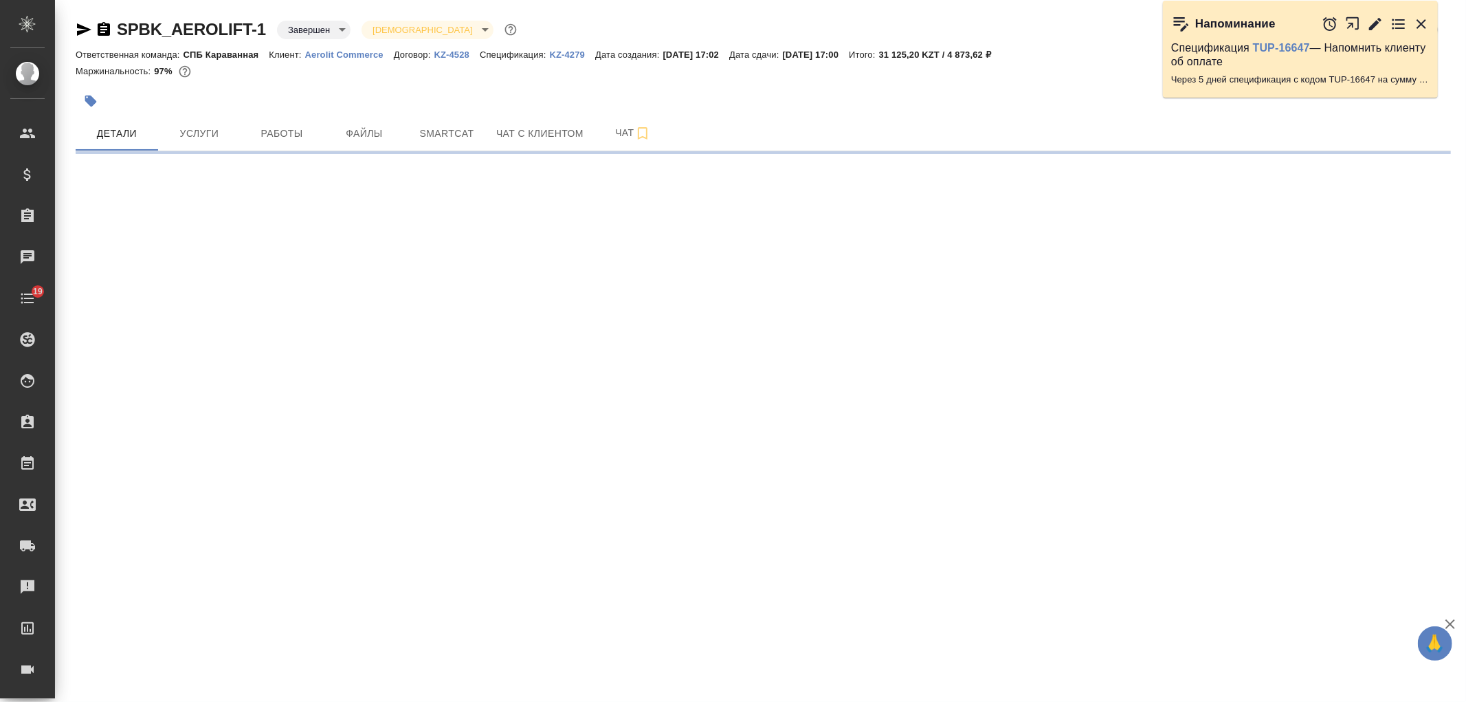
select select "RU"
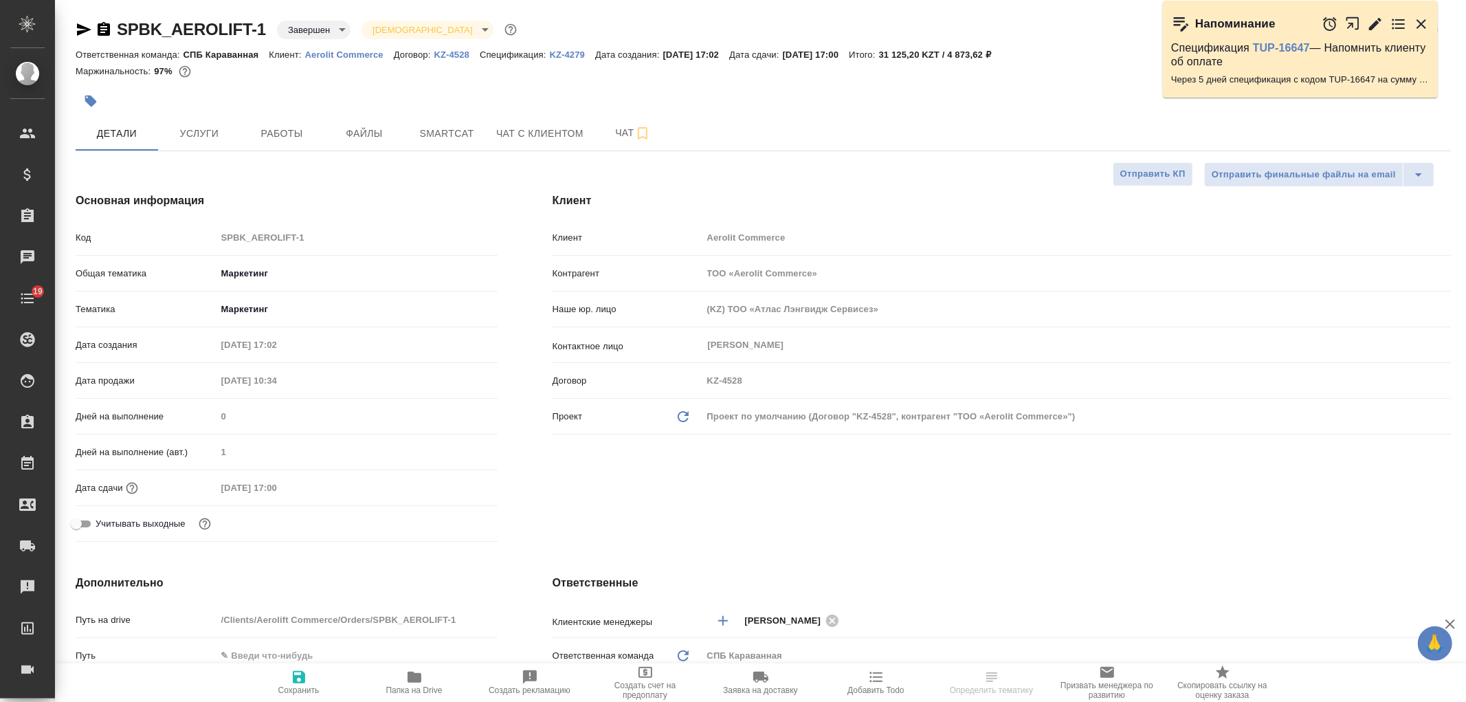
type textarea "x"
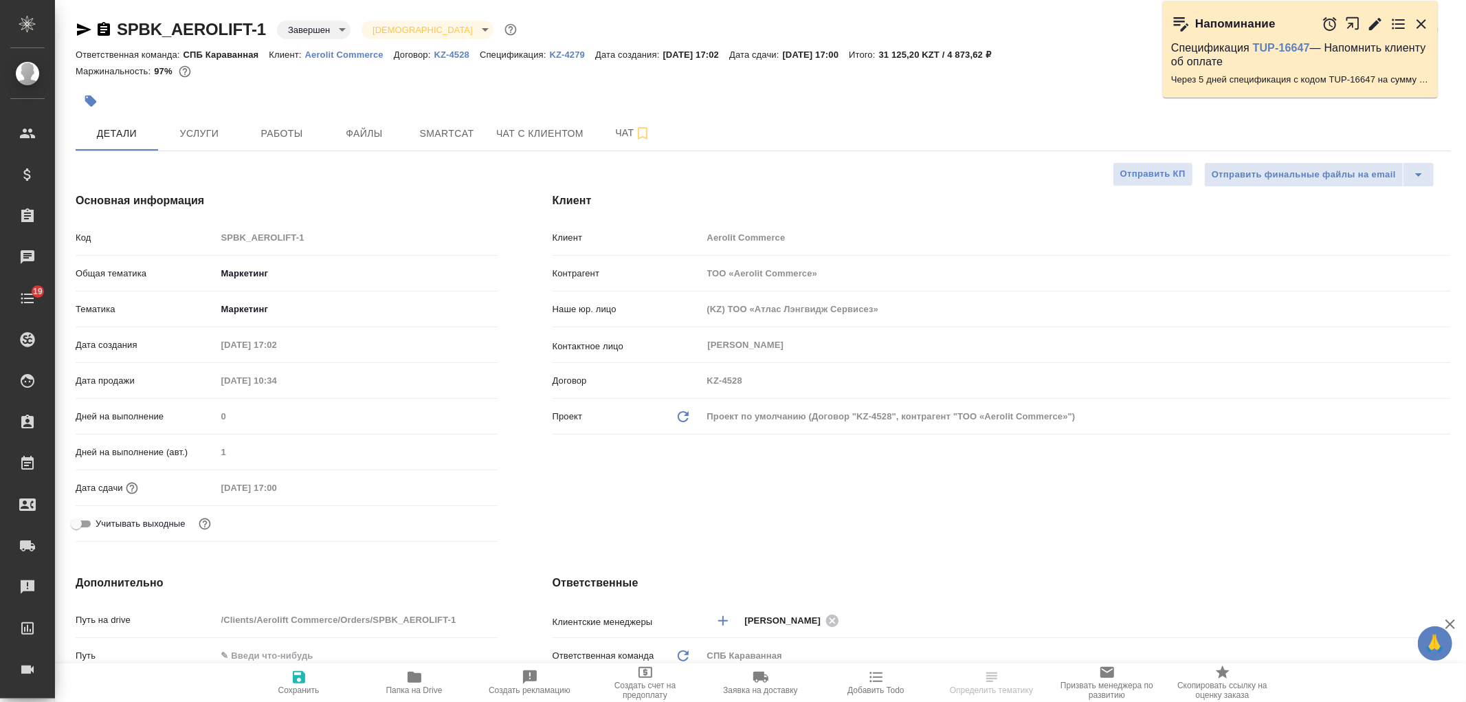
type textarea "x"
click at [86, 32] on icon "button" at bounding box center [84, 29] width 16 height 16
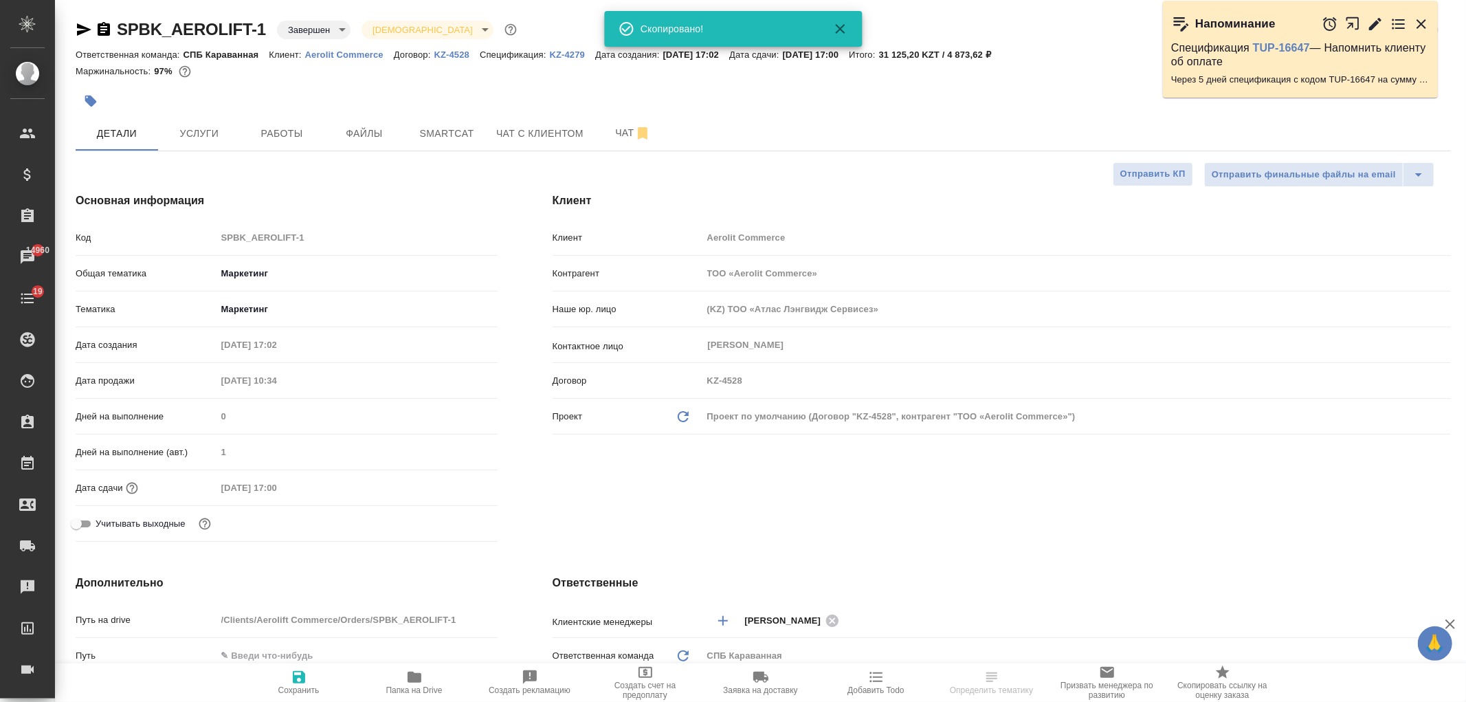
type textarea "x"
select select "RU"
type textarea "x"
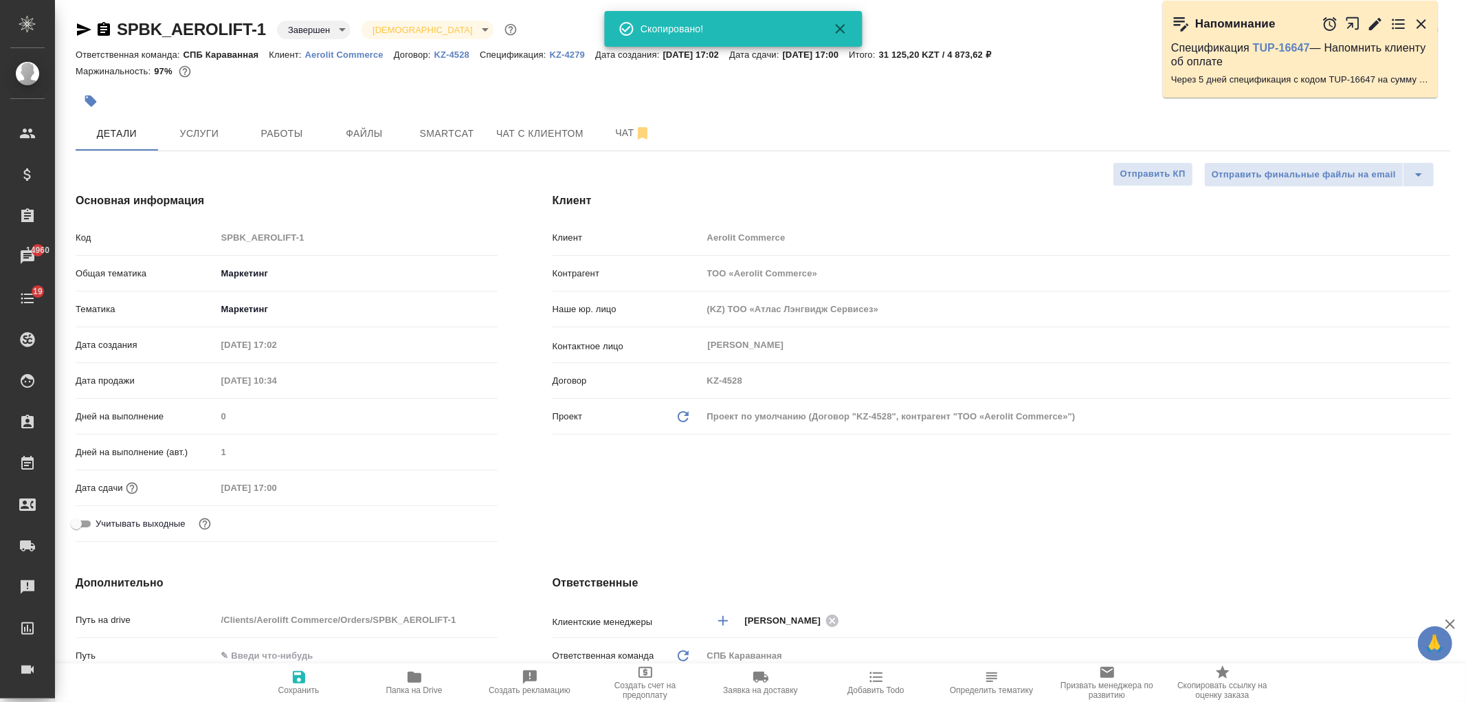
type textarea "x"
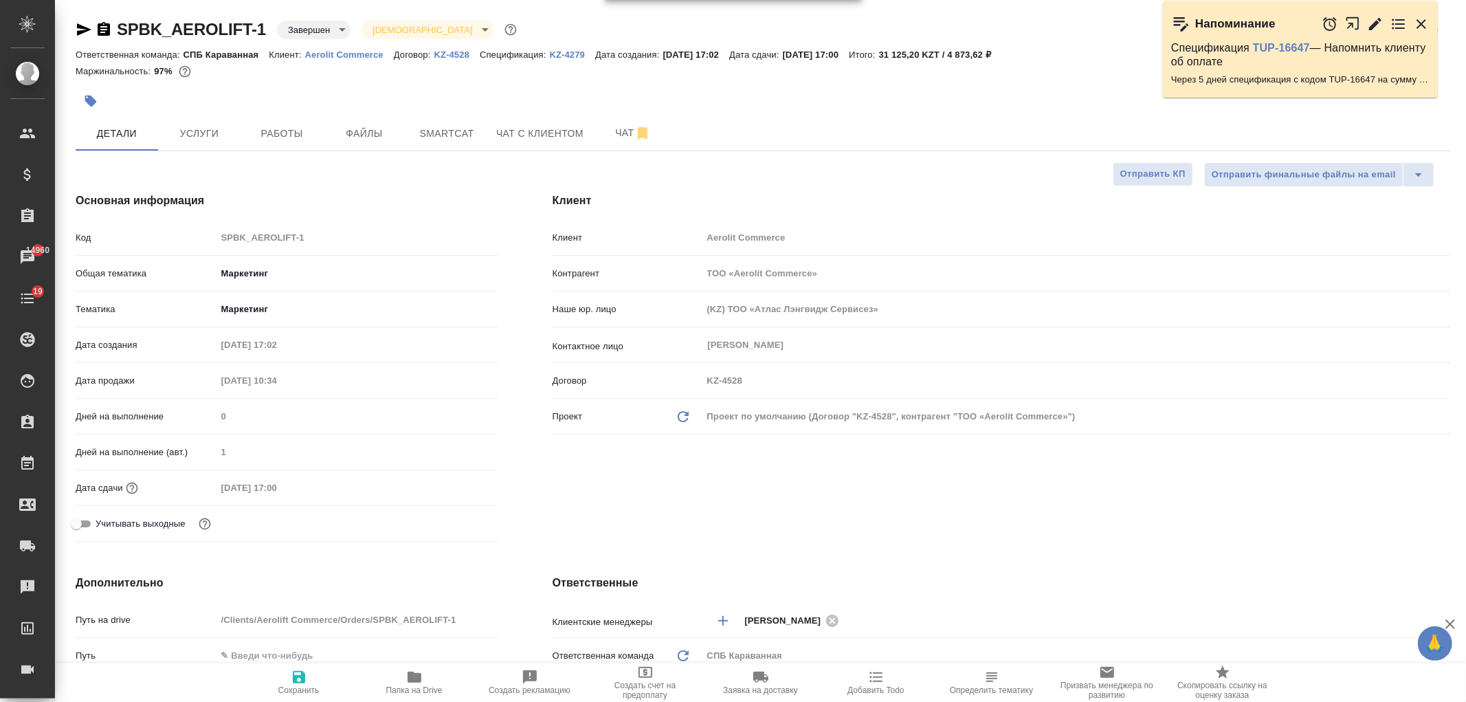
click at [87, 30] on icon "button" at bounding box center [84, 29] width 14 height 12
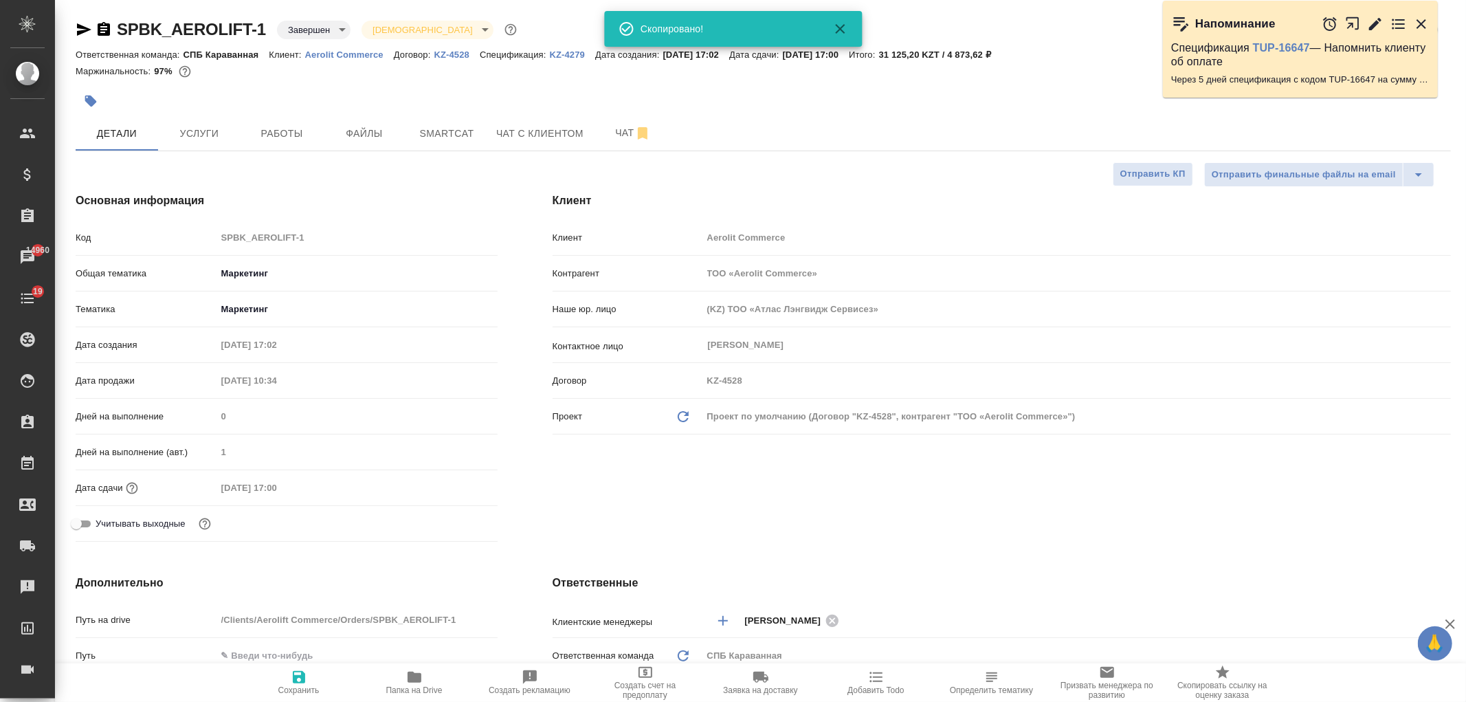
type textarea "x"
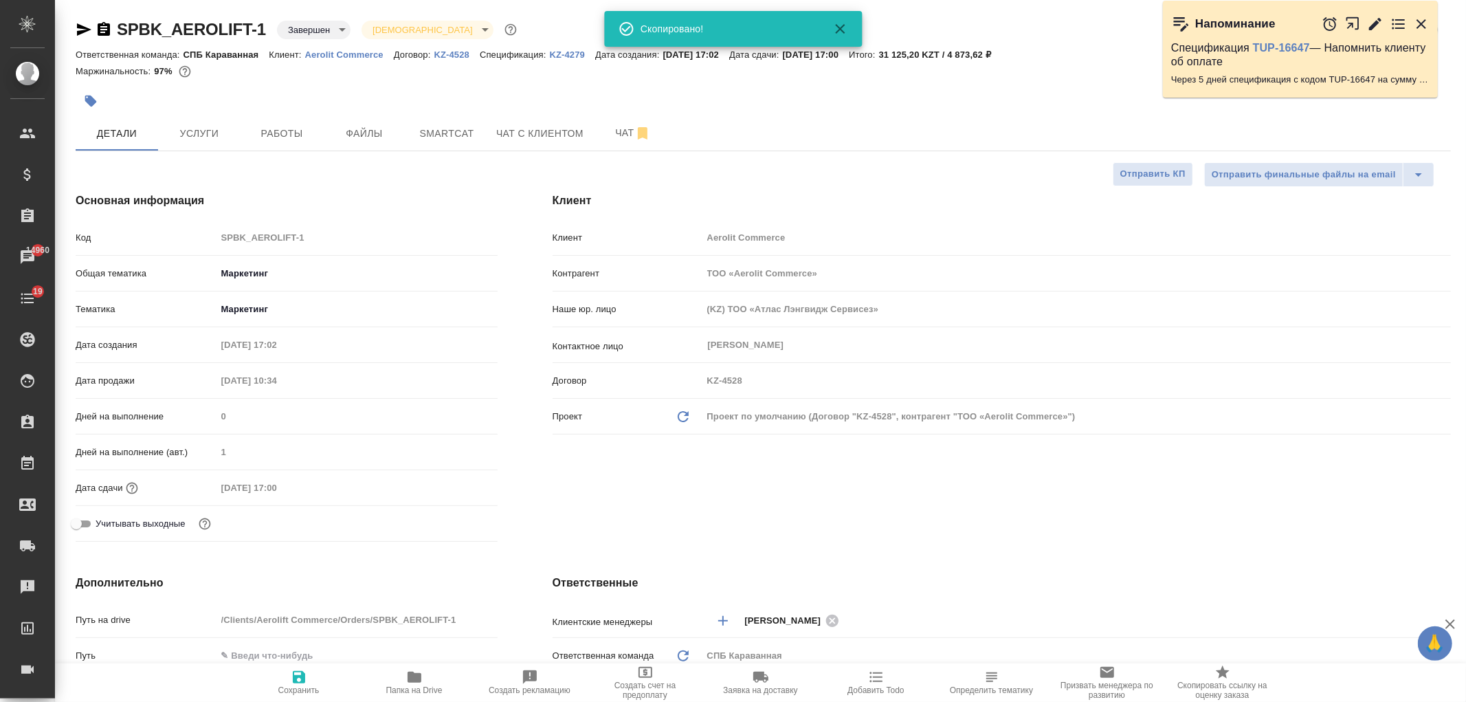
type textarea "x"
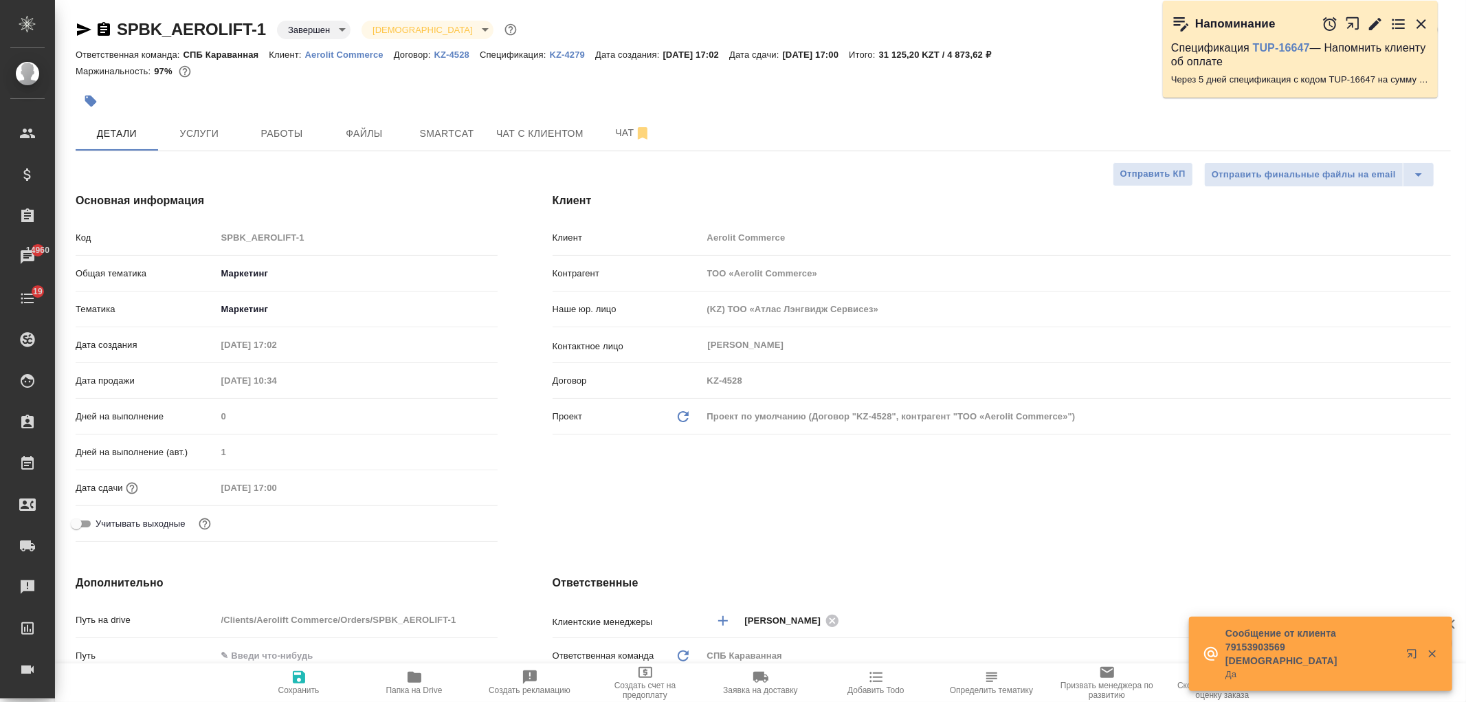
type textarea "x"
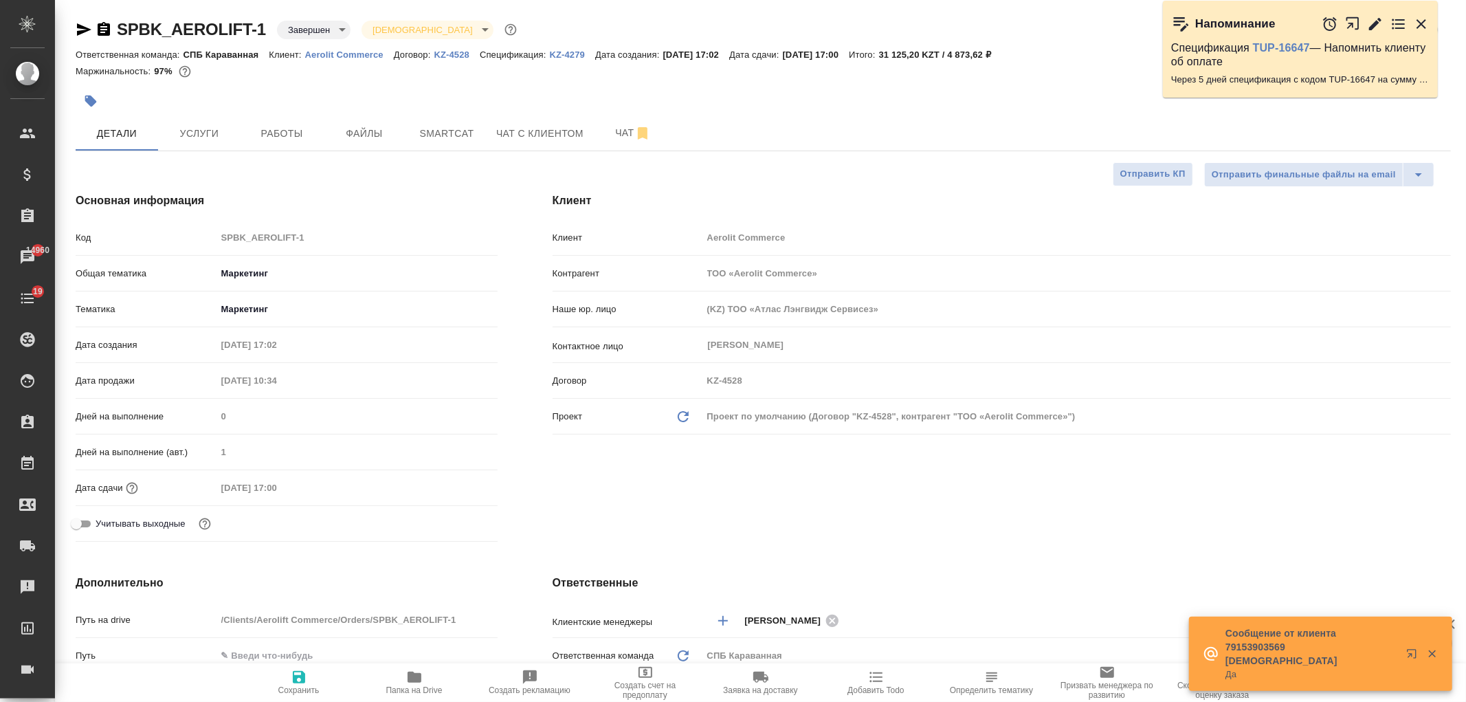
type textarea "x"
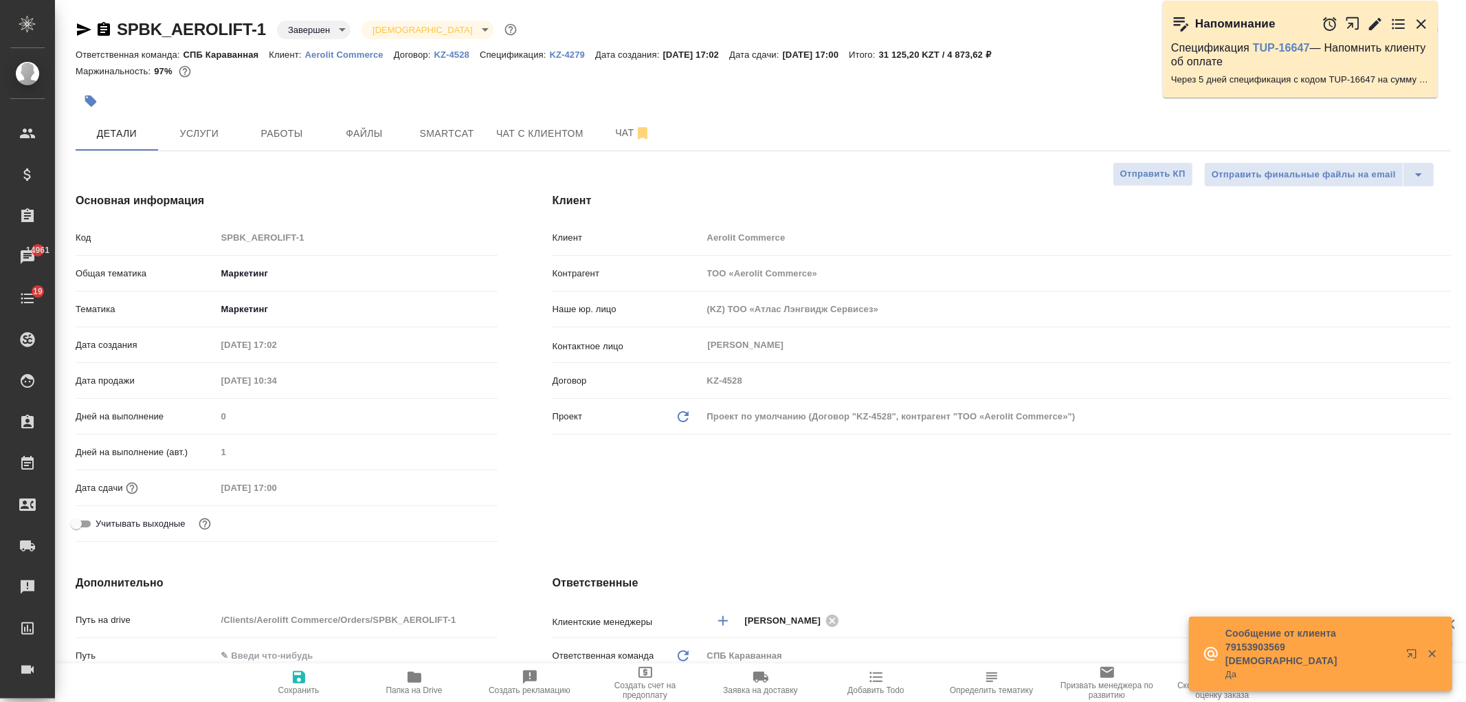
type textarea "x"
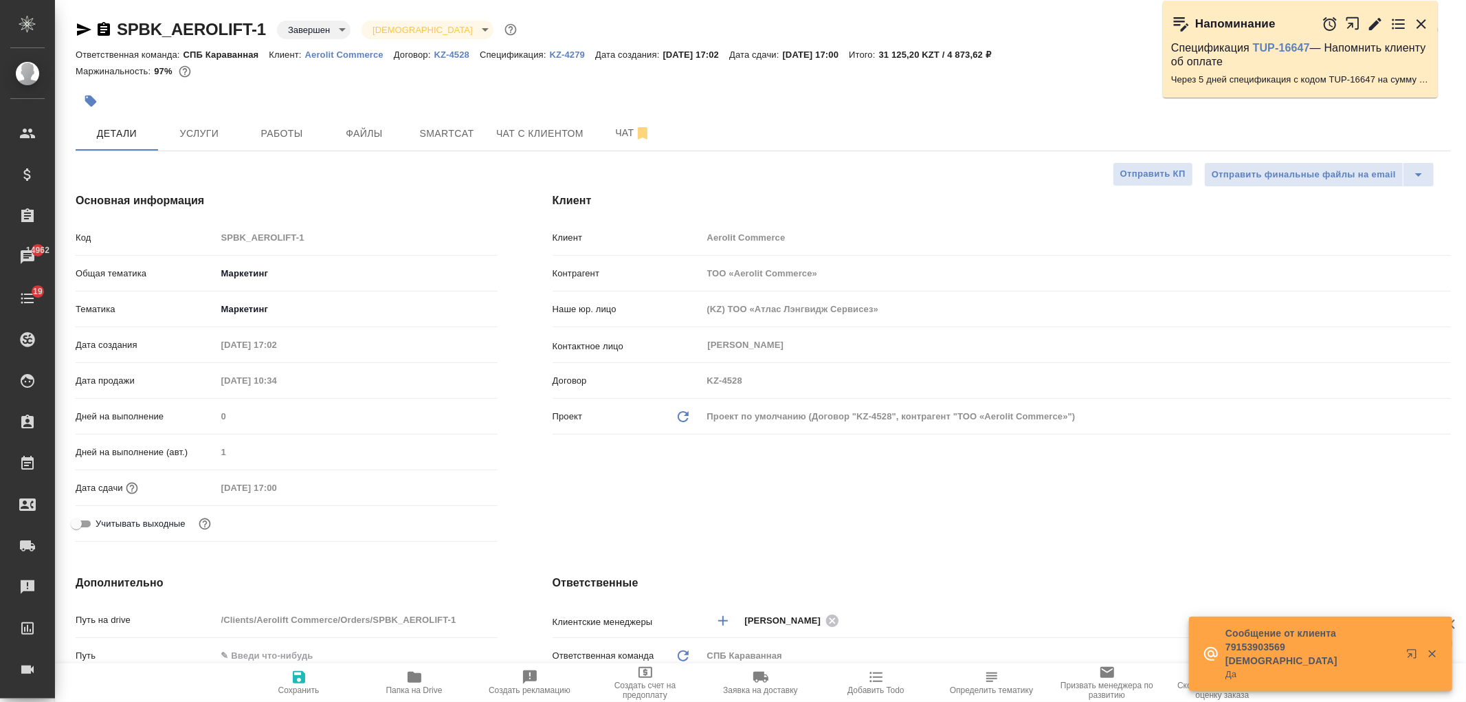
type textarea "x"
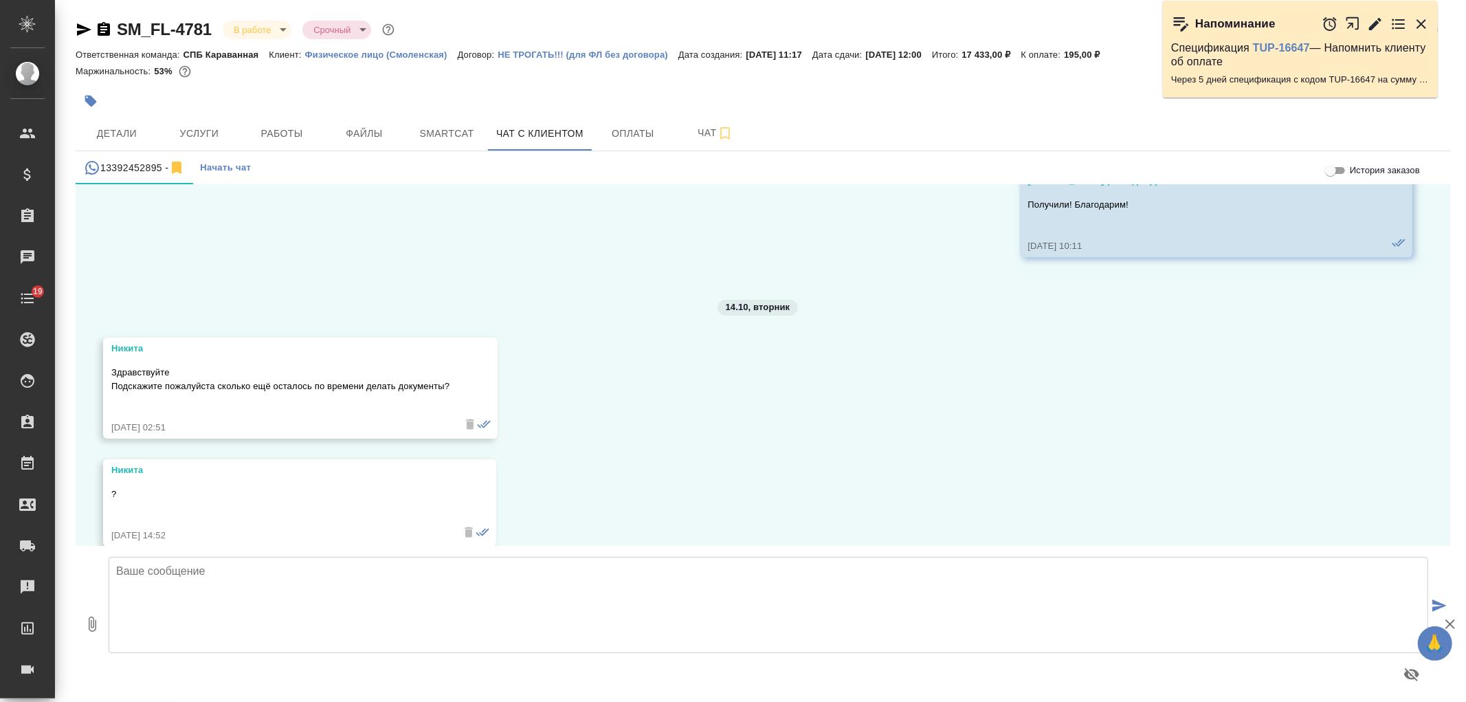
scroll to position [7478, 0]
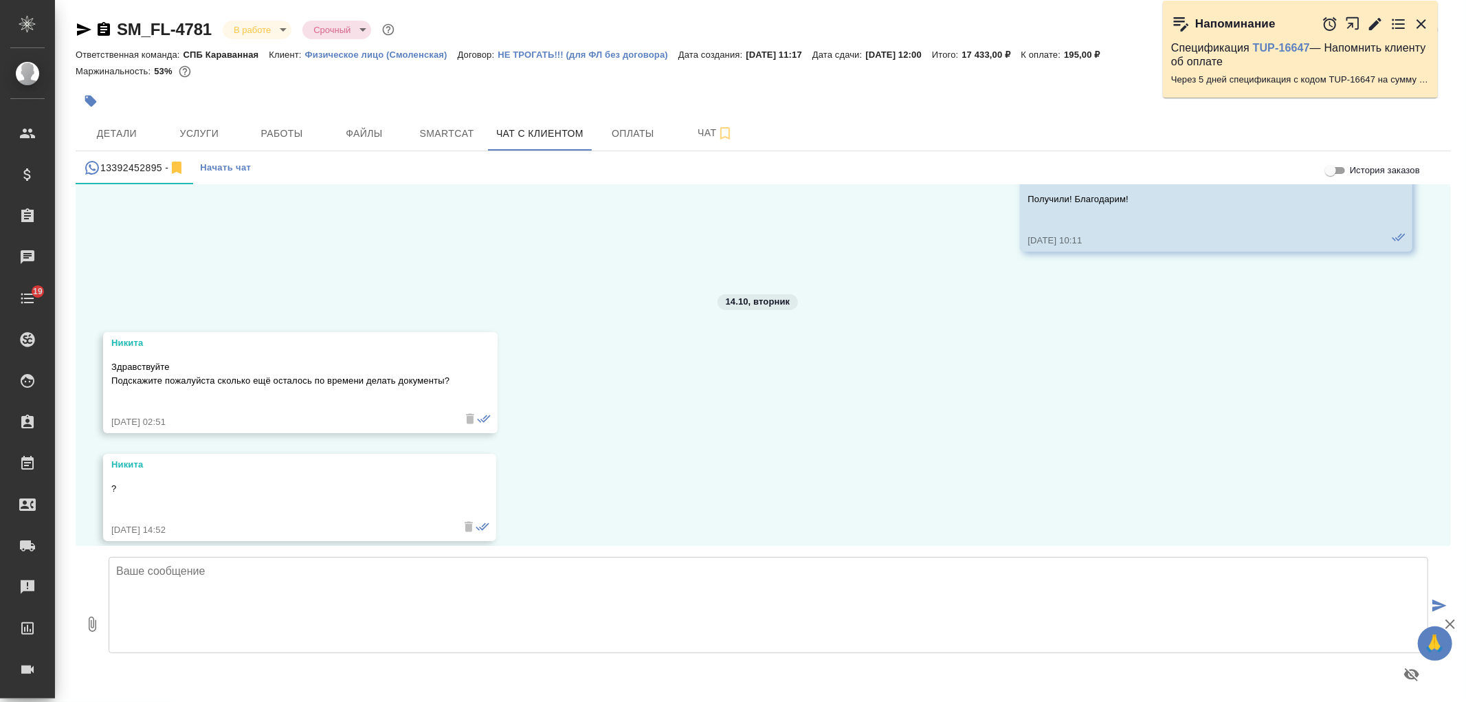
click at [1450, 526] on div "29.09, [DATE] [PERSON_NAME] Здравствуйте Подскажите пожалуйста сколько будет по…" at bounding box center [763, 364] width 1375 height 361
click at [695, 631] on textarea at bounding box center [768, 605] width 1319 height 96
type textarea "Добрый день! Документы готовы"
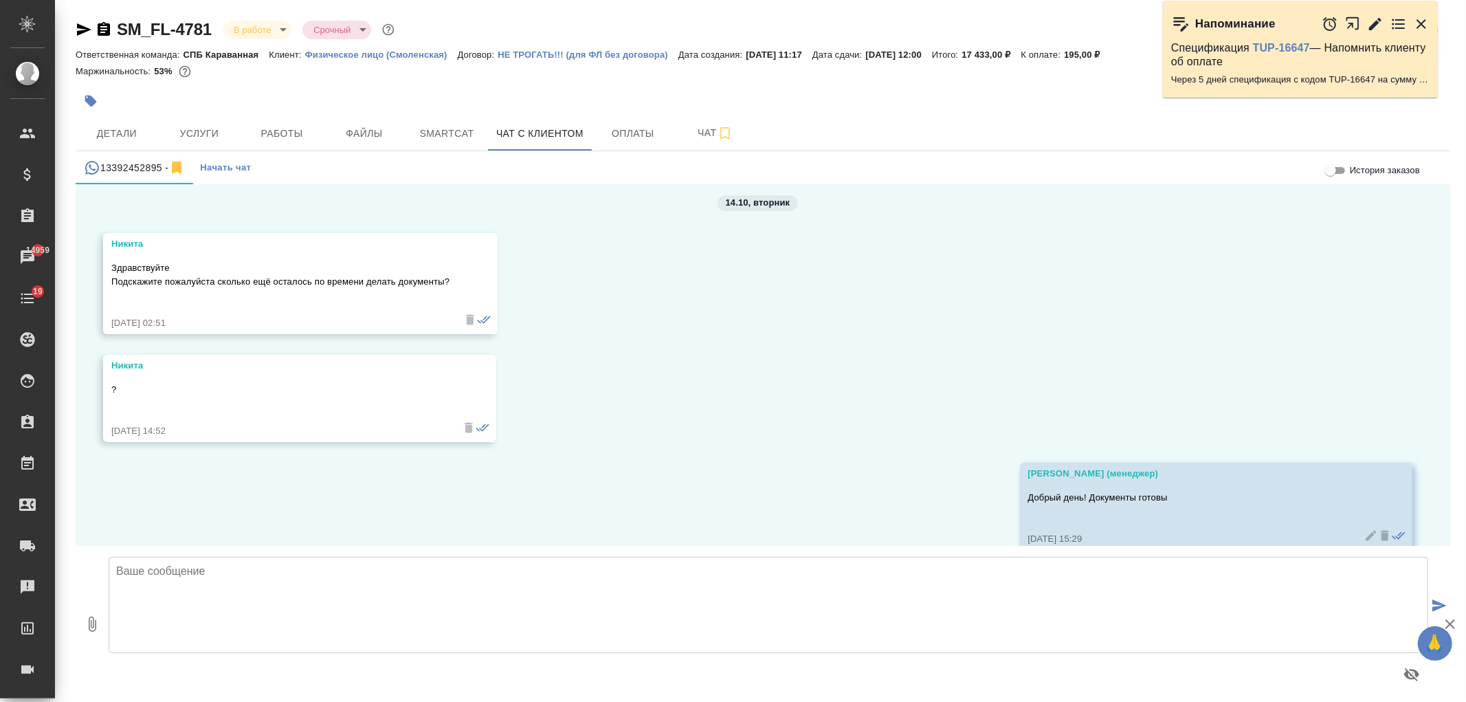
scroll to position [7587, 0]
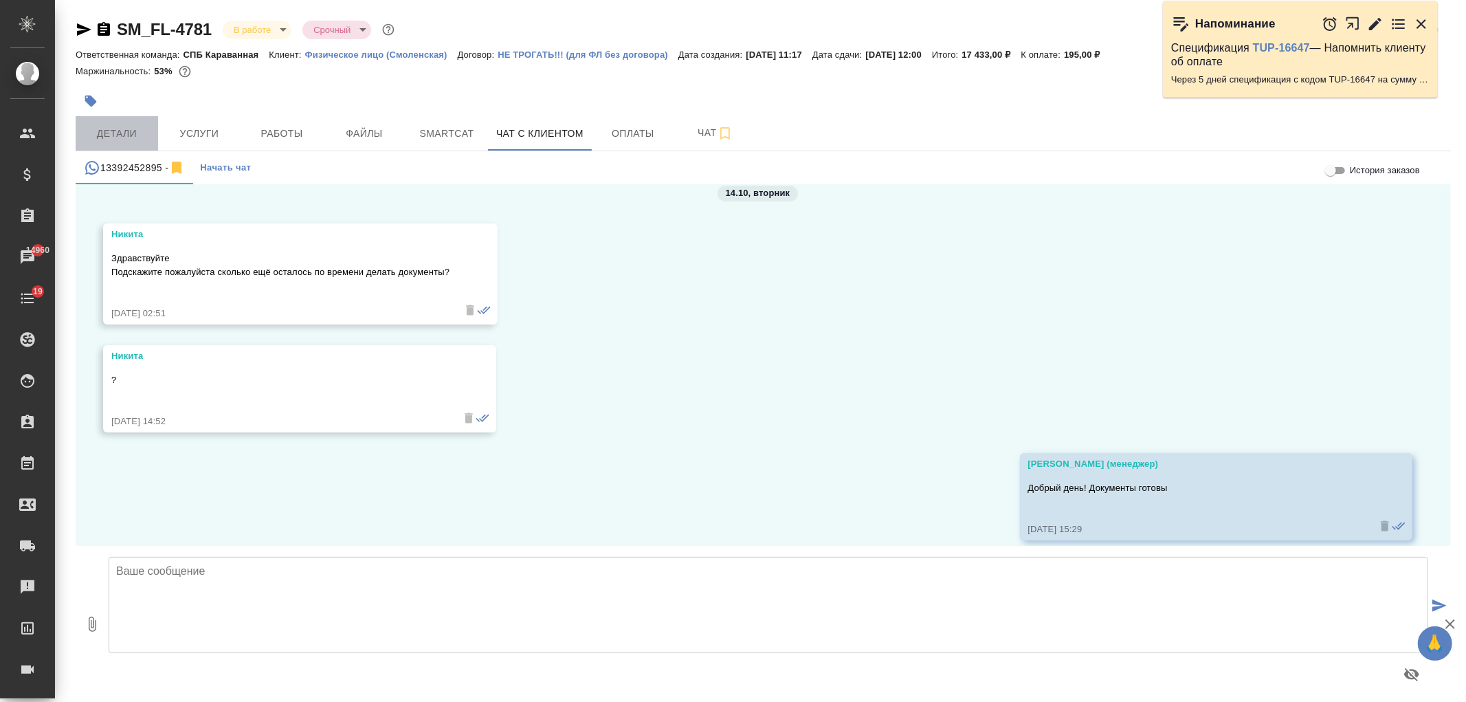
click at [122, 127] on span "Детали" at bounding box center [117, 133] width 66 height 17
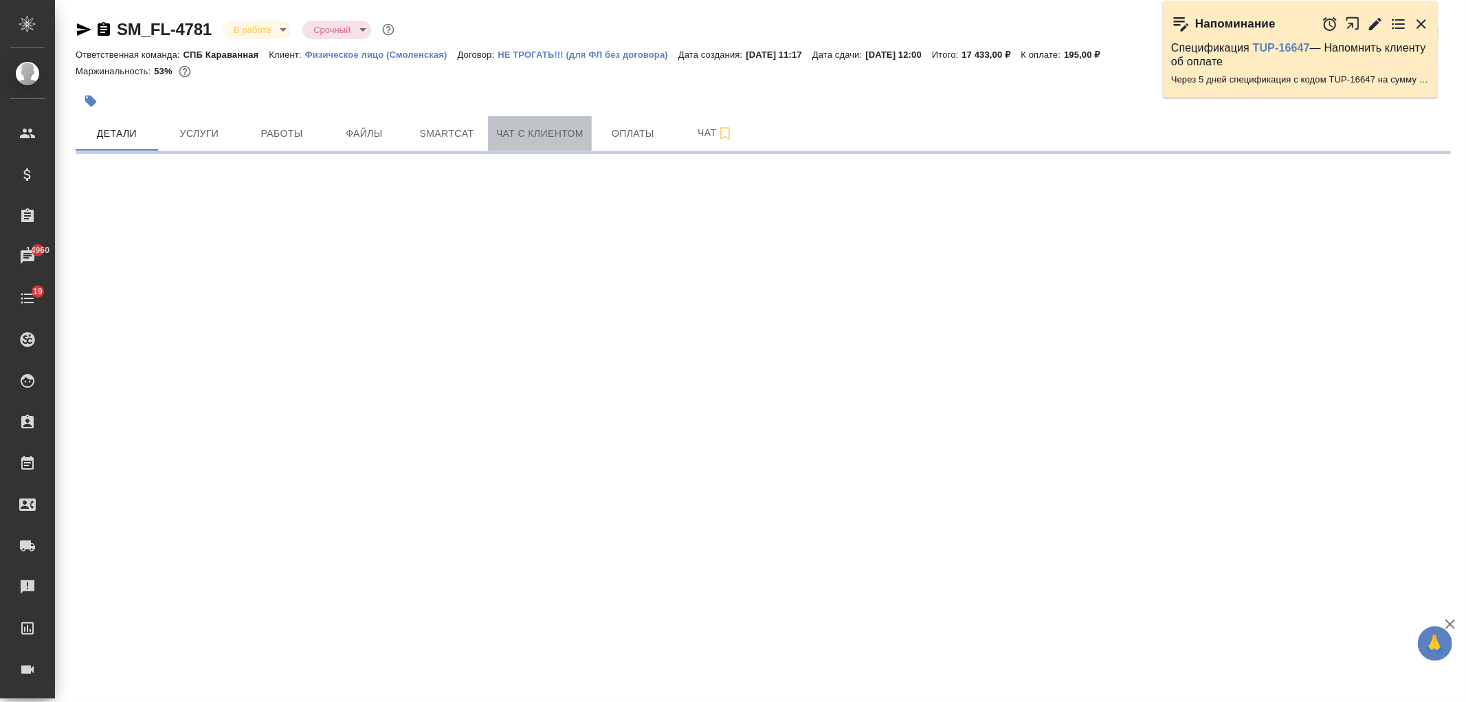
click at [557, 138] on span "Чат с клиентом" at bounding box center [539, 133] width 87 height 17
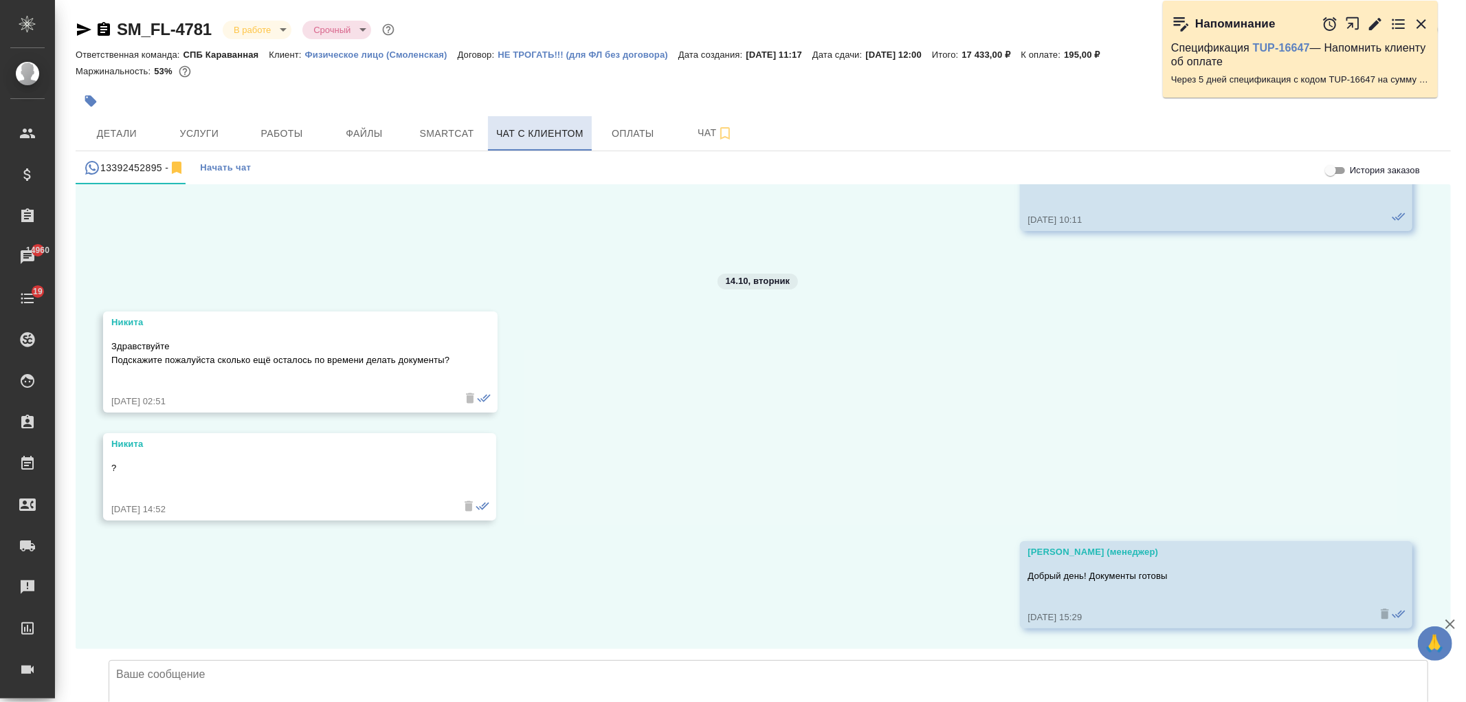
scroll to position [7587, 0]
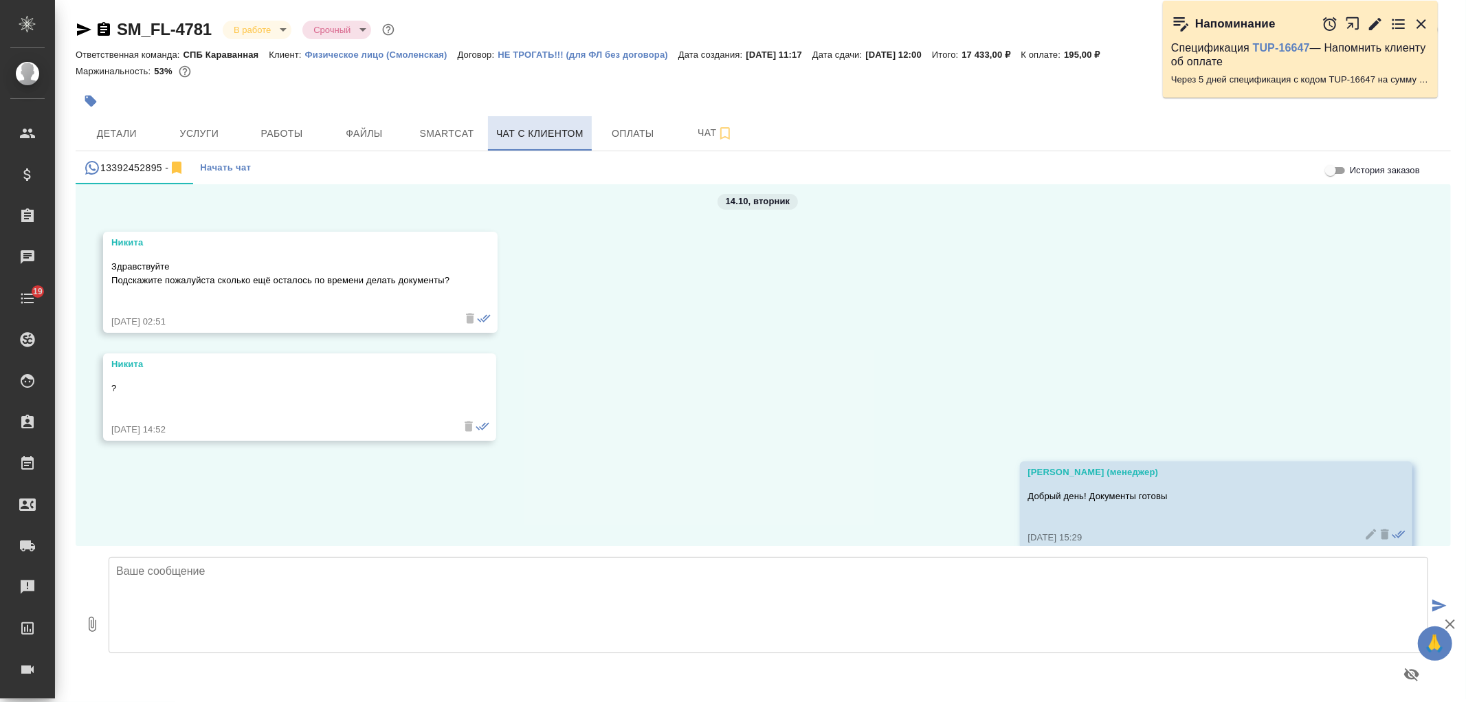
scroll to position [7587, 0]
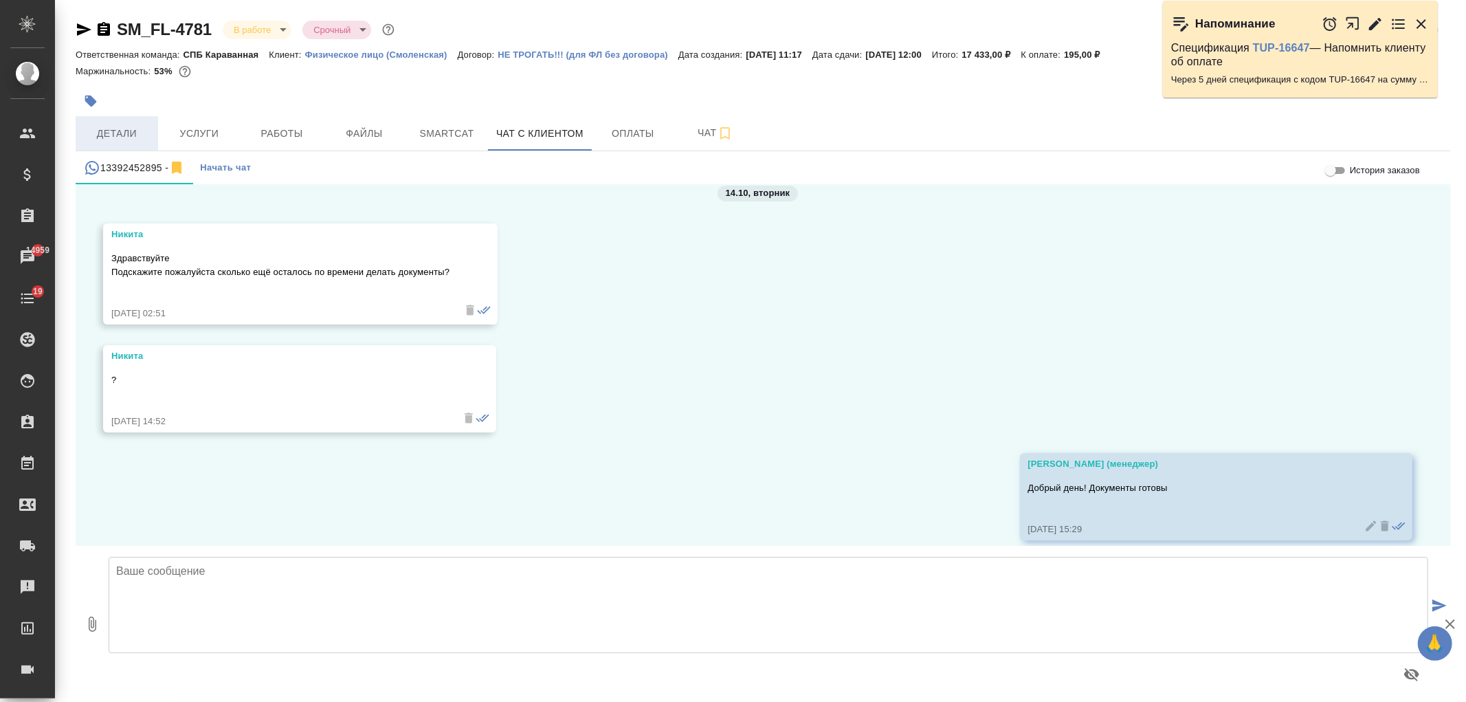
click at [110, 135] on span "Детали" at bounding box center [117, 133] width 66 height 17
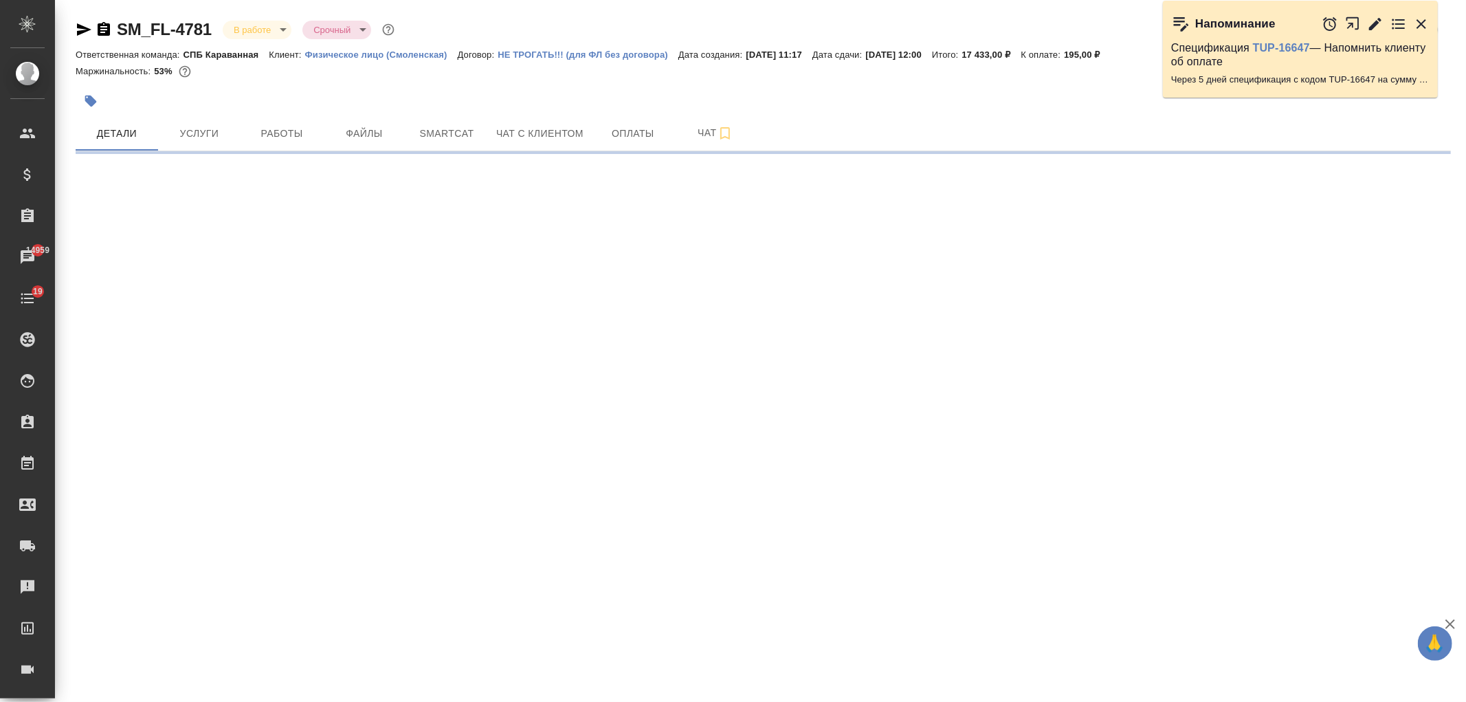
click at [546, 133] on span "Чат с клиентом" at bounding box center [539, 133] width 87 height 17
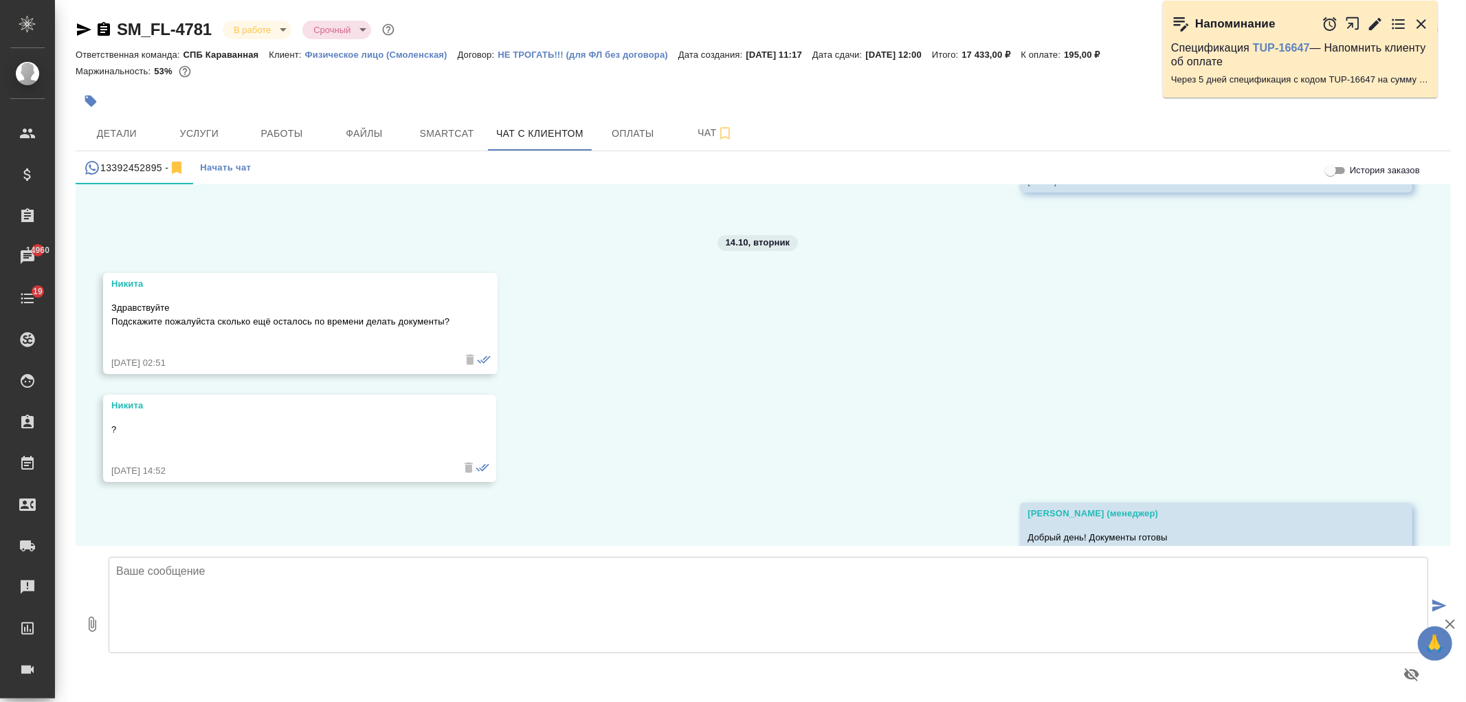
scroll to position [7587, 0]
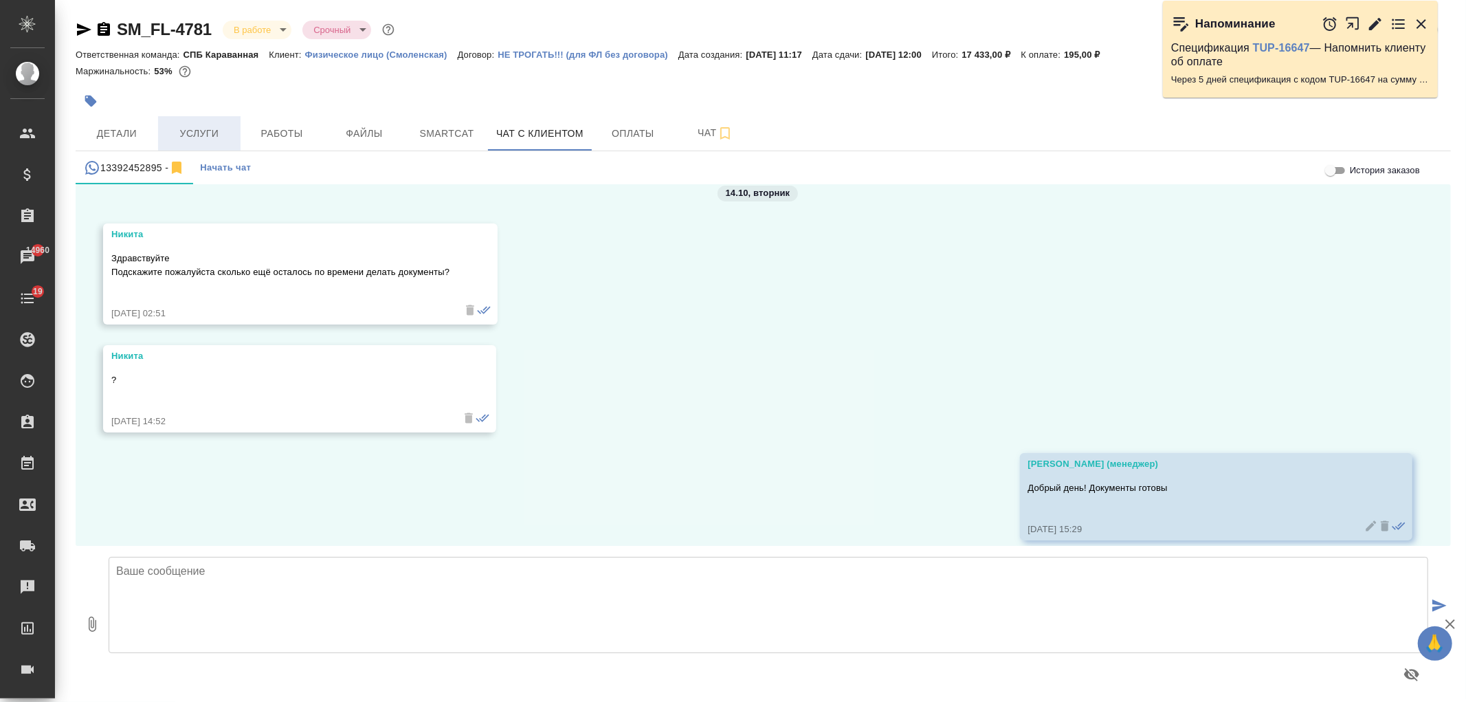
click at [205, 118] on button "Услуги" at bounding box center [199, 133] width 82 height 34
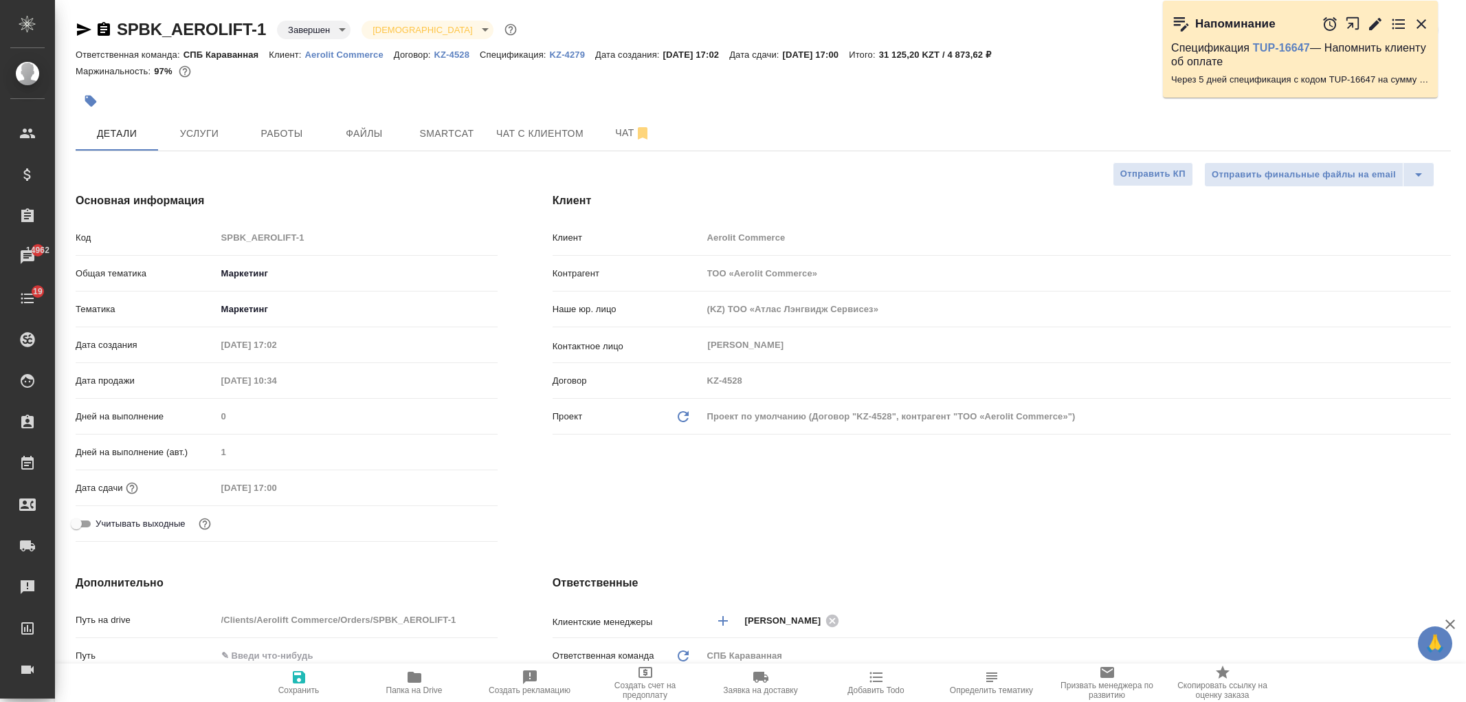
select select "RU"
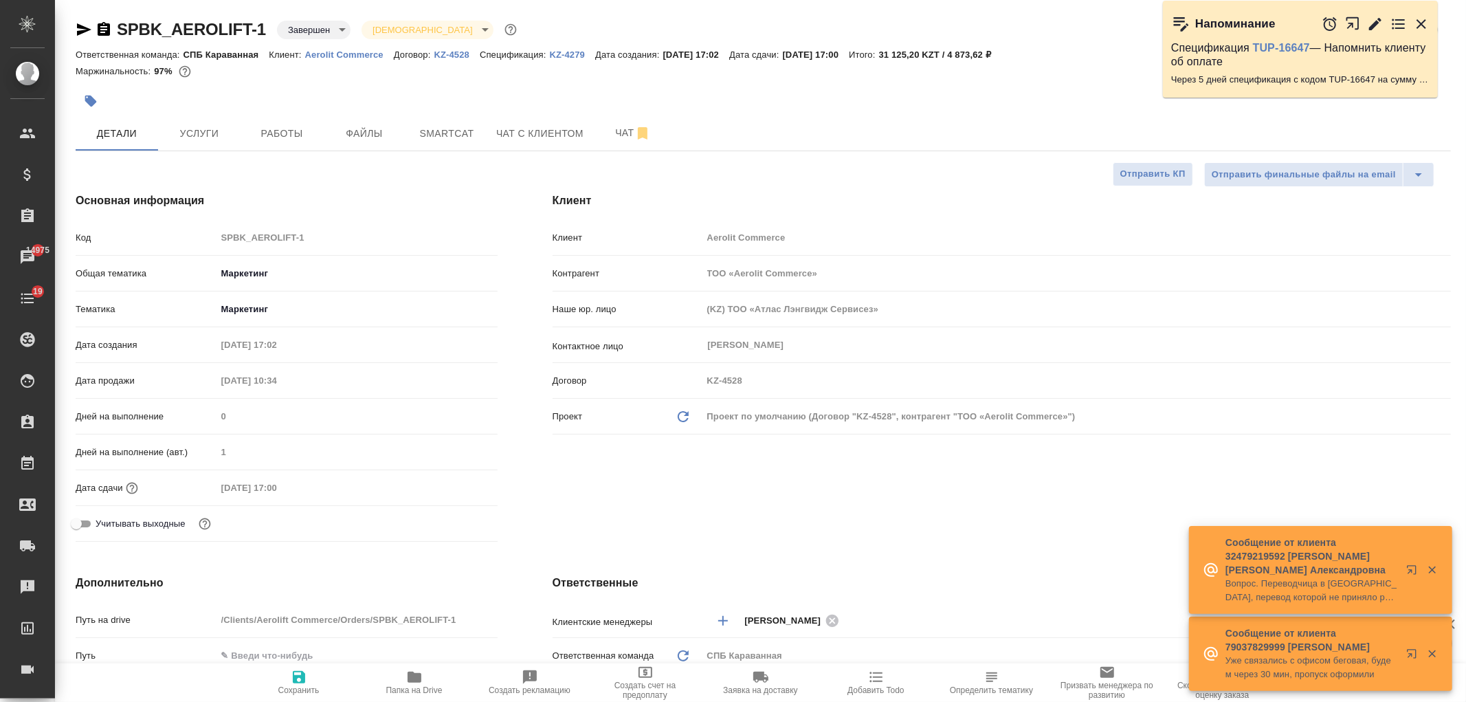
click at [694, 512] on div "Клиент Клиент Aerolit Commerce Контрагент ТОО «Aerolit Commerce» Наше юр. лицо …" at bounding box center [1001, 369] width 953 height 409
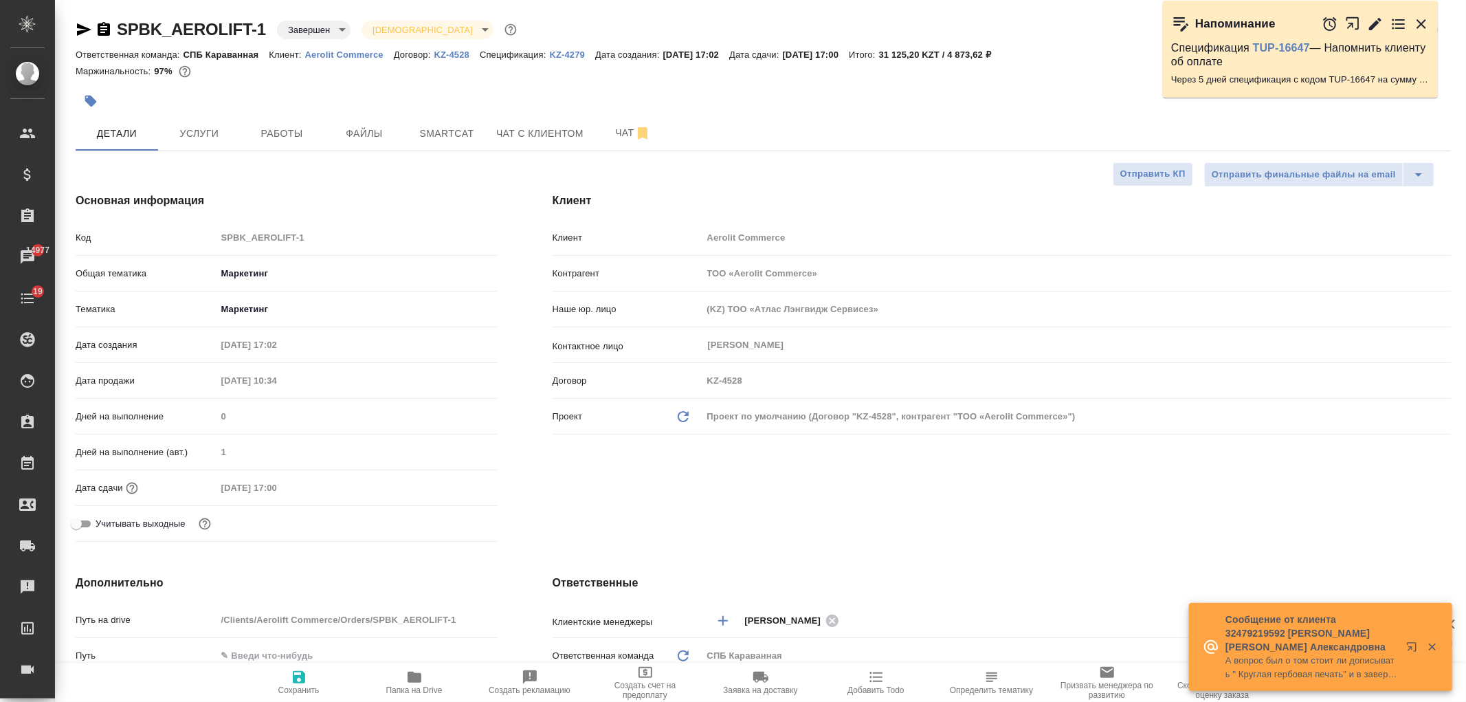
click at [571, 52] on p "KZ-4279" at bounding box center [573, 54] width 46 height 10
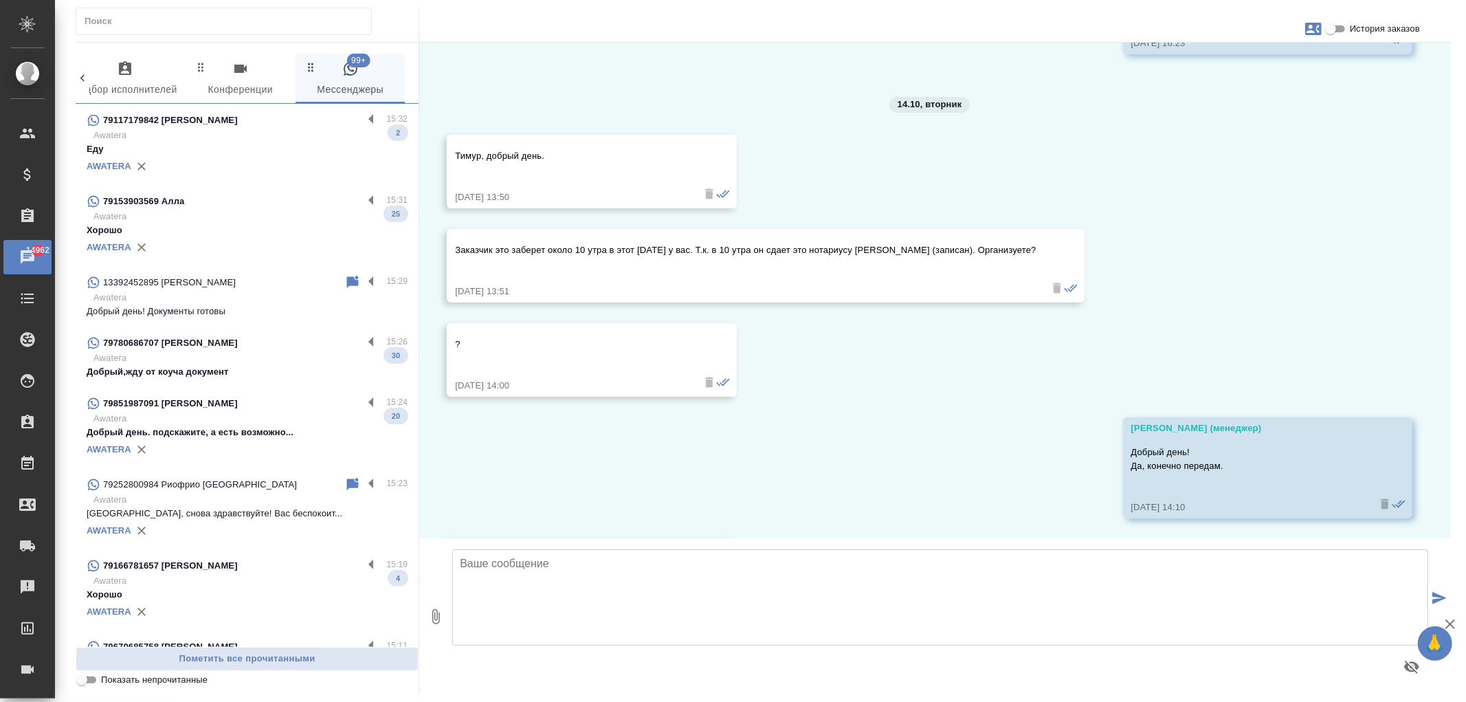
scroll to position [3989, 0]
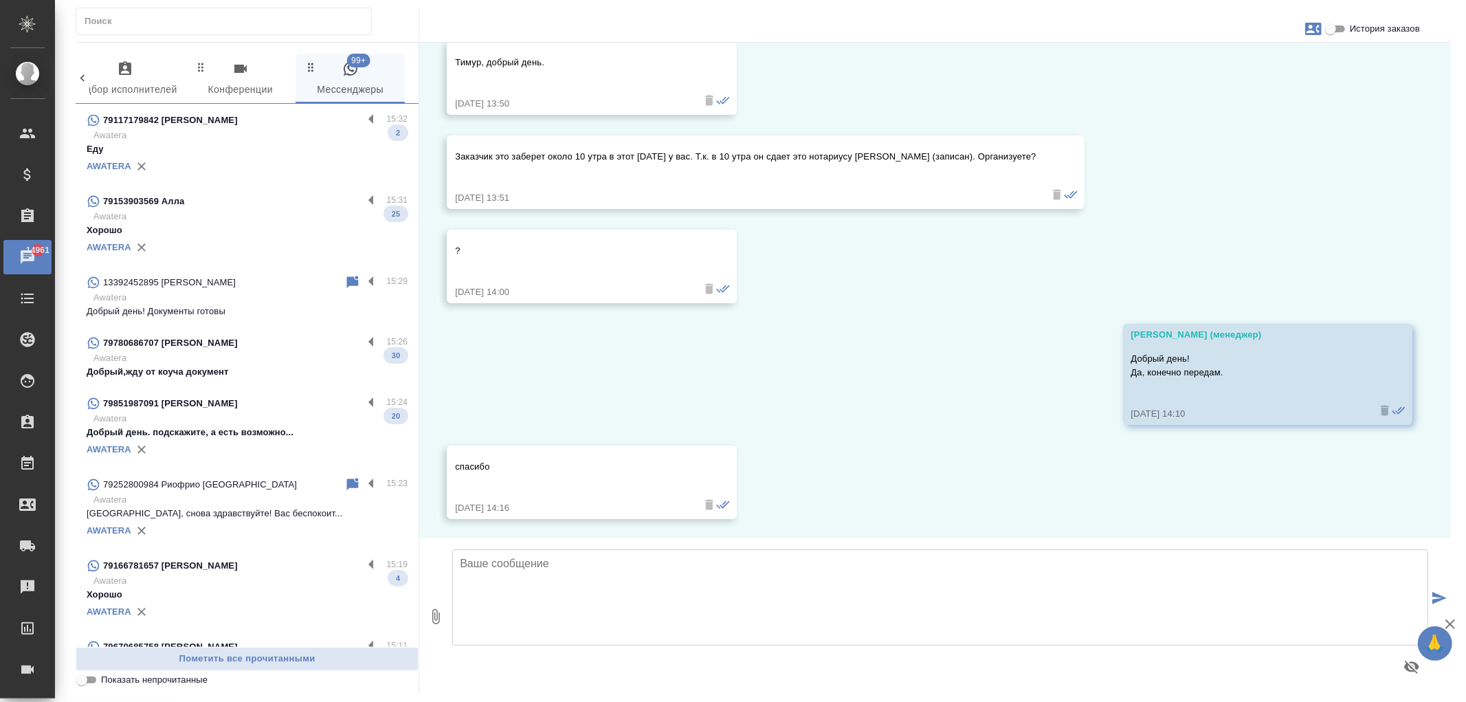
click at [269, 137] on p "Awatera" at bounding box center [250, 135] width 314 height 14
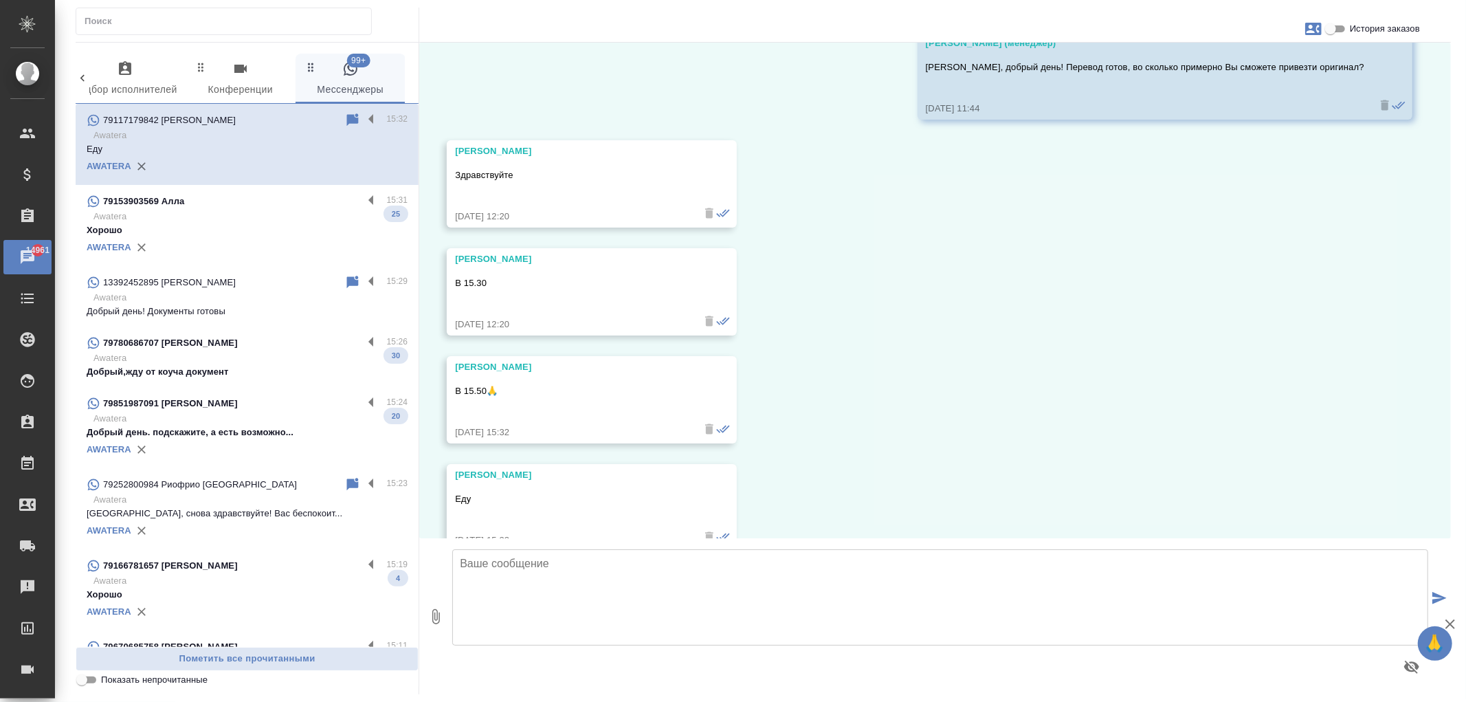
scroll to position [12103, 0]
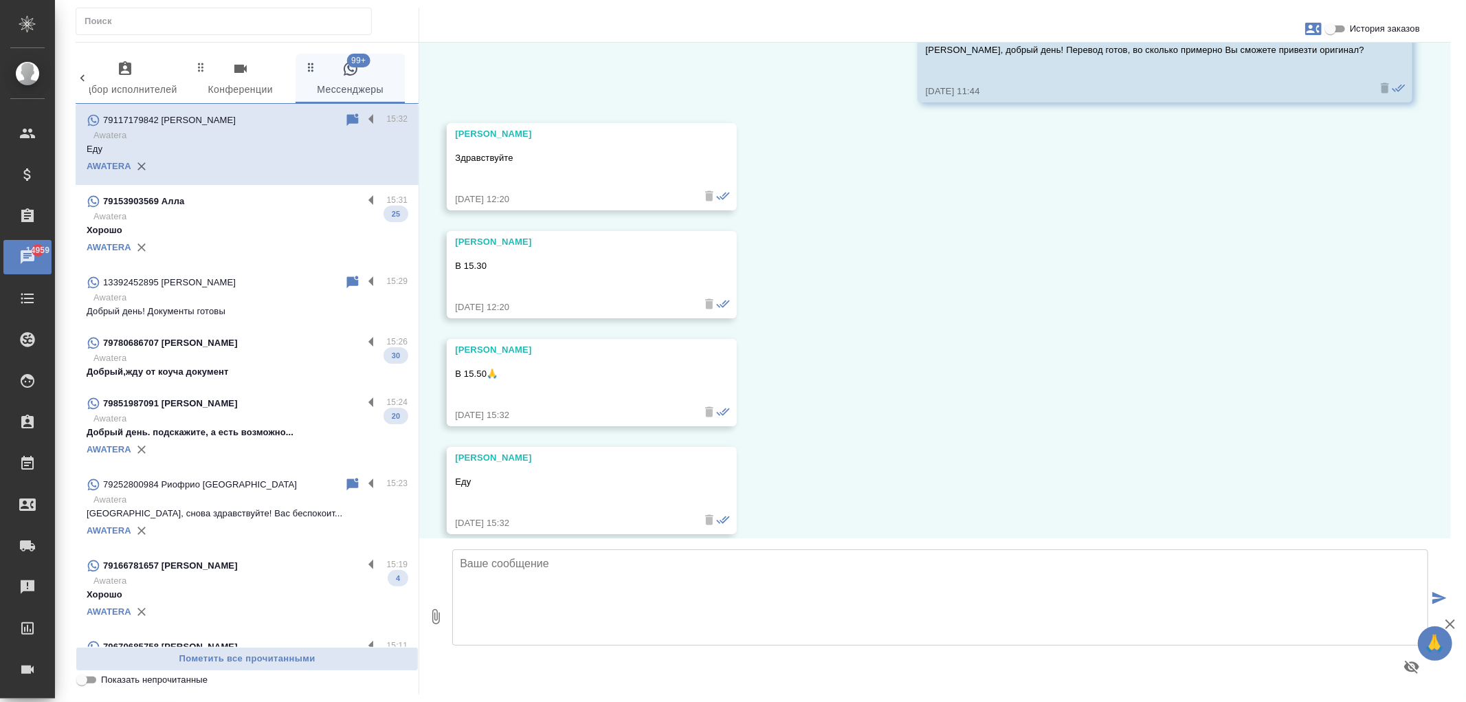
click at [580, 592] on textarea at bounding box center [940, 597] width 976 height 96
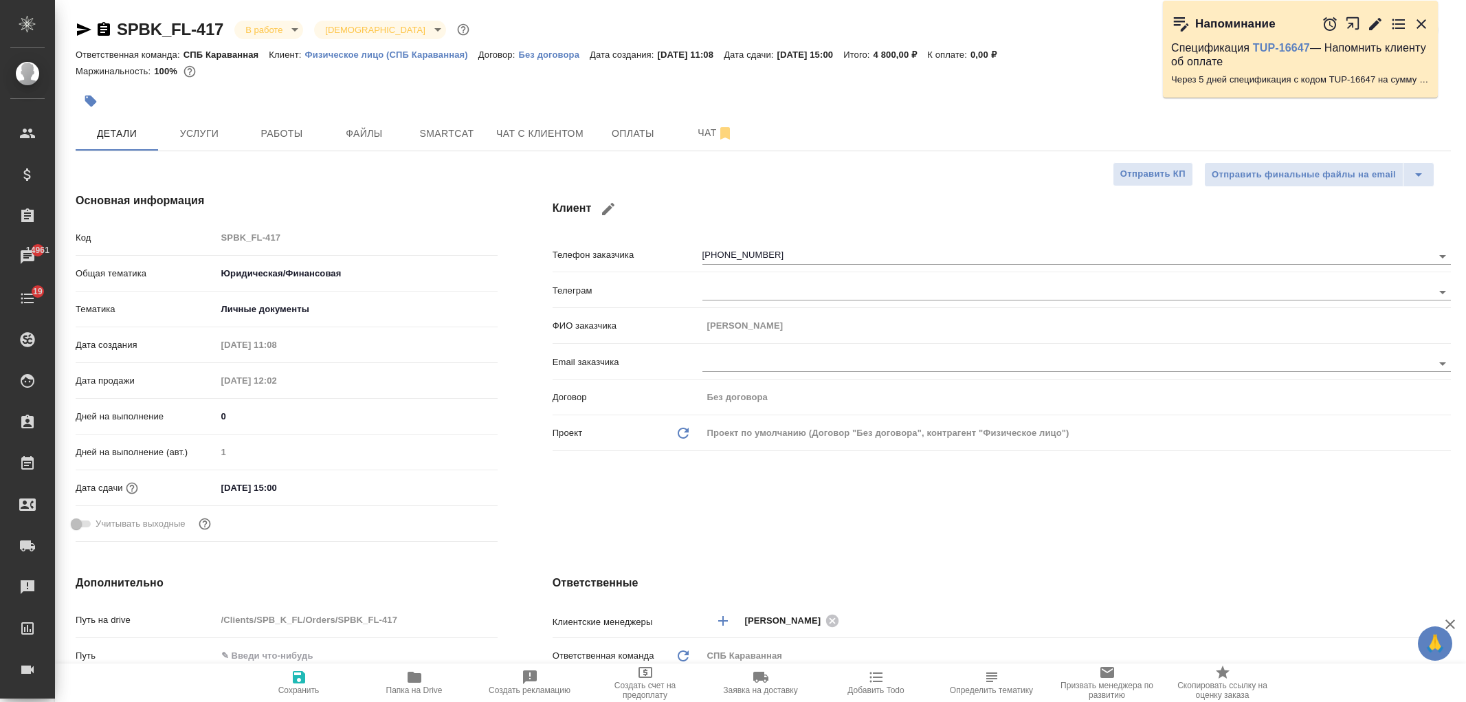
select select "RU"
click at [232, 122] on button "Услуги" at bounding box center [199, 133] width 82 height 34
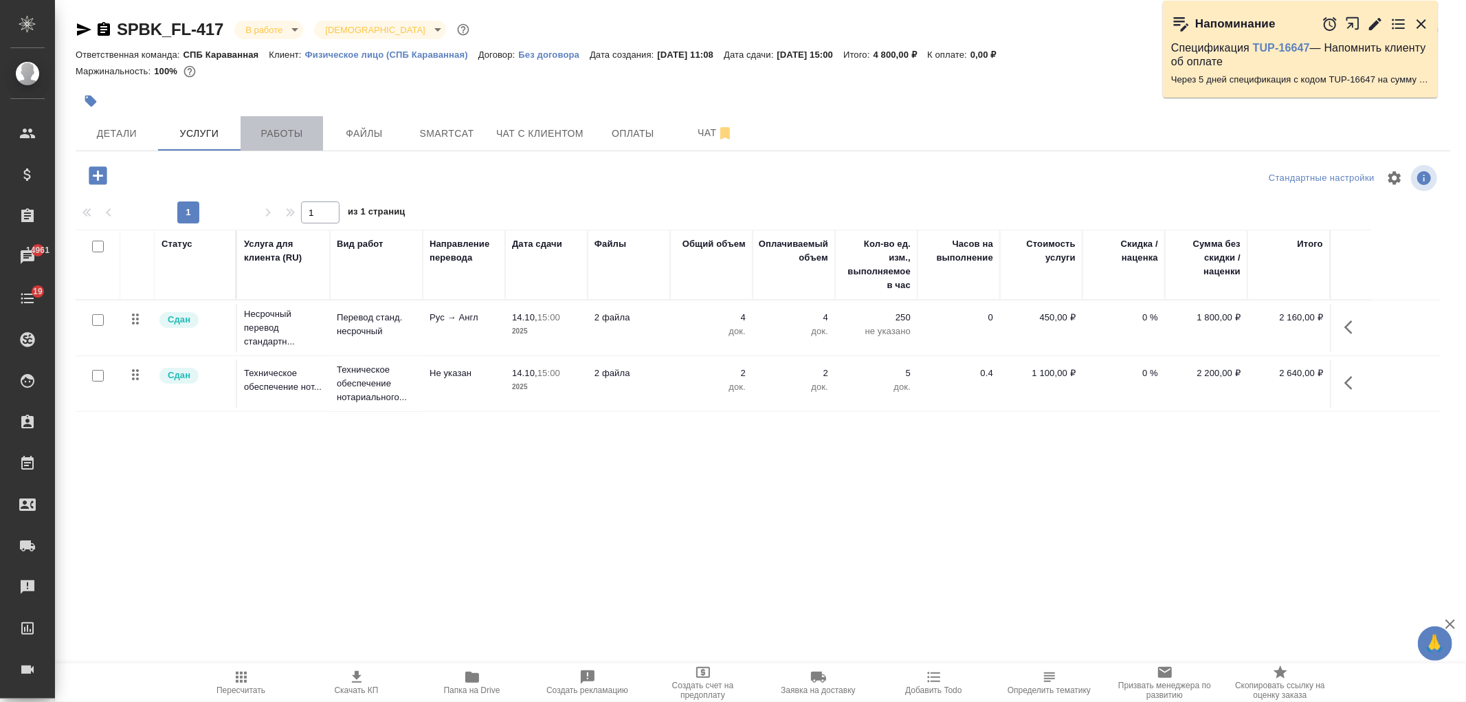
click at [298, 122] on button "Работы" at bounding box center [281, 133] width 82 height 34
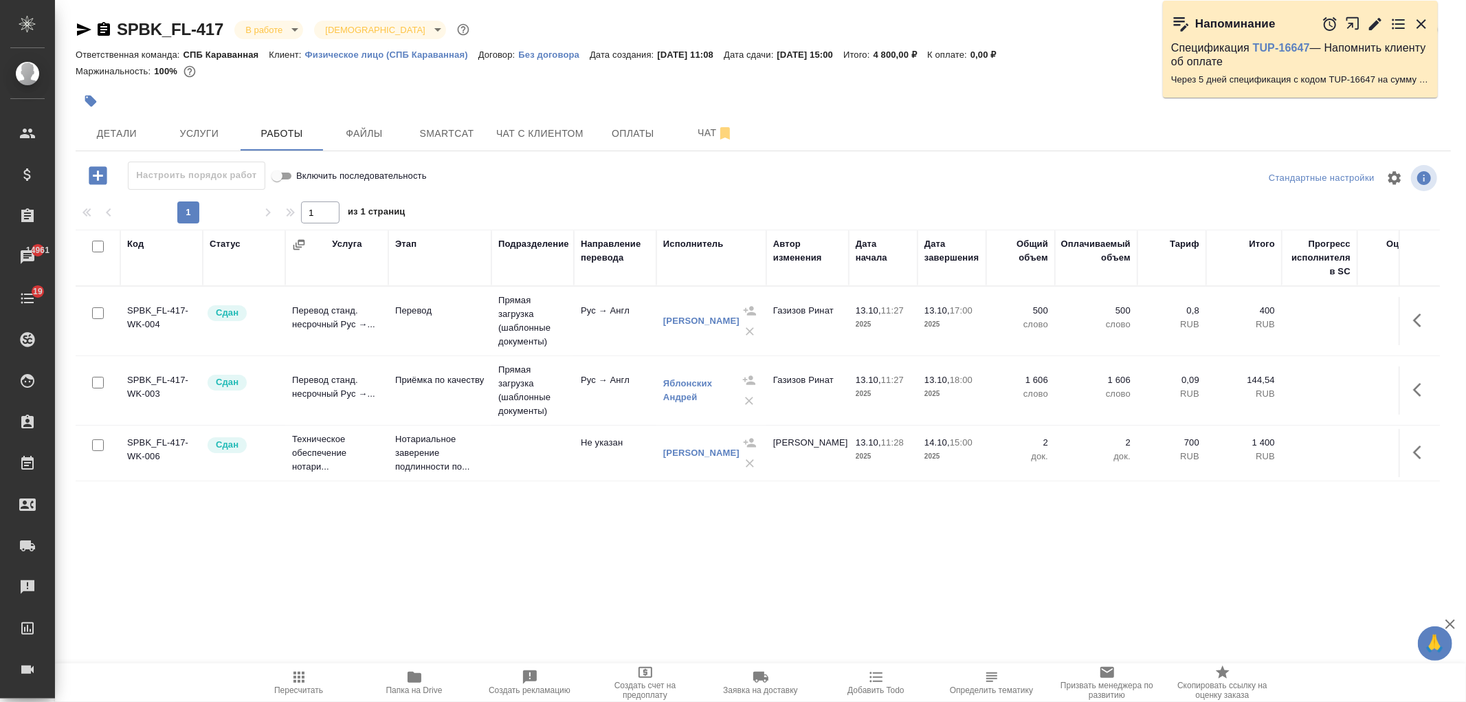
click at [282, 27] on body "🙏 .cls-1 fill:#fff; AWATERA Ivanova Arina Клиенты Спецификации Заказы 14961 Чат…" at bounding box center [733, 351] width 1466 height 702
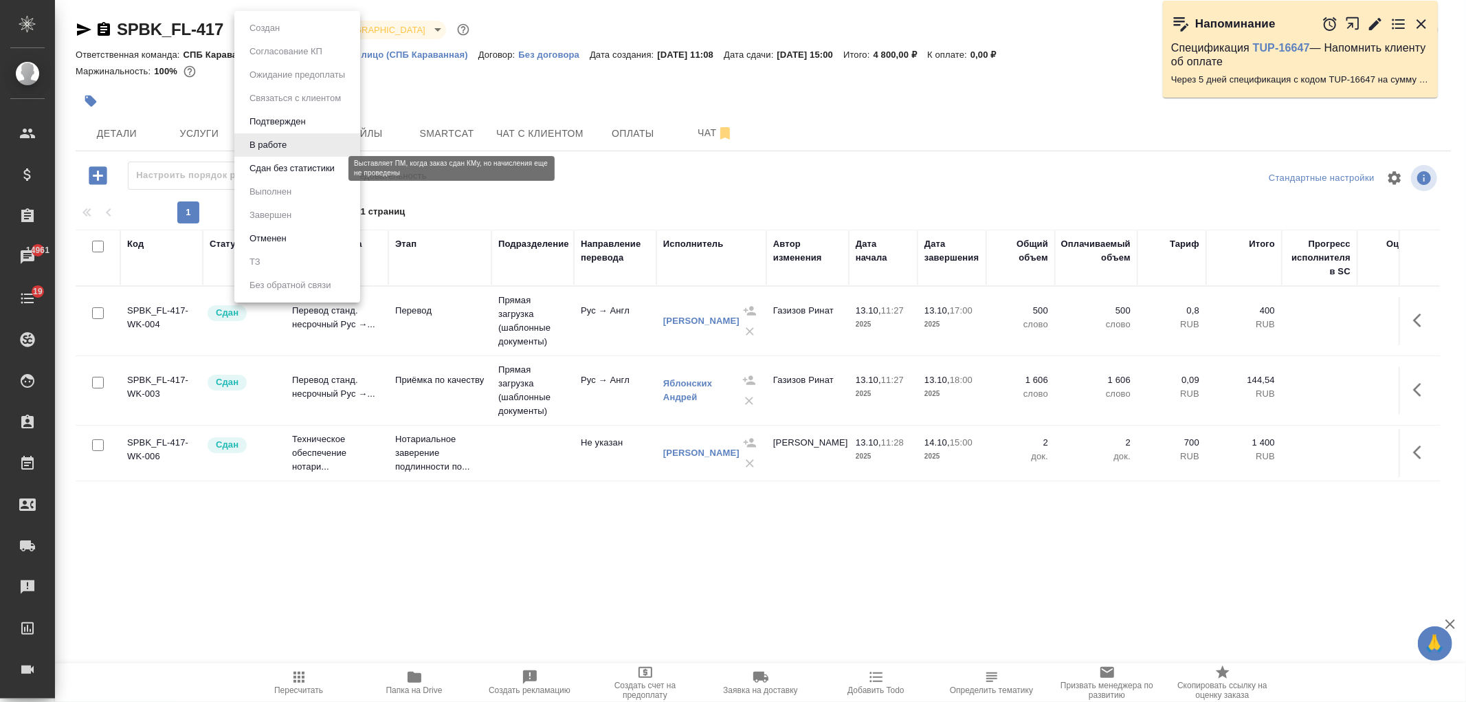
click at [312, 173] on button "Сдан без статистики" at bounding box center [291, 168] width 93 height 15
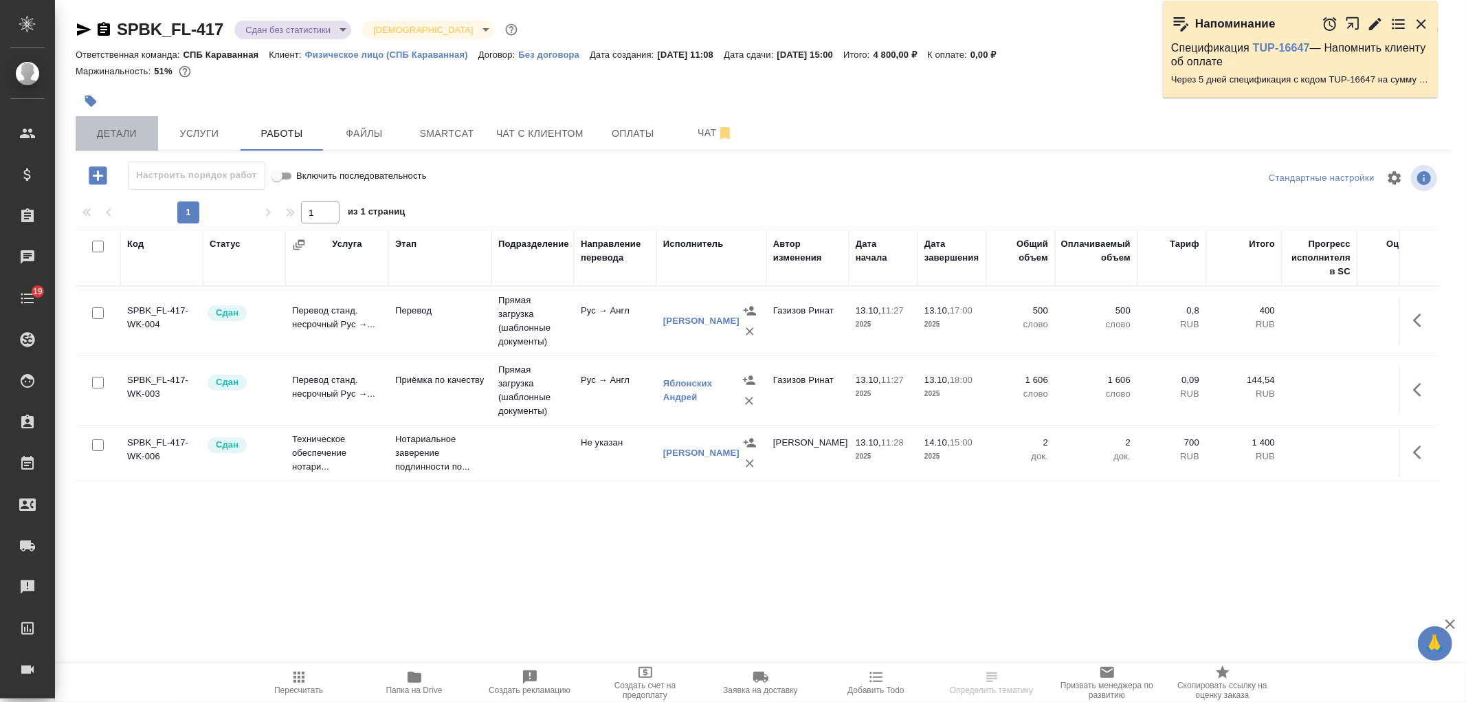
click at [129, 122] on button "Детали" at bounding box center [117, 133] width 82 height 34
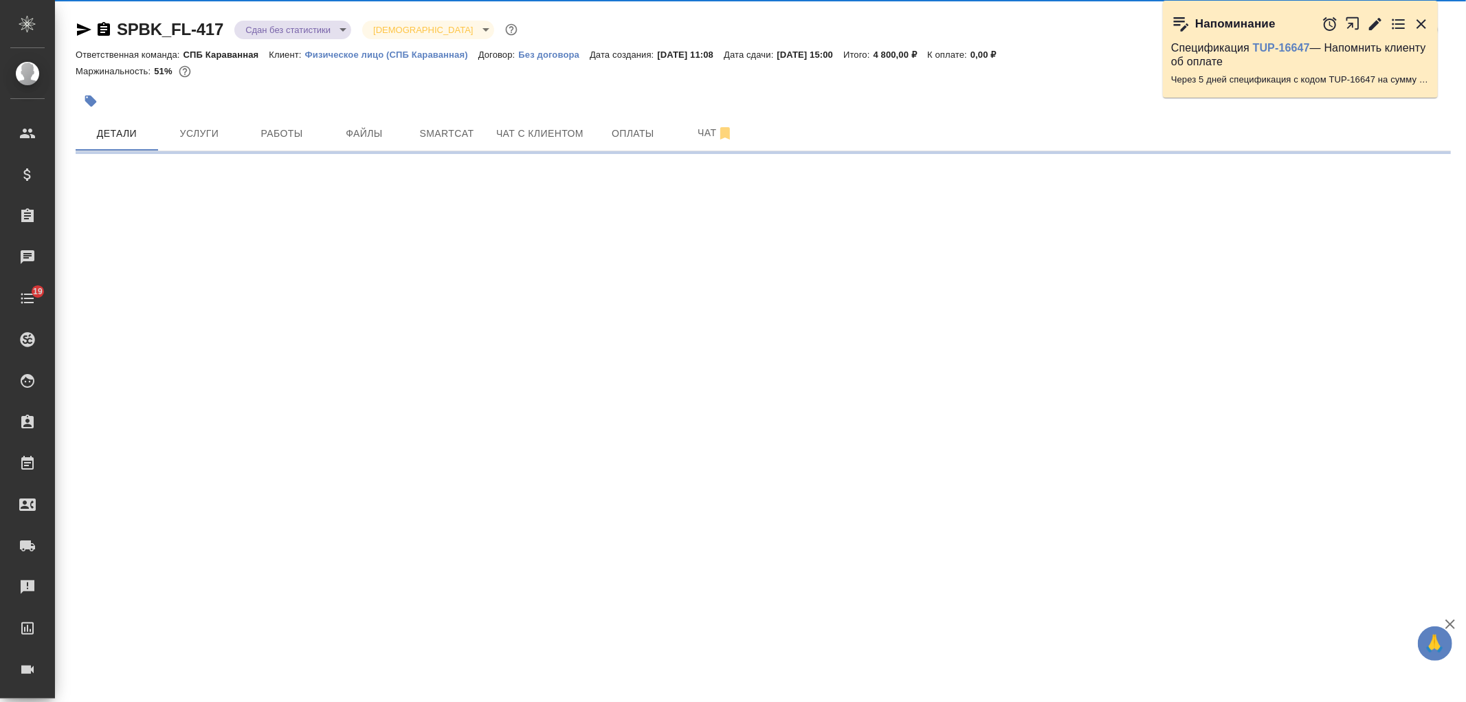
select select "RU"
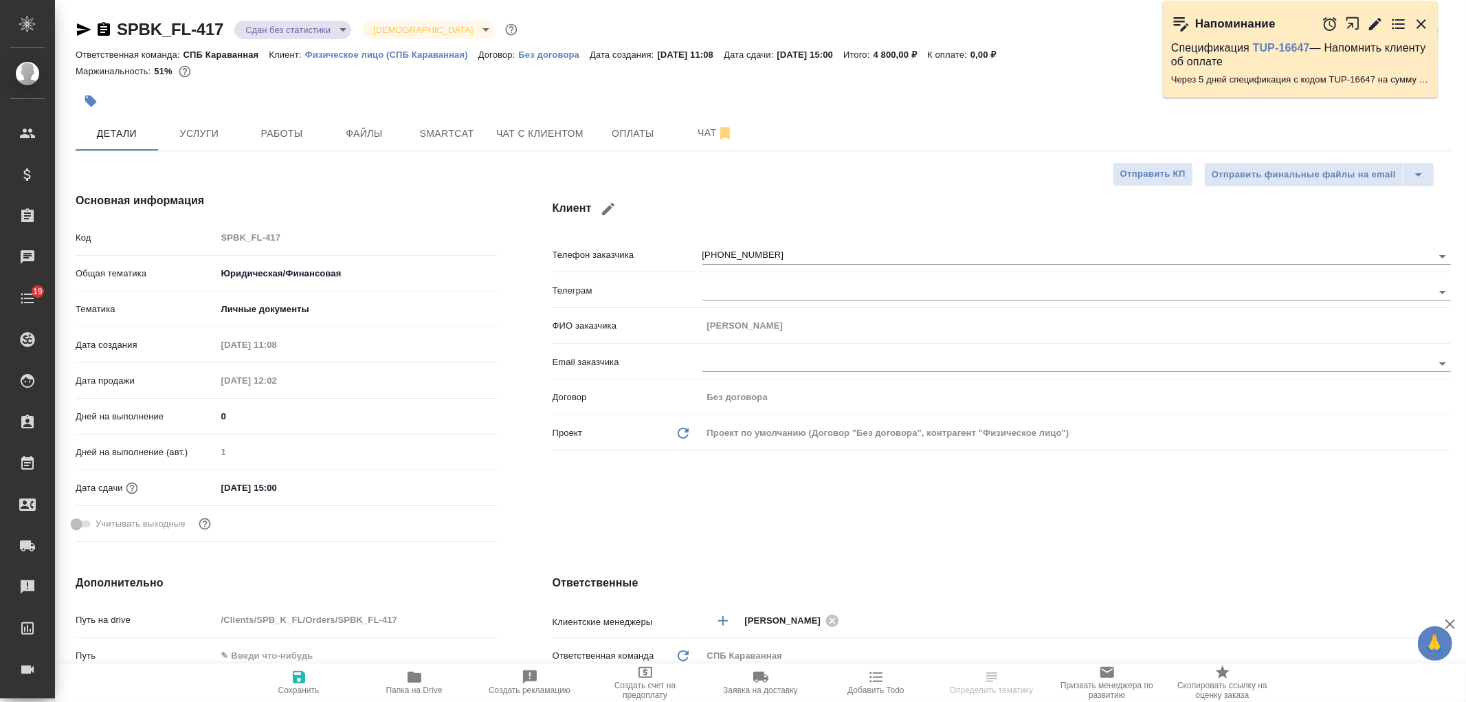
type textarea "x"
type input "Газизов Ринат"
type input "[PERSON_NAME]"
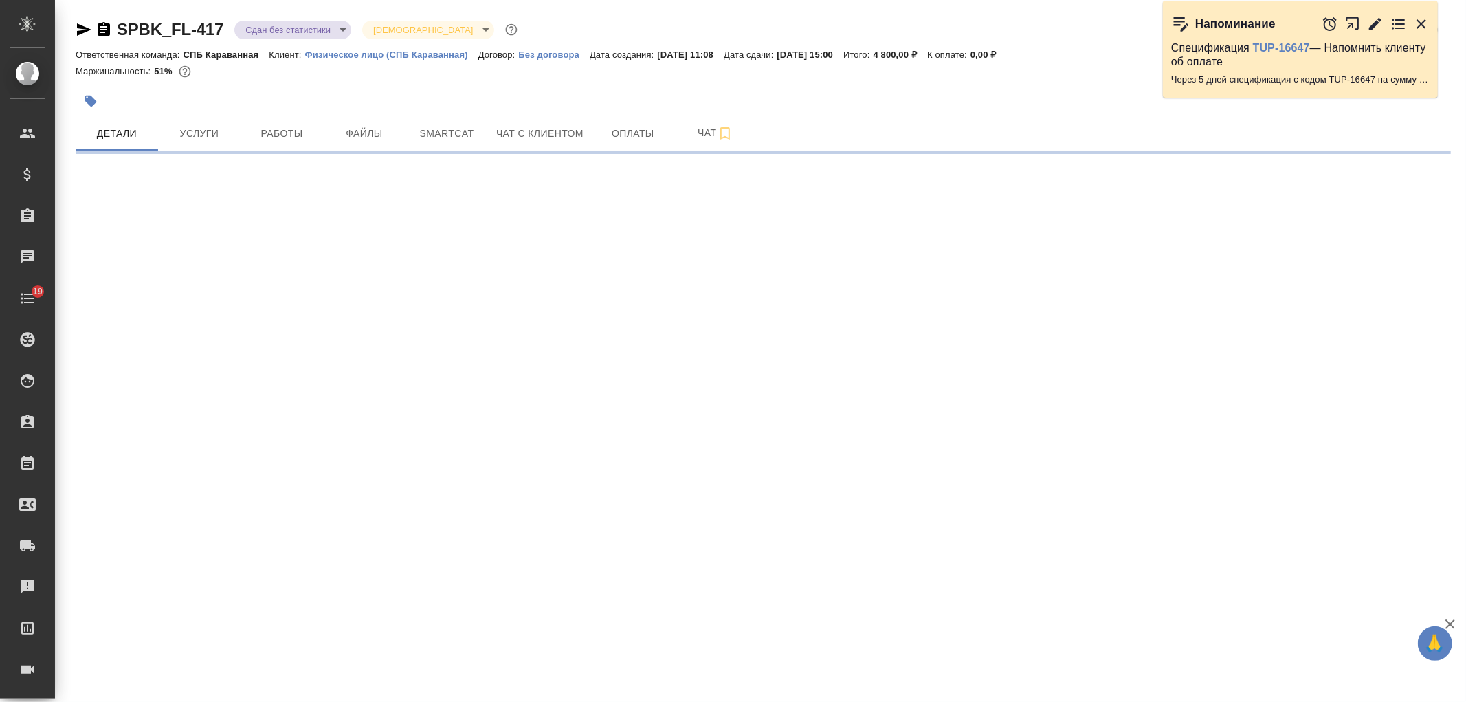
select select "RU"
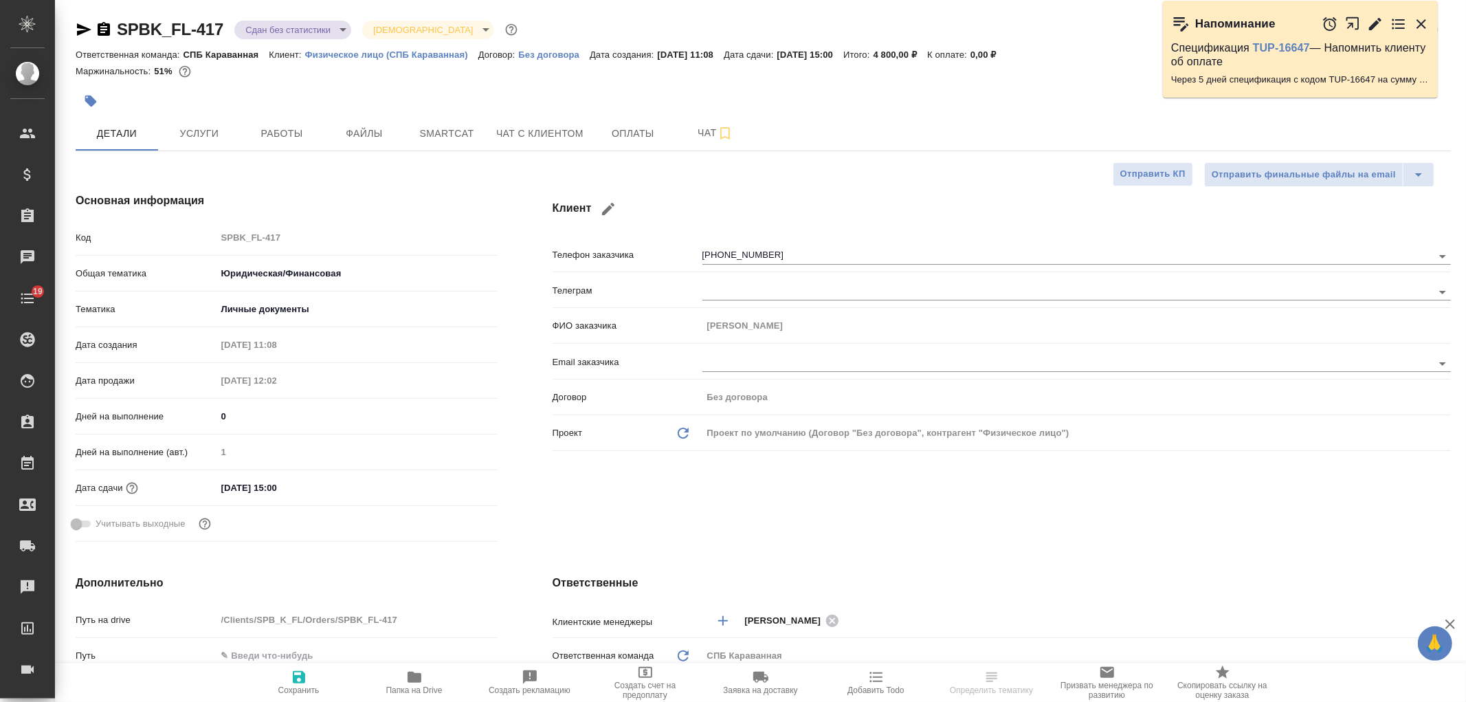
type textarea "x"
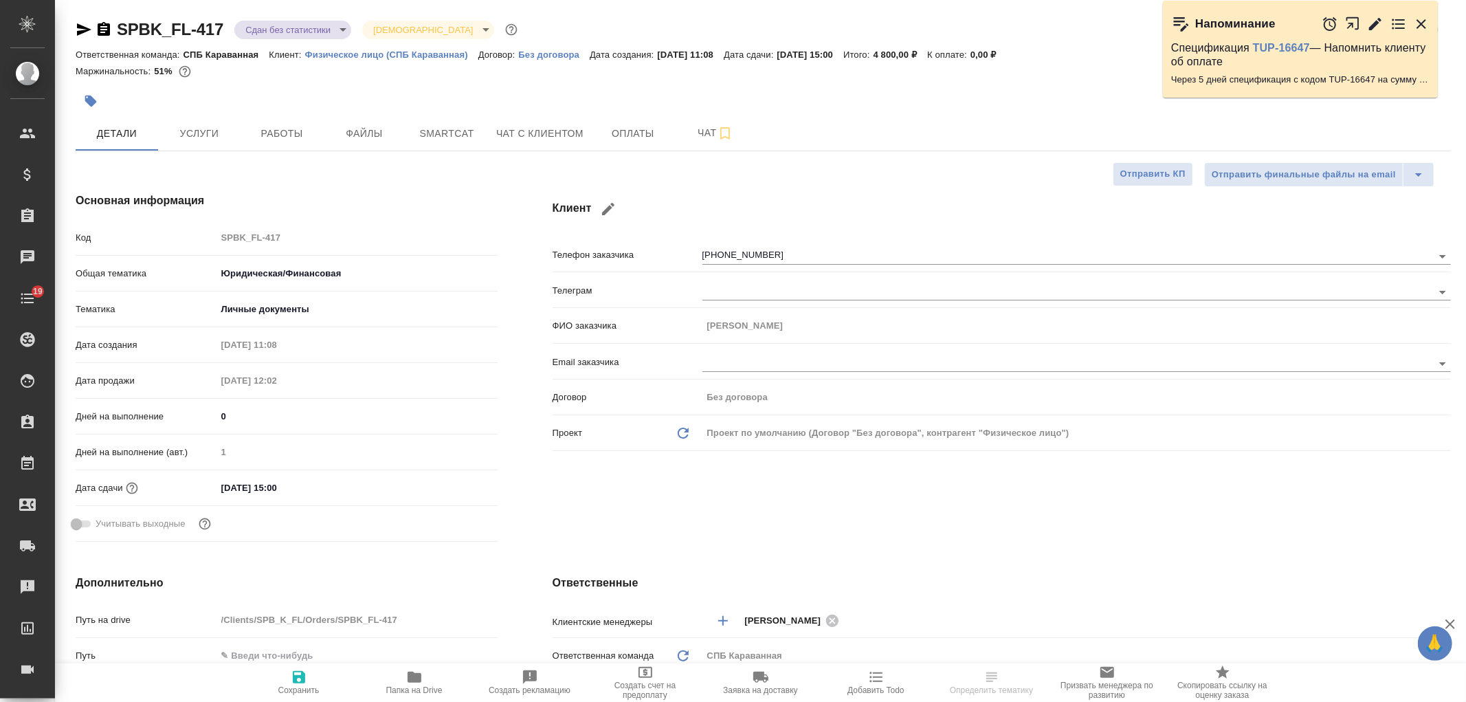
type textarea "x"
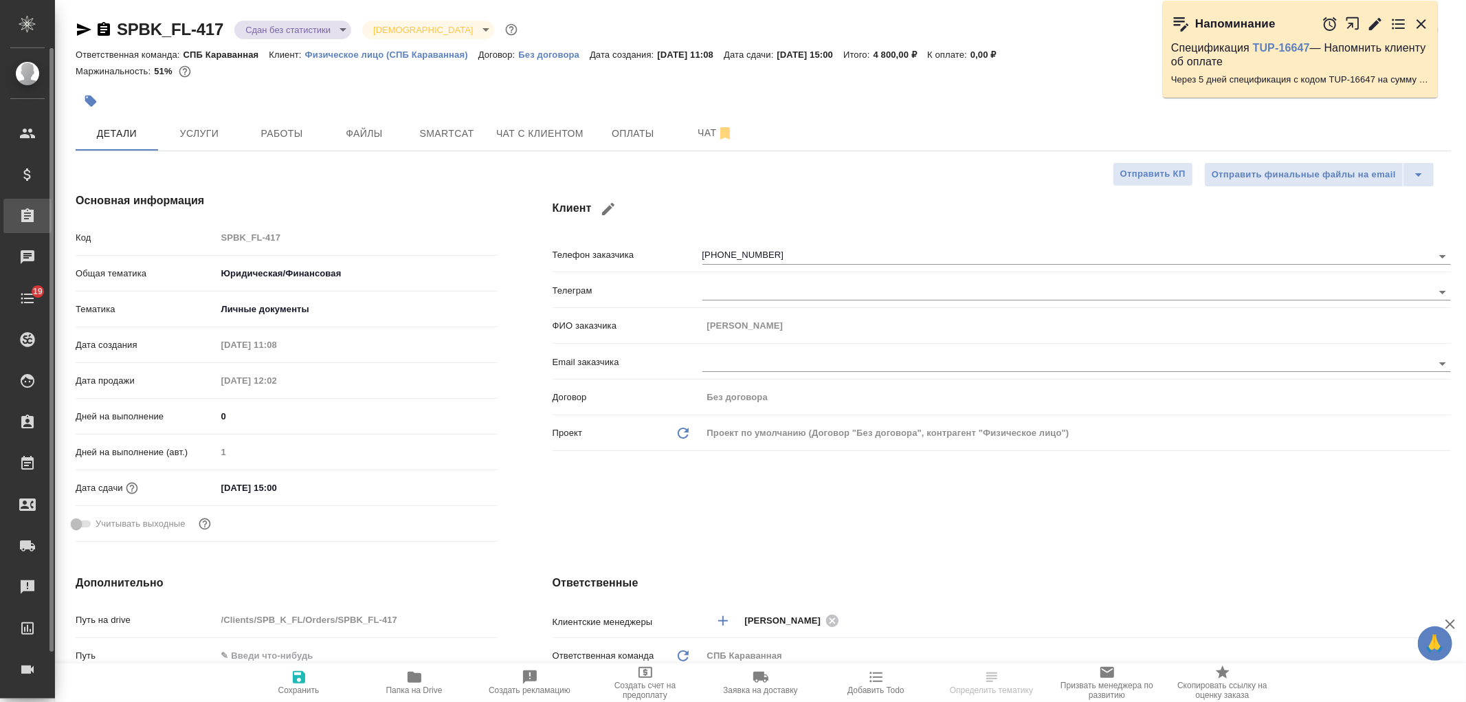
type textarea "x"
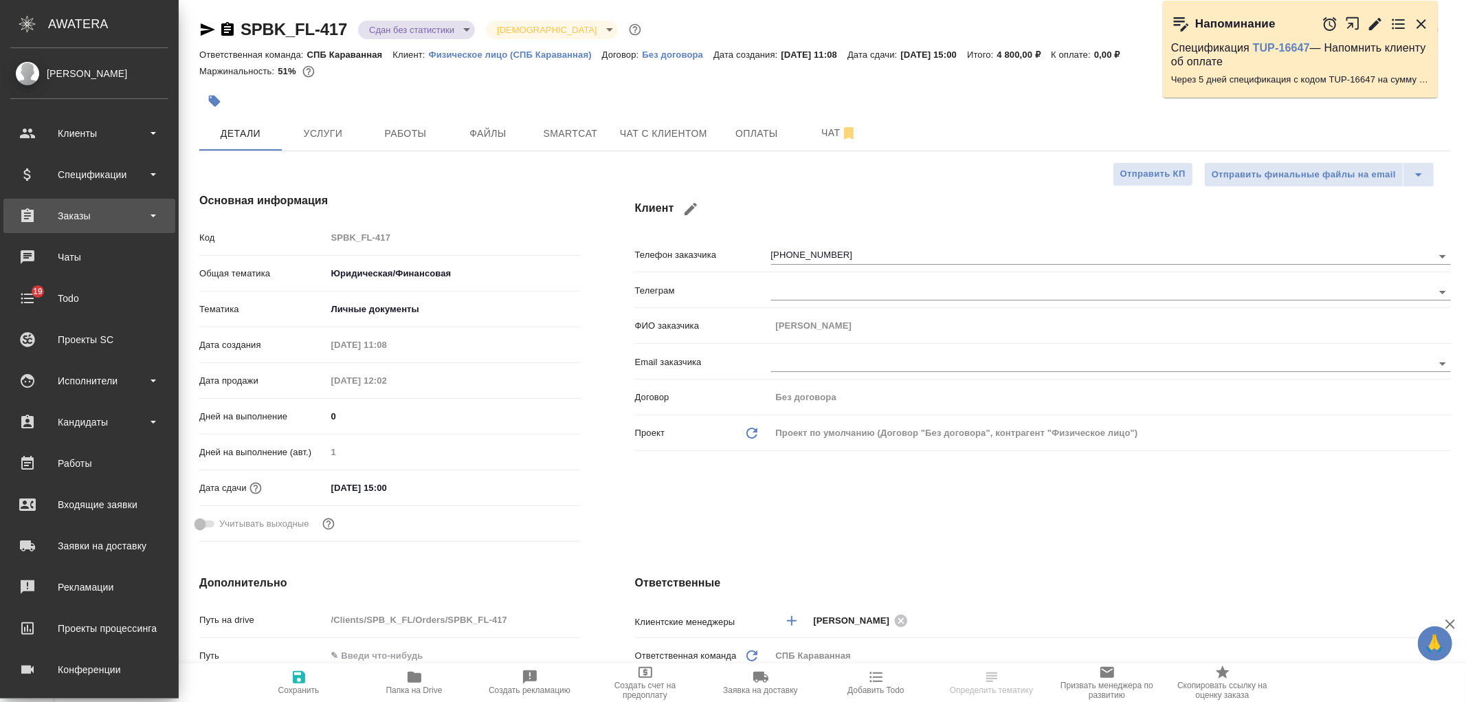
click at [127, 215] on div "Заказы" at bounding box center [89, 215] width 158 height 21
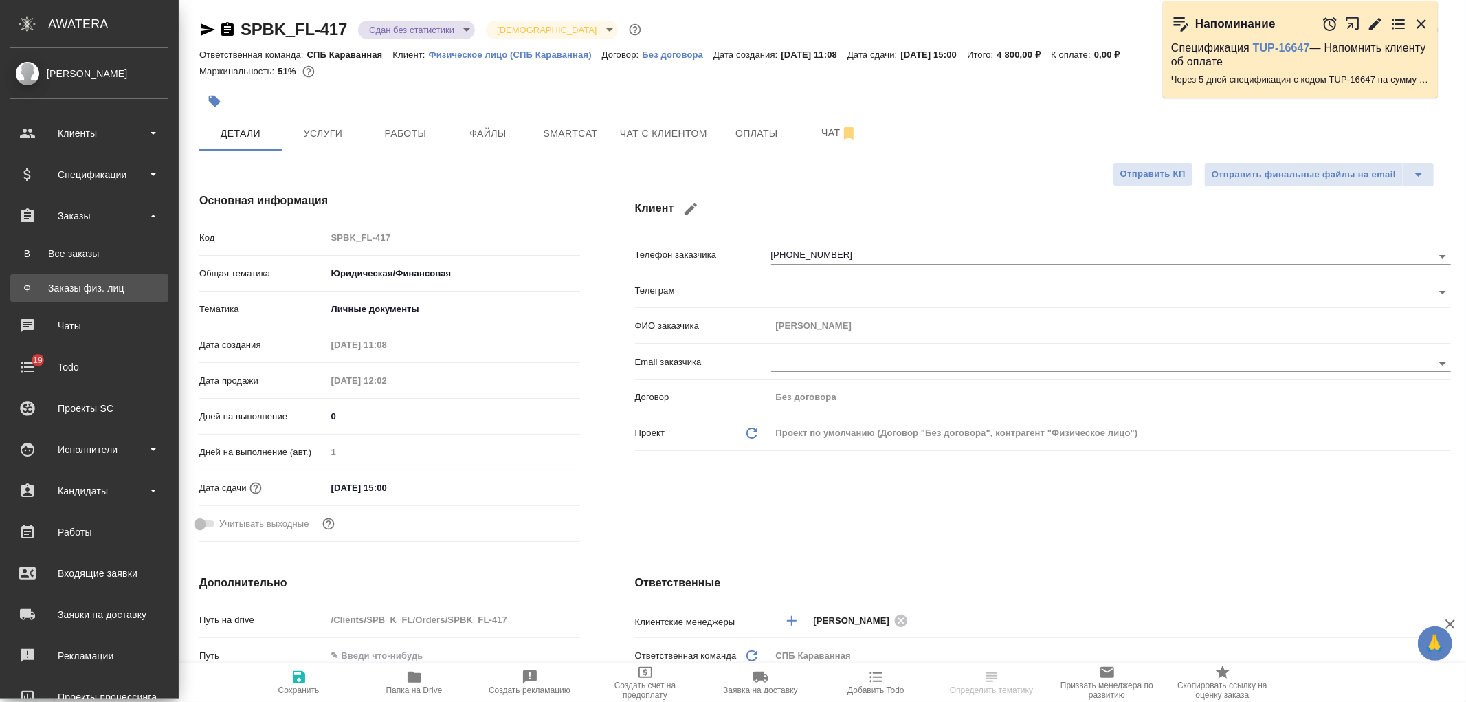
click at [113, 289] on div "Заказы физ. лиц" at bounding box center [89, 288] width 144 height 14
type textarea "x"
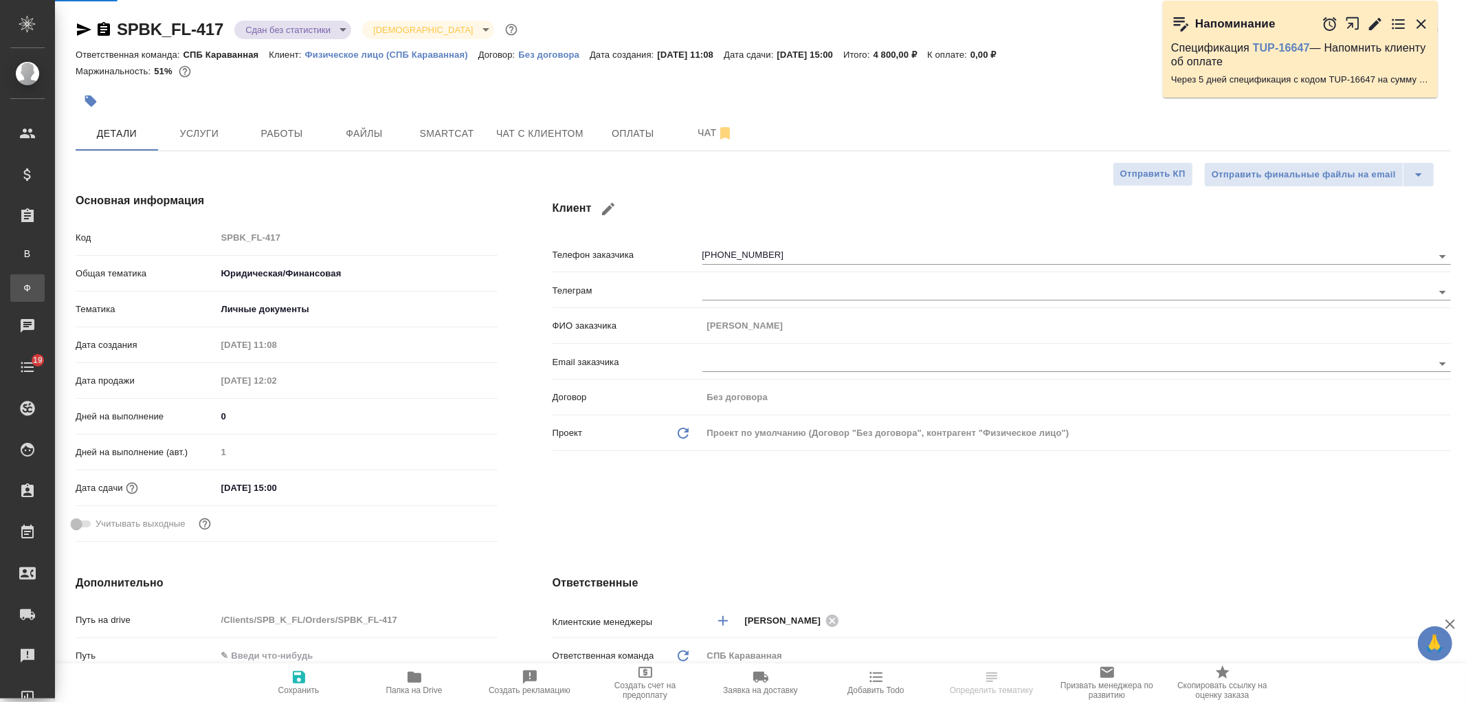
type textarea "x"
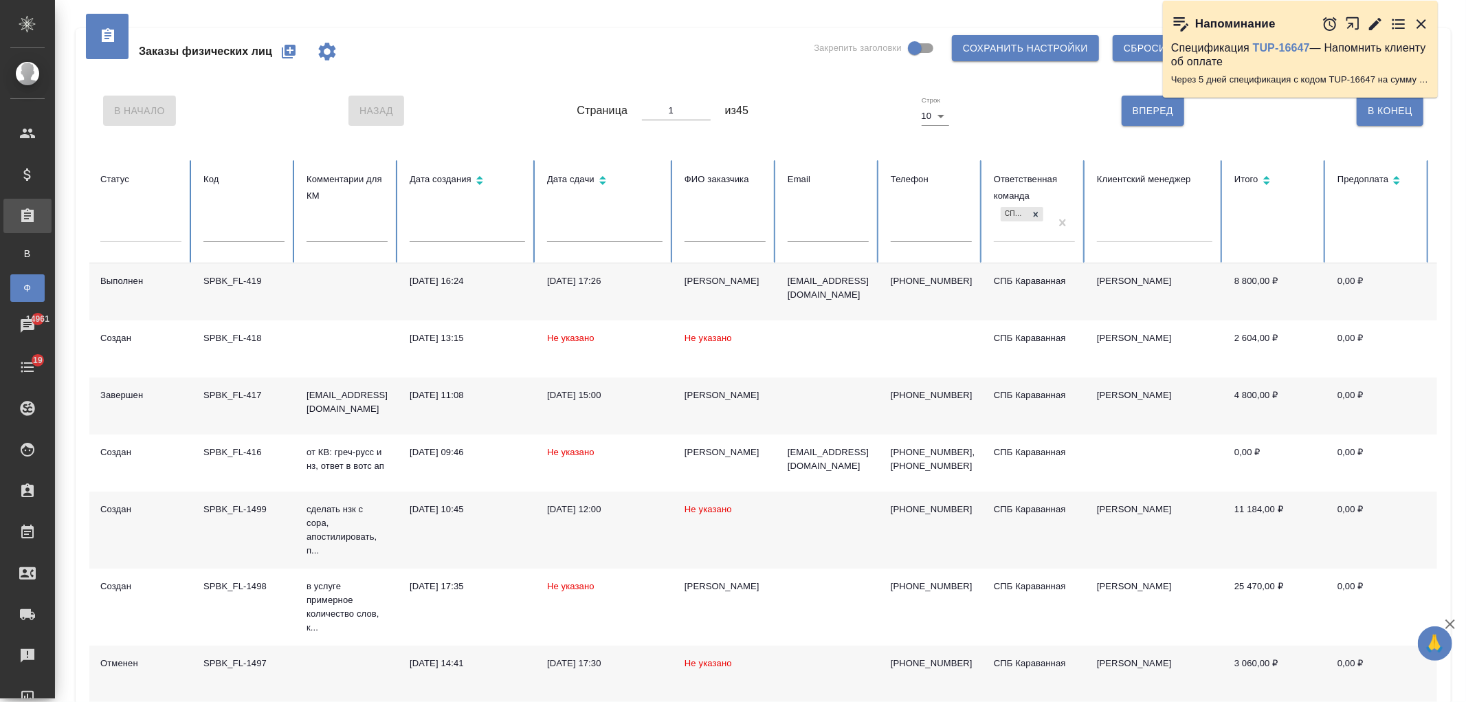
click at [1465, 194] on div "Заказы физических лиц Закрепить заголовки Сохранить настройки Сбросить все наст…" at bounding box center [760, 472] width 1411 height 945
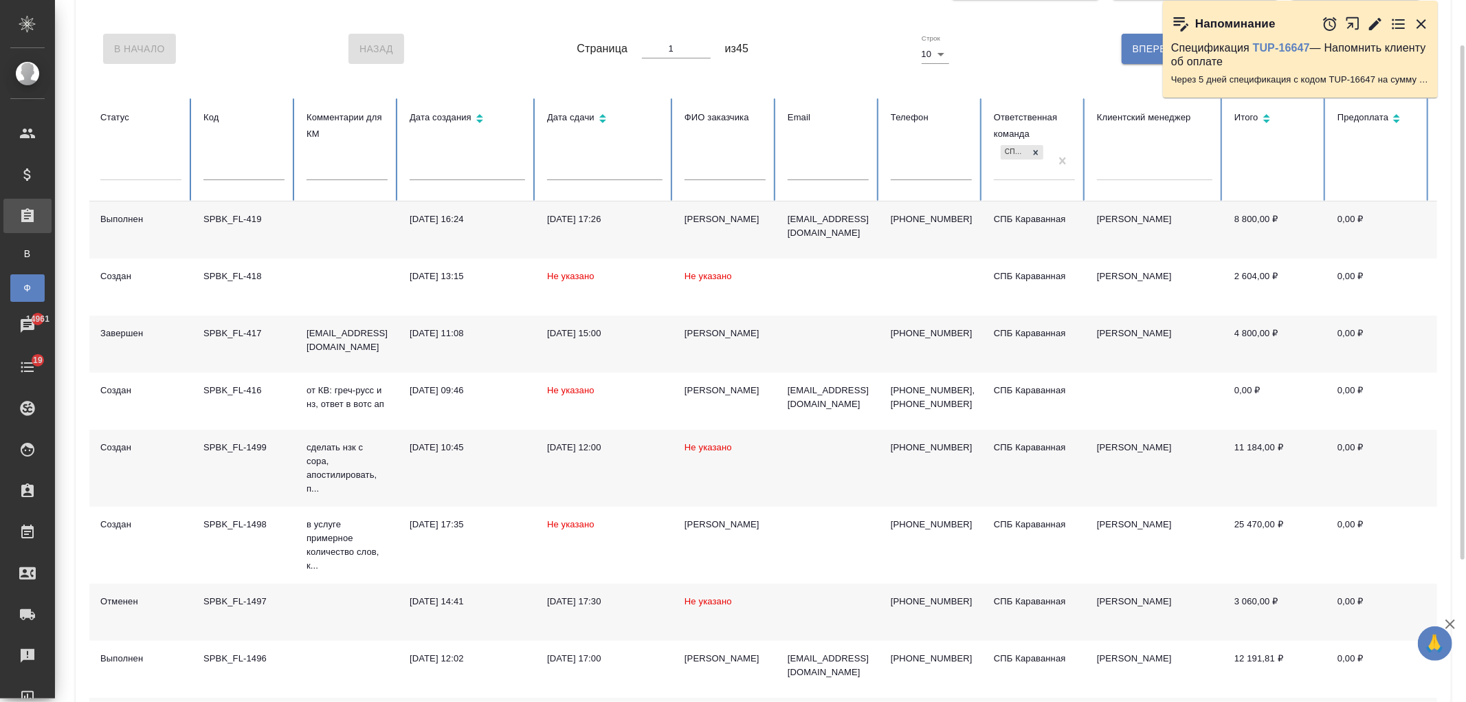
scroll to position [41, 0]
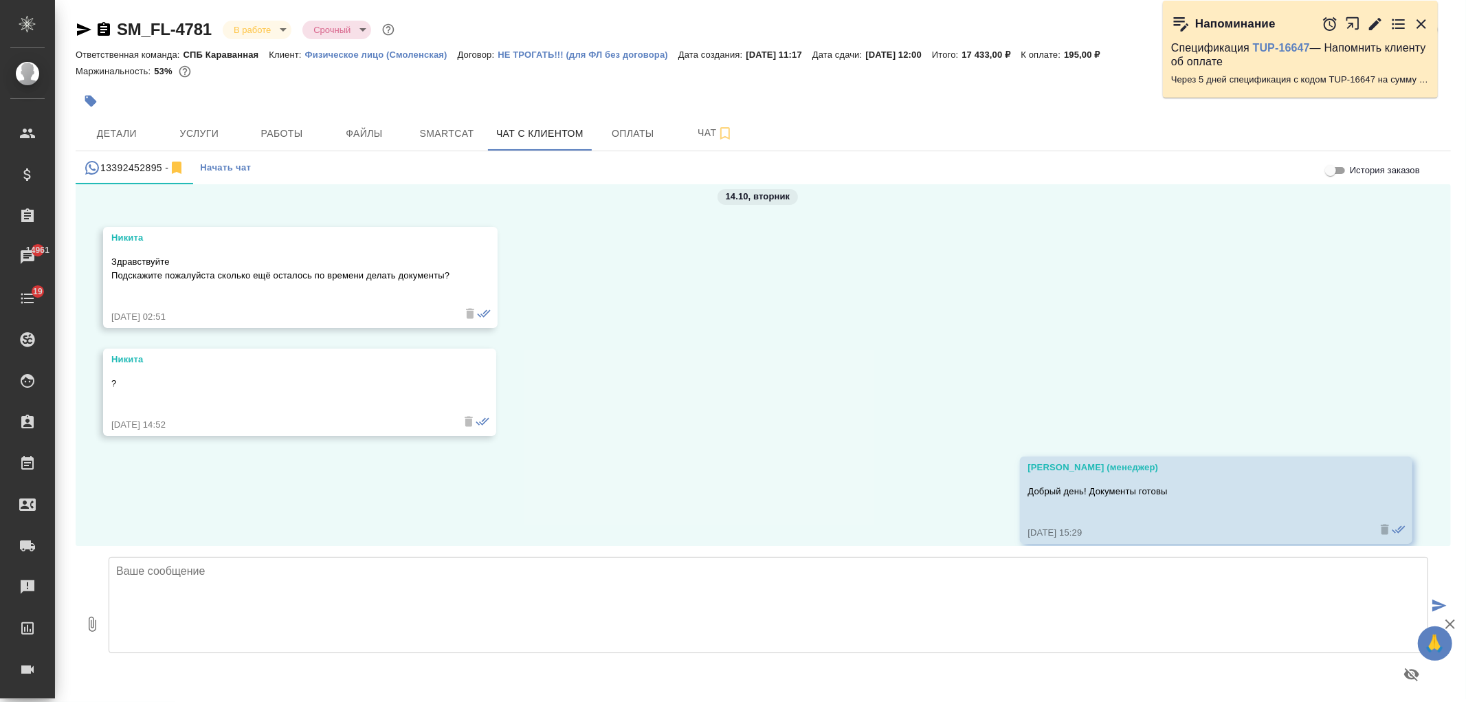
scroll to position [7587, 0]
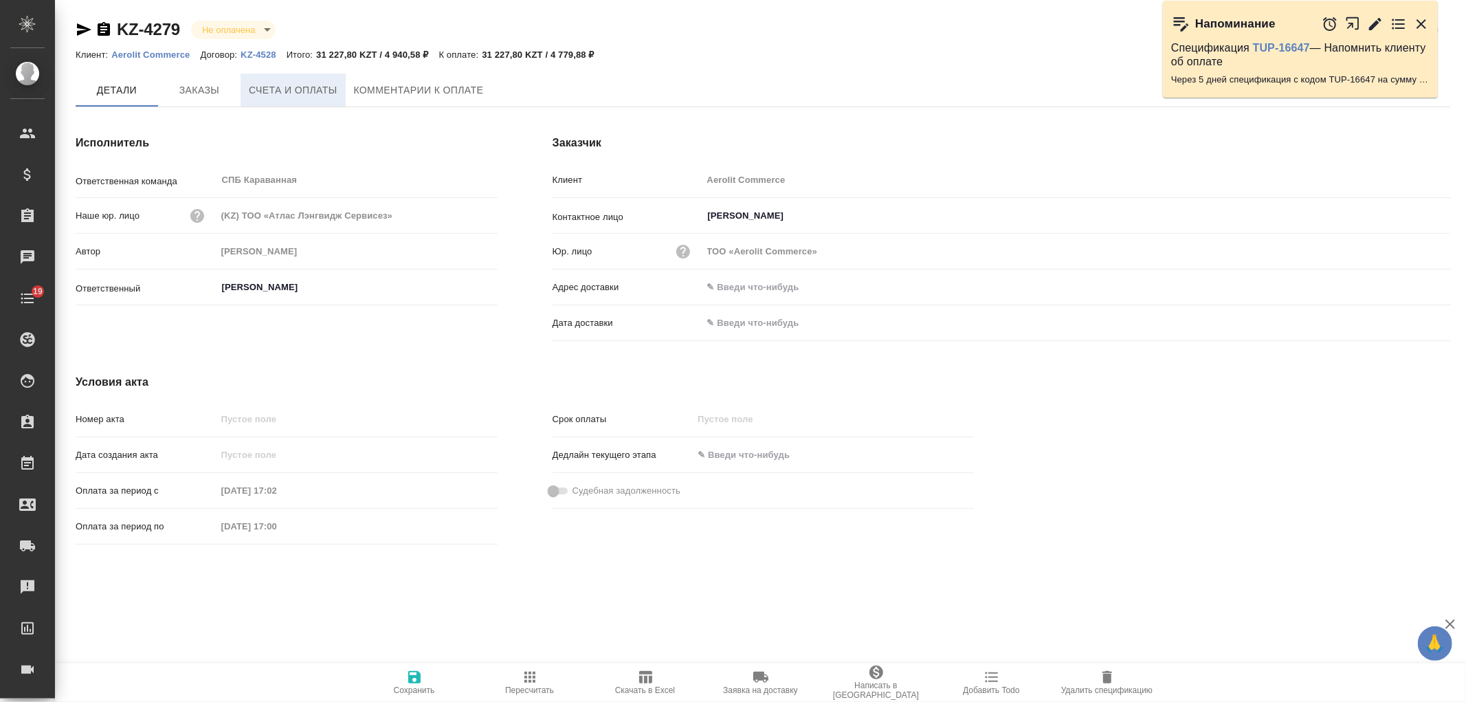
click at [300, 100] on button "Счета и оплаты" at bounding box center [292, 90] width 105 height 33
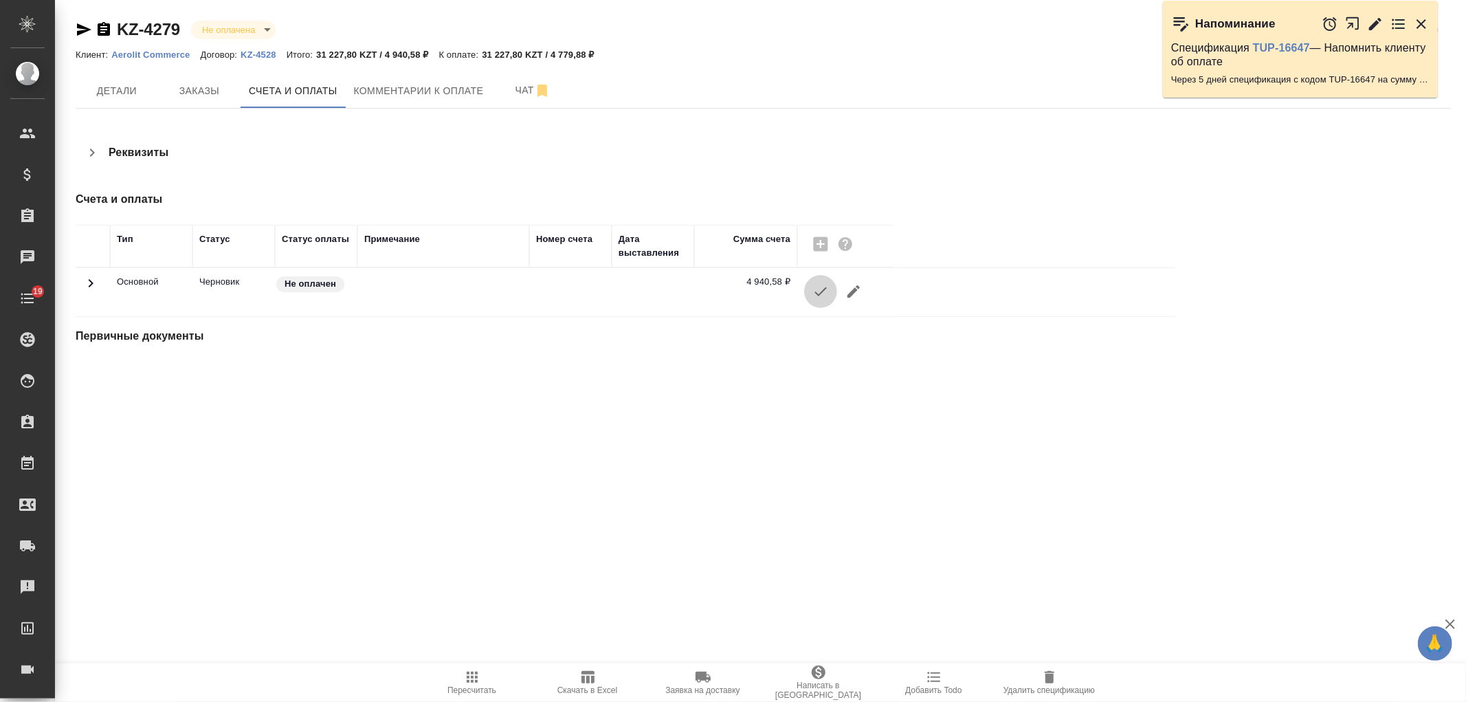
click at [826, 296] on icon "button" at bounding box center [820, 291] width 16 height 16
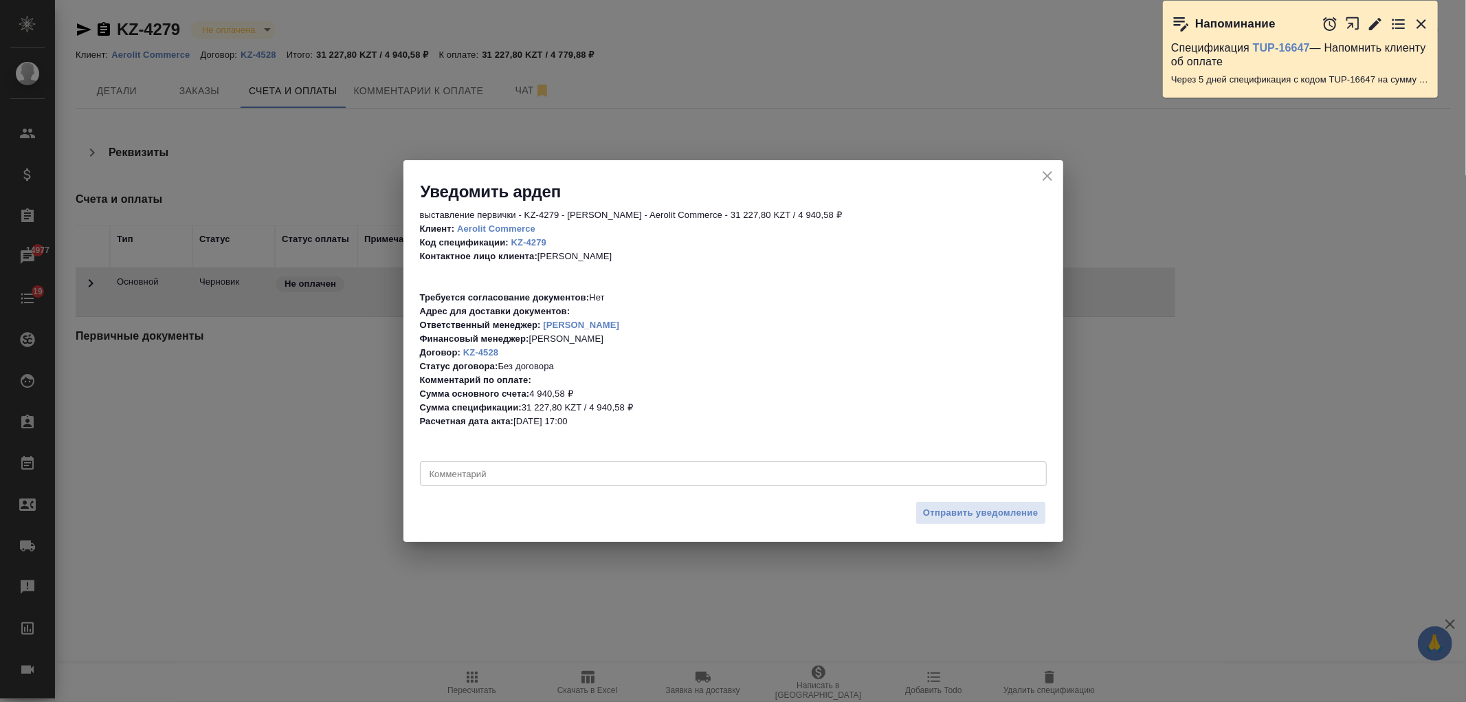
click at [1050, 173] on icon "close" at bounding box center [1047, 176] width 16 height 16
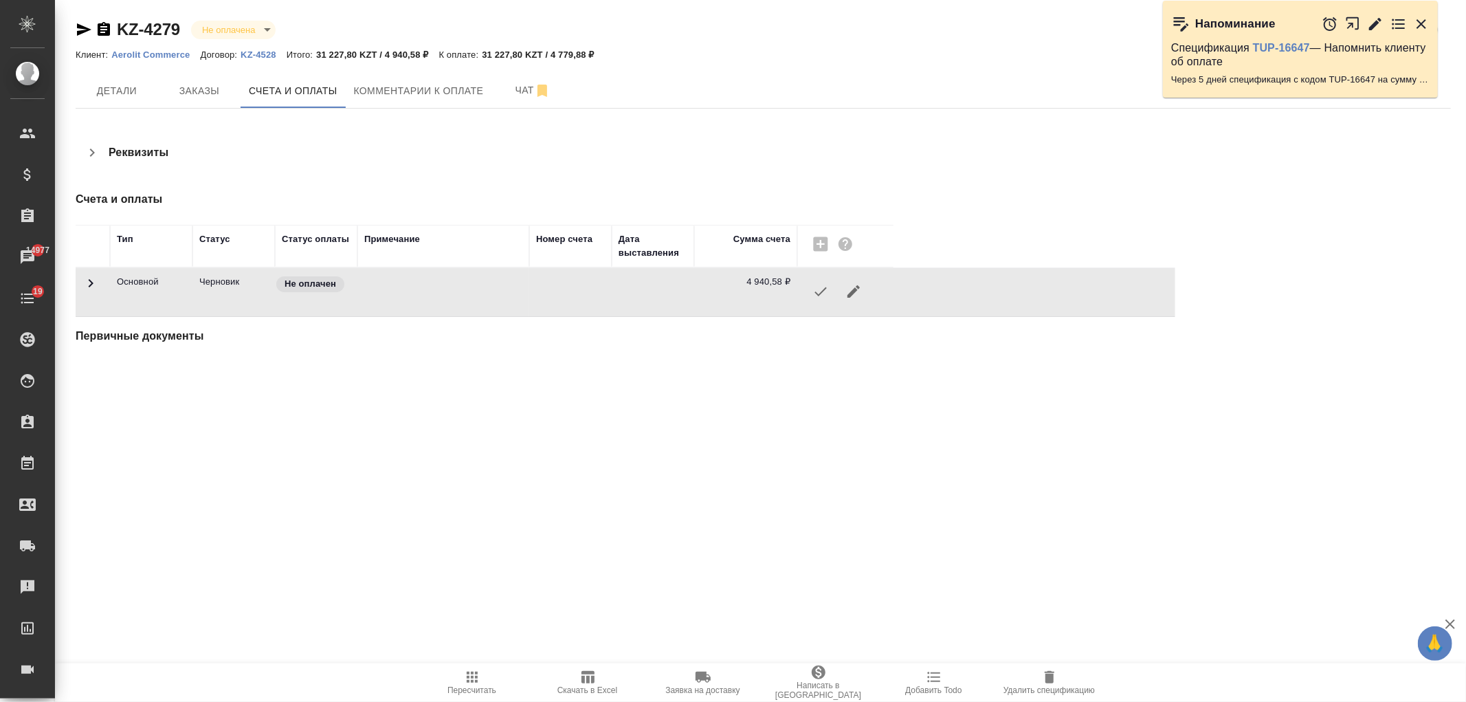
click at [756, 458] on div ".cls-1 fill:#fff; AWATERA [PERSON_NAME] Спецификации Заказы 14977 Чаты 19 Todo …" at bounding box center [733, 351] width 1466 height 702
